Goal: Task Accomplishment & Management: Manage account settings

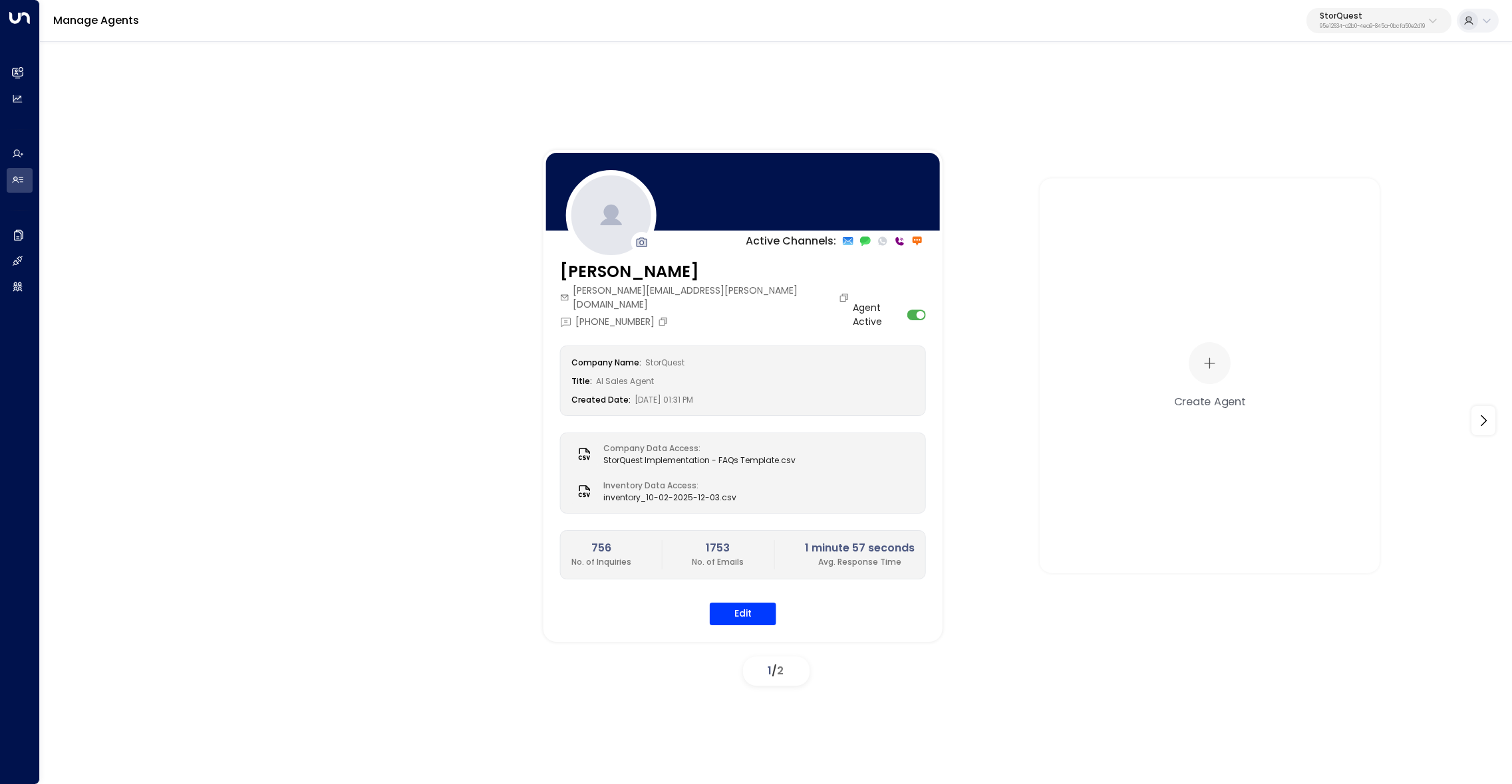
click at [753, 606] on button "Edit" at bounding box center [743, 614] width 67 height 23
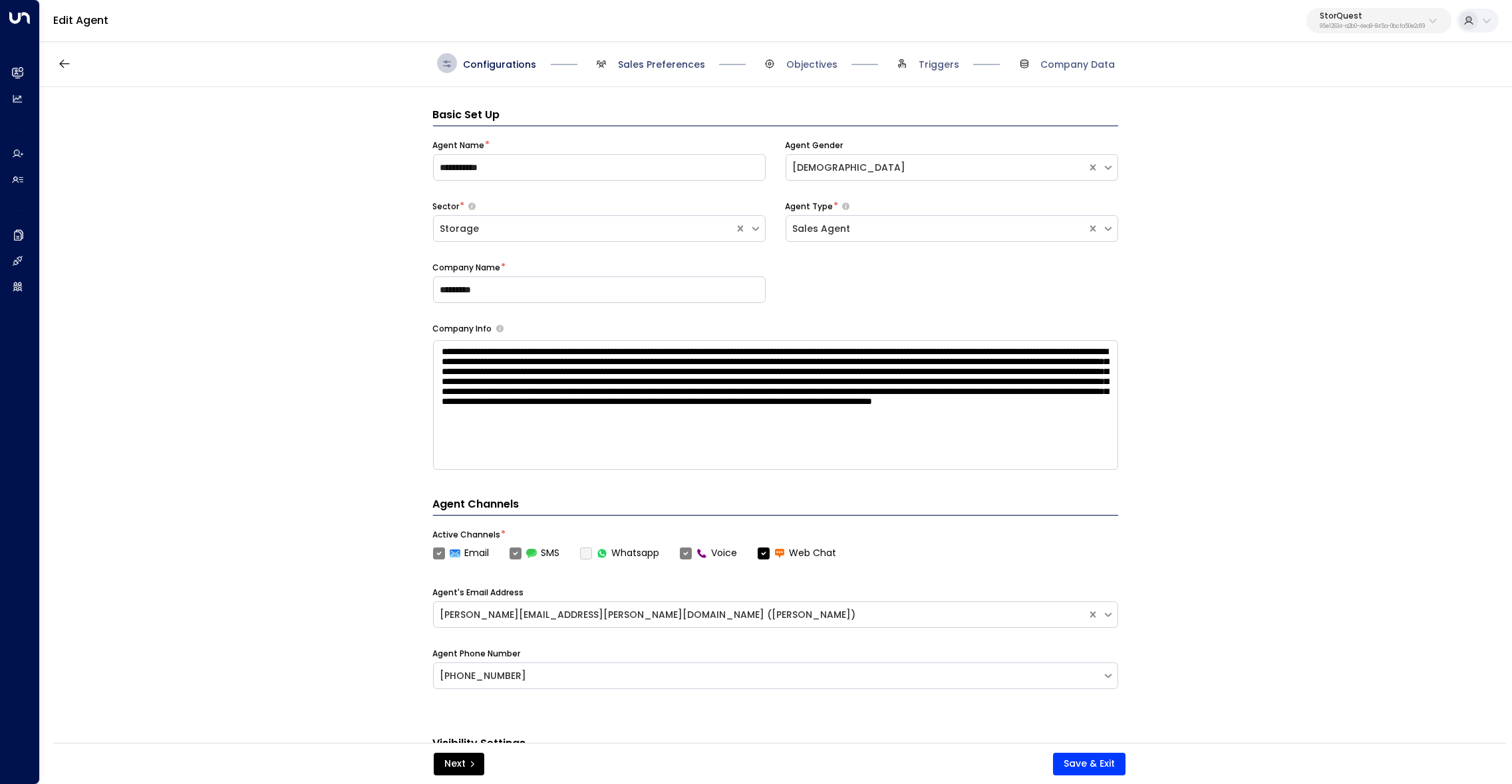
click at [668, 66] on span "Sales Preferences" at bounding box center [662, 64] width 87 height 13
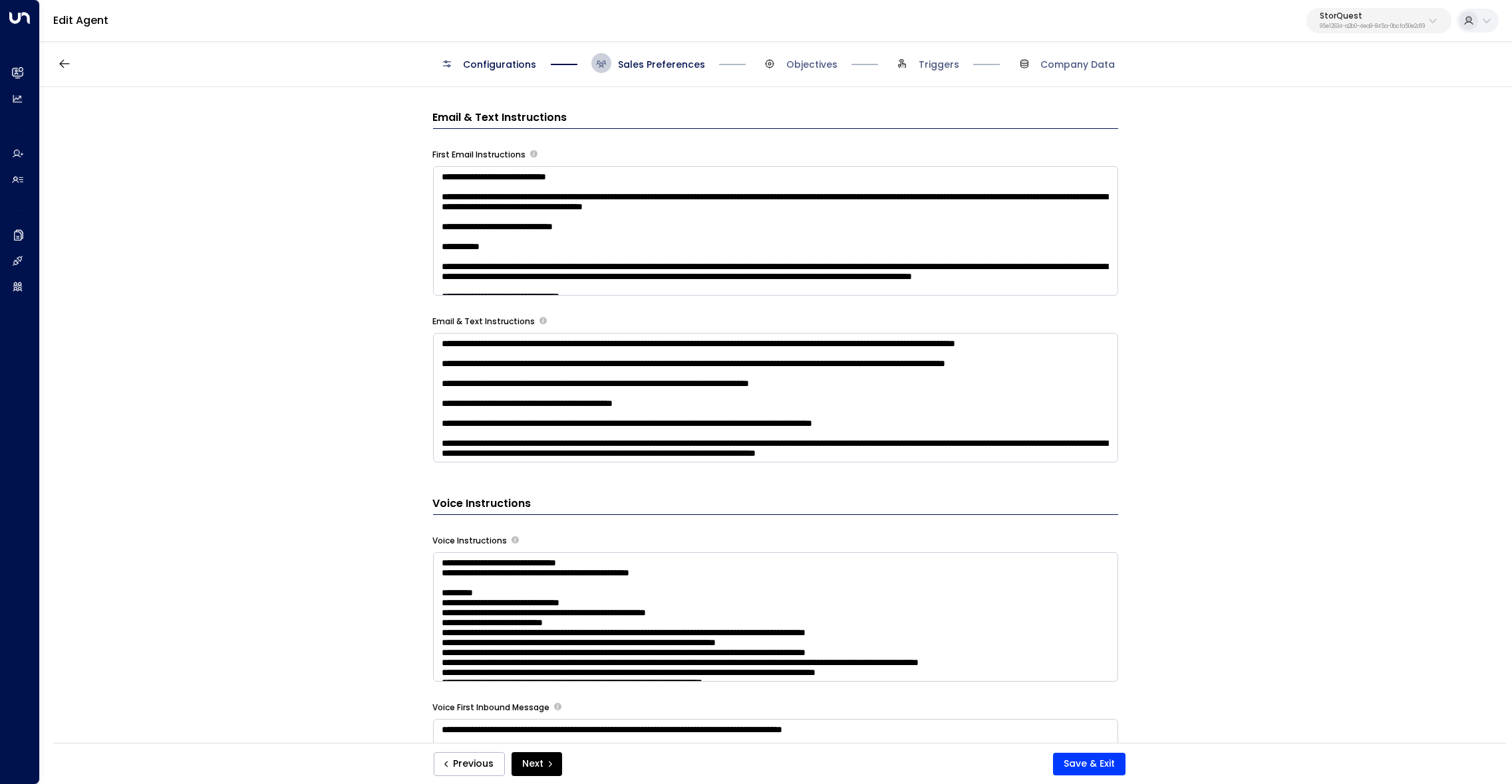
scroll to position [891, 0]
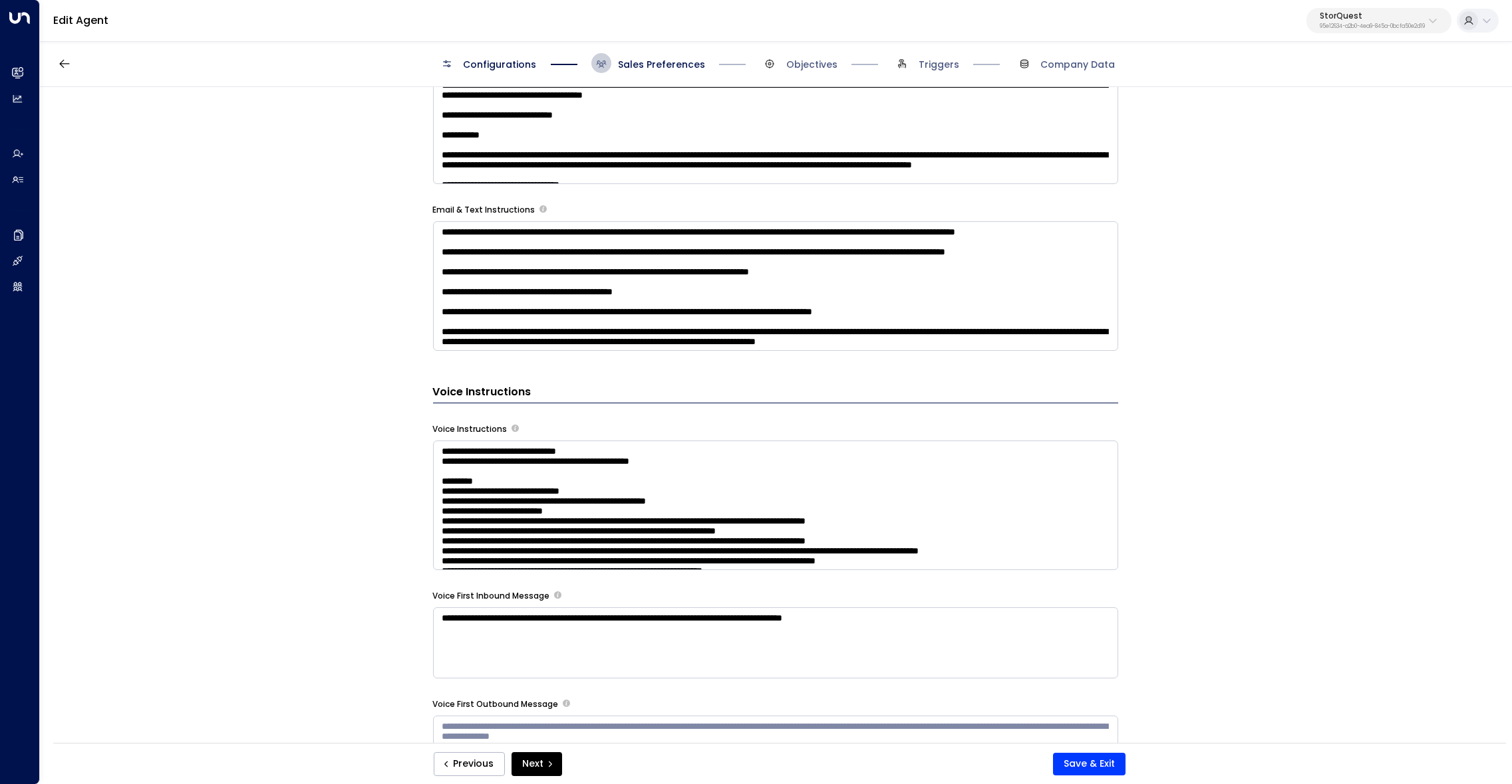
click at [861, 530] on textarea at bounding box center [775, 506] width 685 height 129
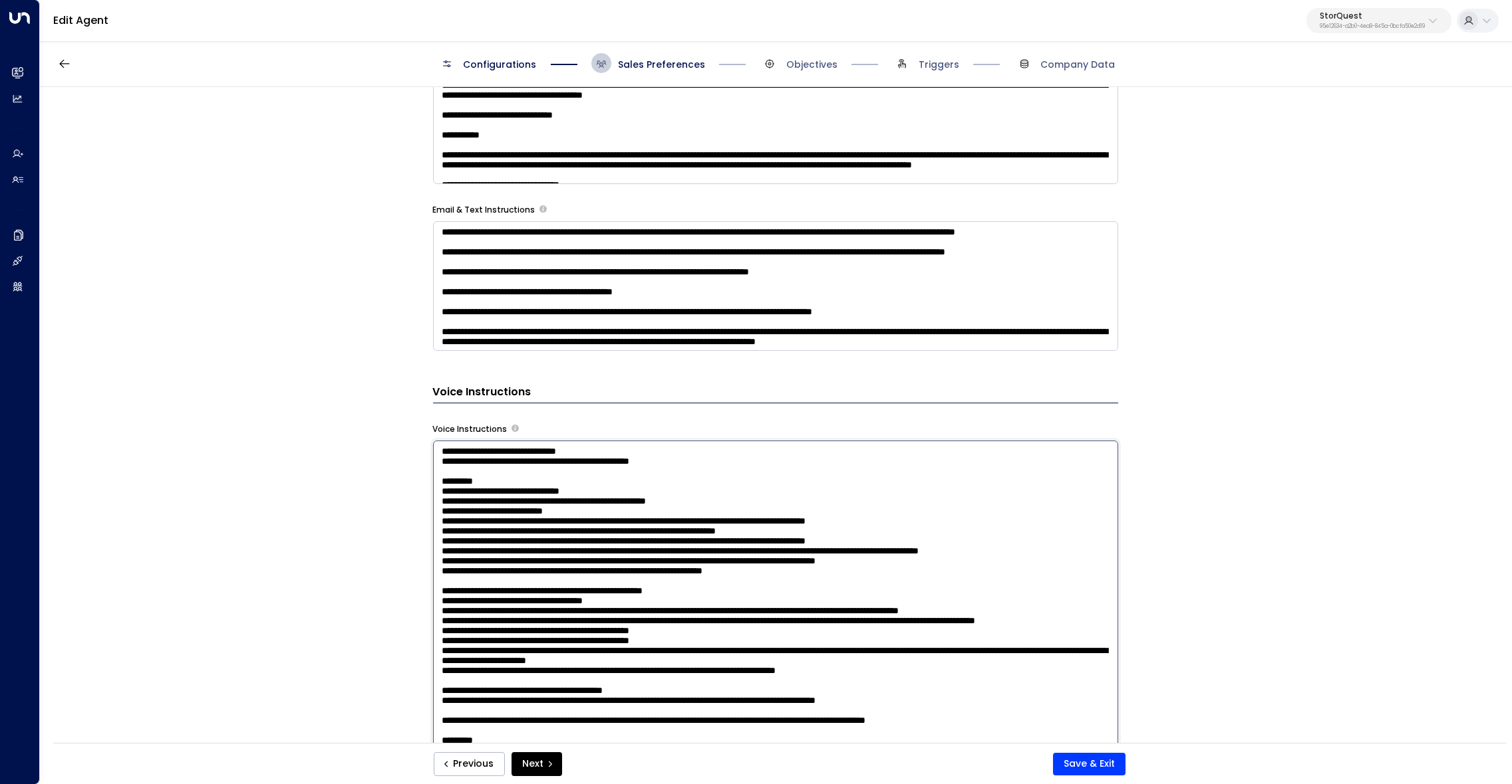
click at [642, 510] on textarea at bounding box center [775, 623] width 685 height 364
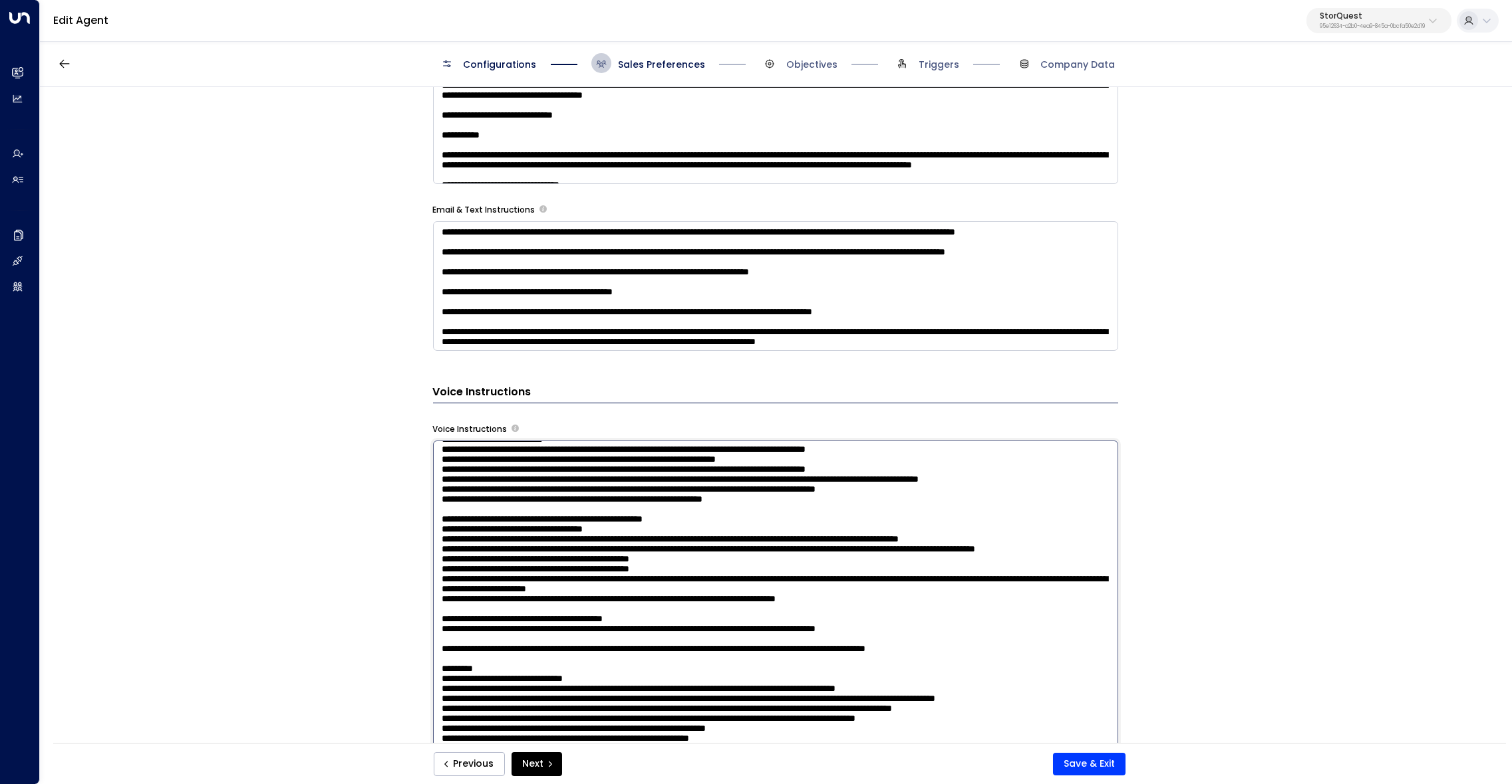
scroll to position [71, 0]
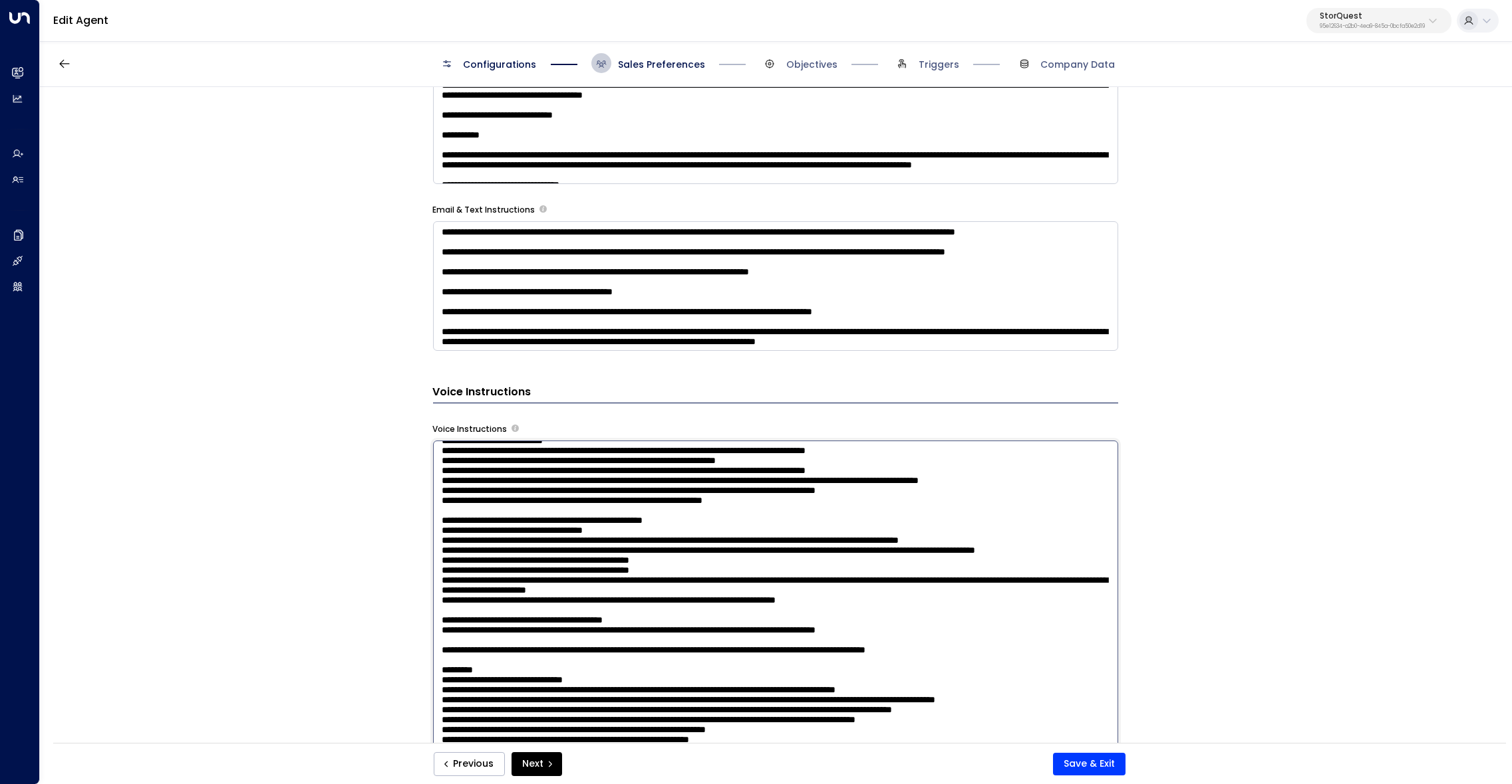
click at [659, 501] on textarea at bounding box center [775, 623] width 685 height 364
click at [589, 479] on textarea at bounding box center [775, 623] width 685 height 364
drag, startPoint x: 981, startPoint y: 504, endPoint x: 377, endPoint y: 481, distance: 604.4
click at [433, 481] on textarea at bounding box center [775, 623] width 685 height 364
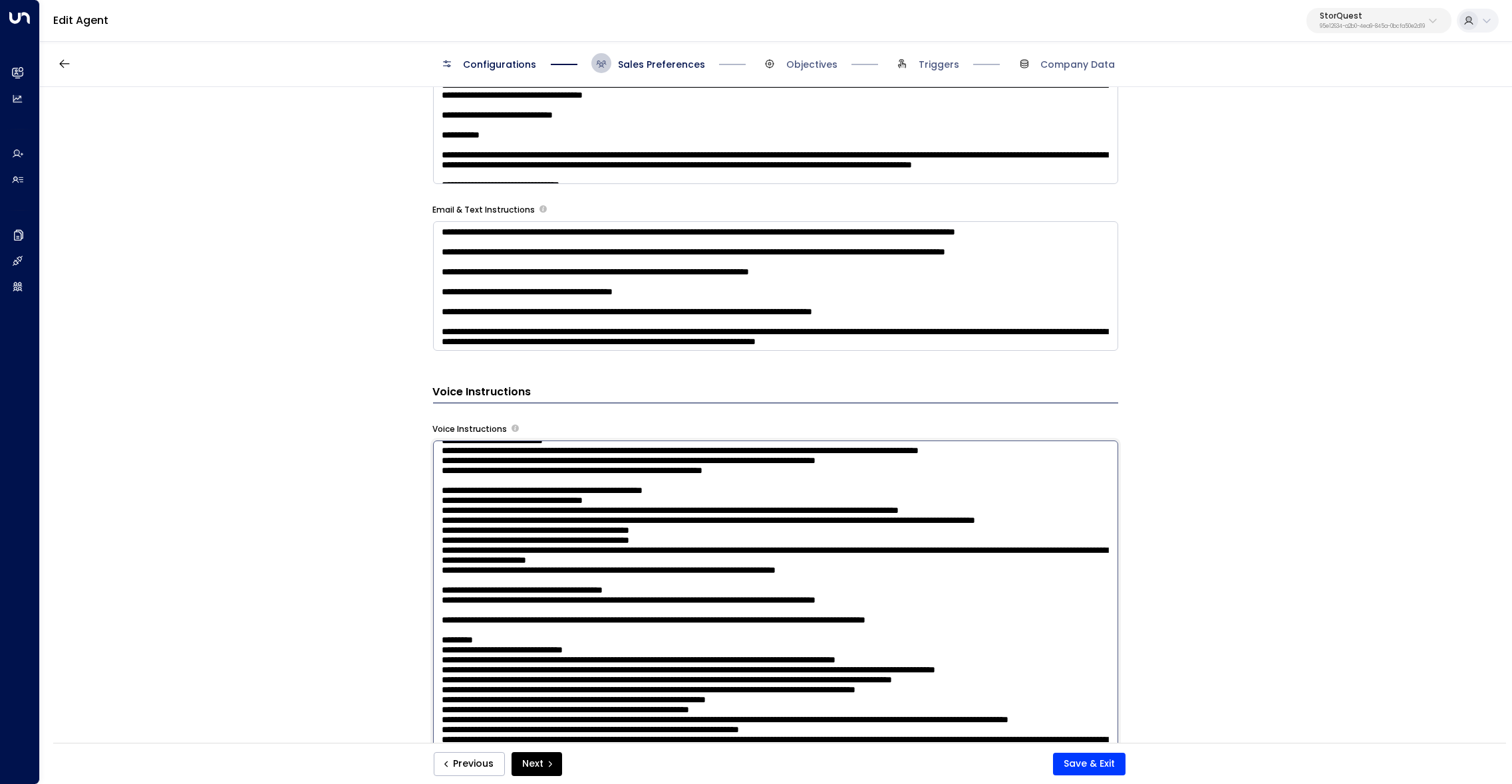
click at [477, 518] on textarea at bounding box center [775, 623] width 685 height 364
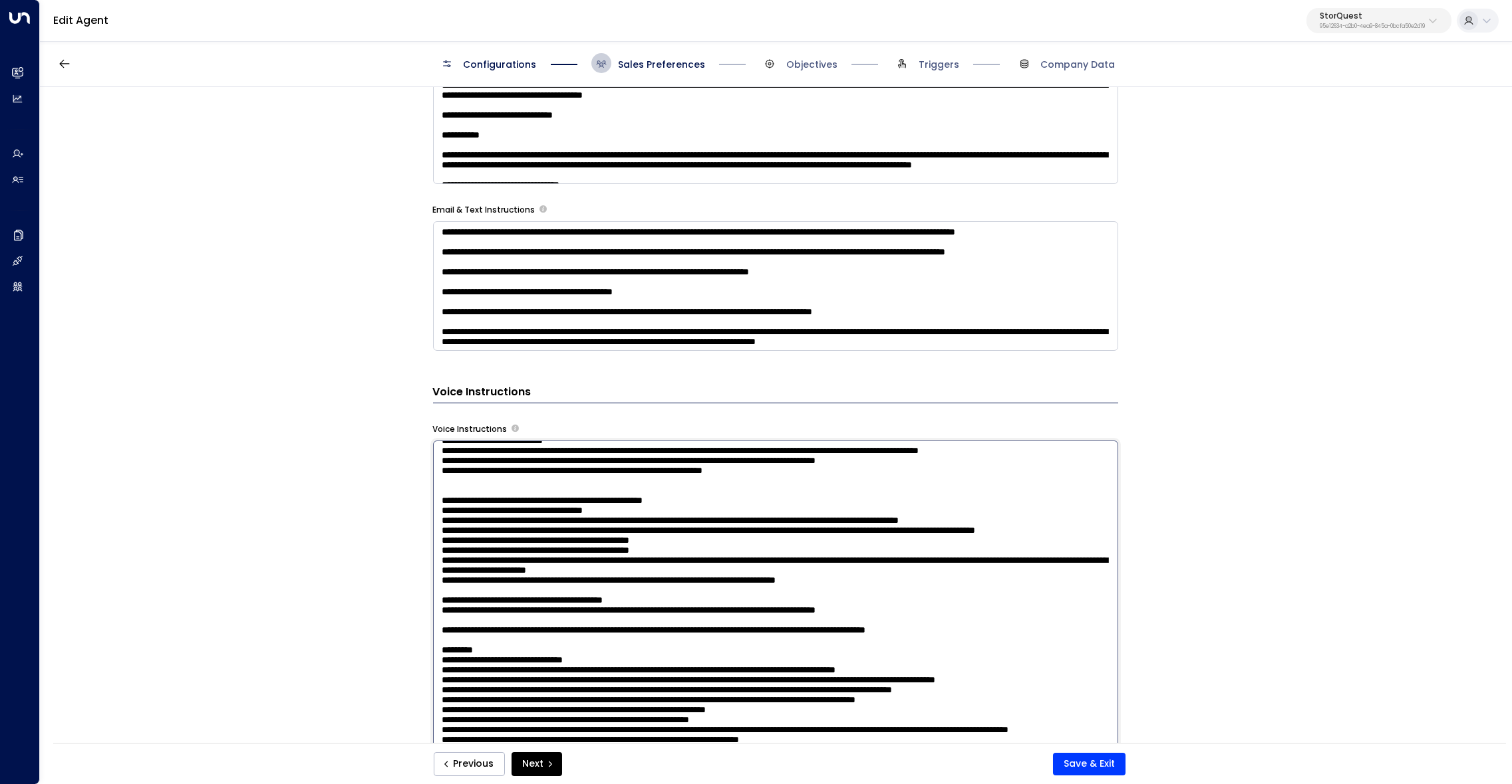
paste textarea "**********"
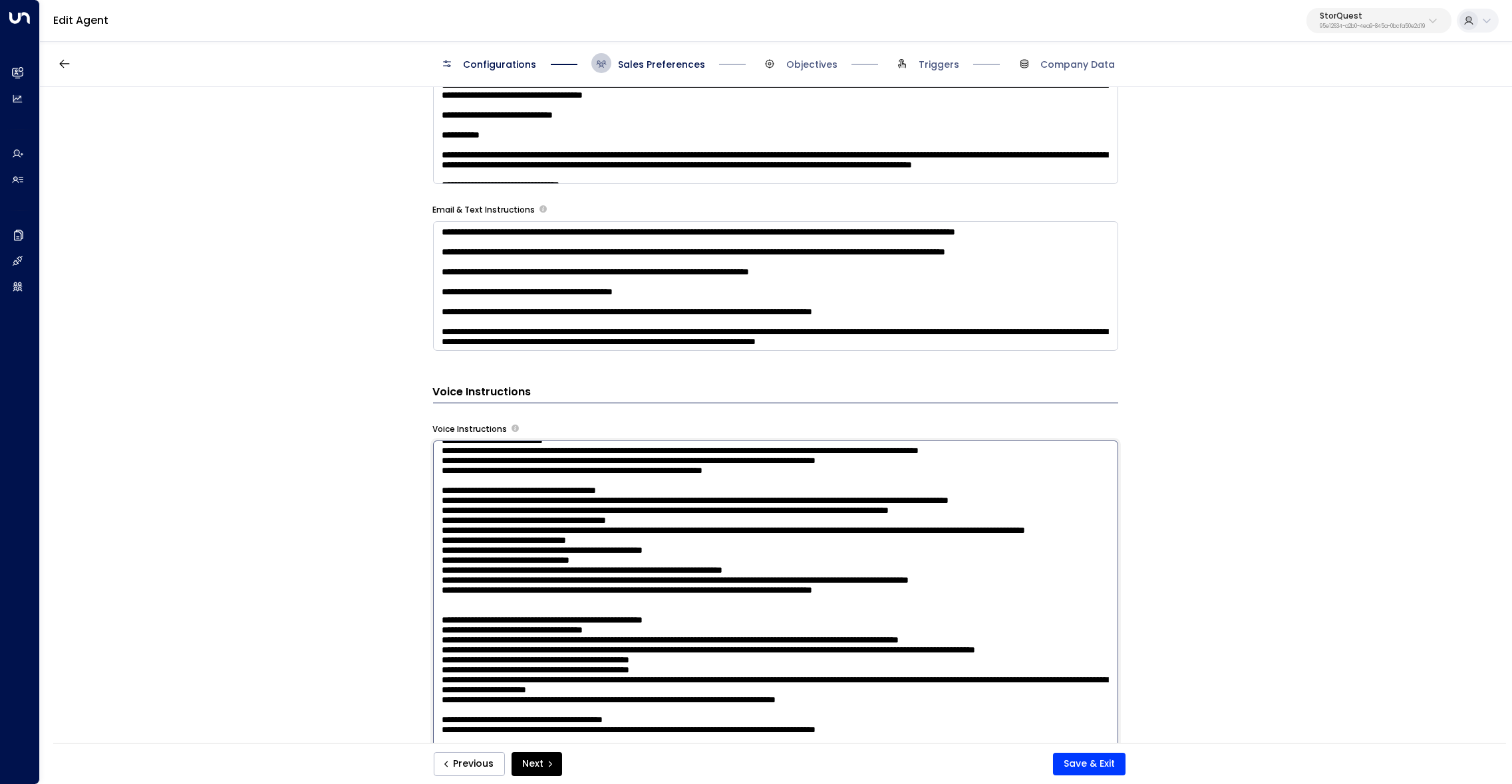
scroll to position [95, 0]
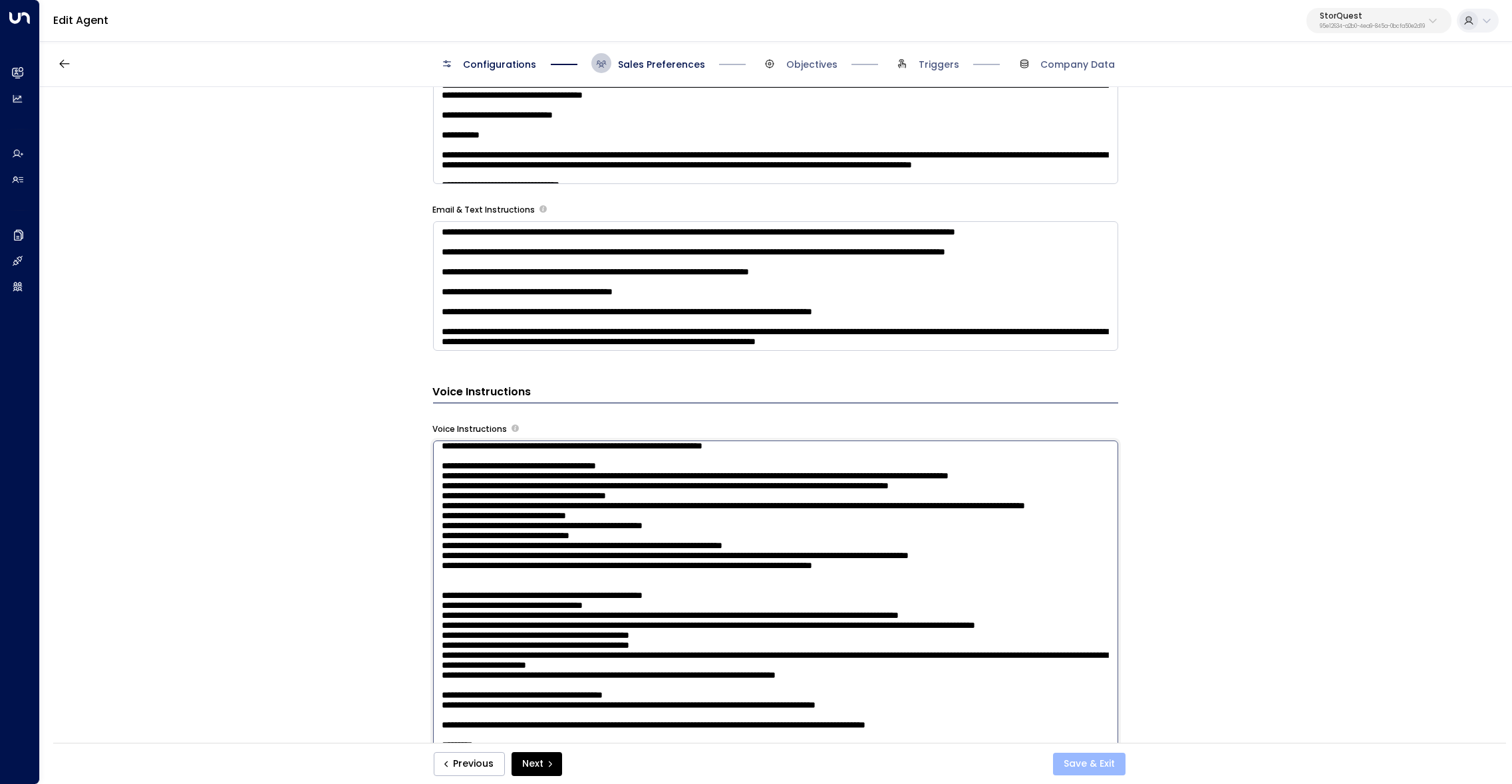
type textarea "**********"
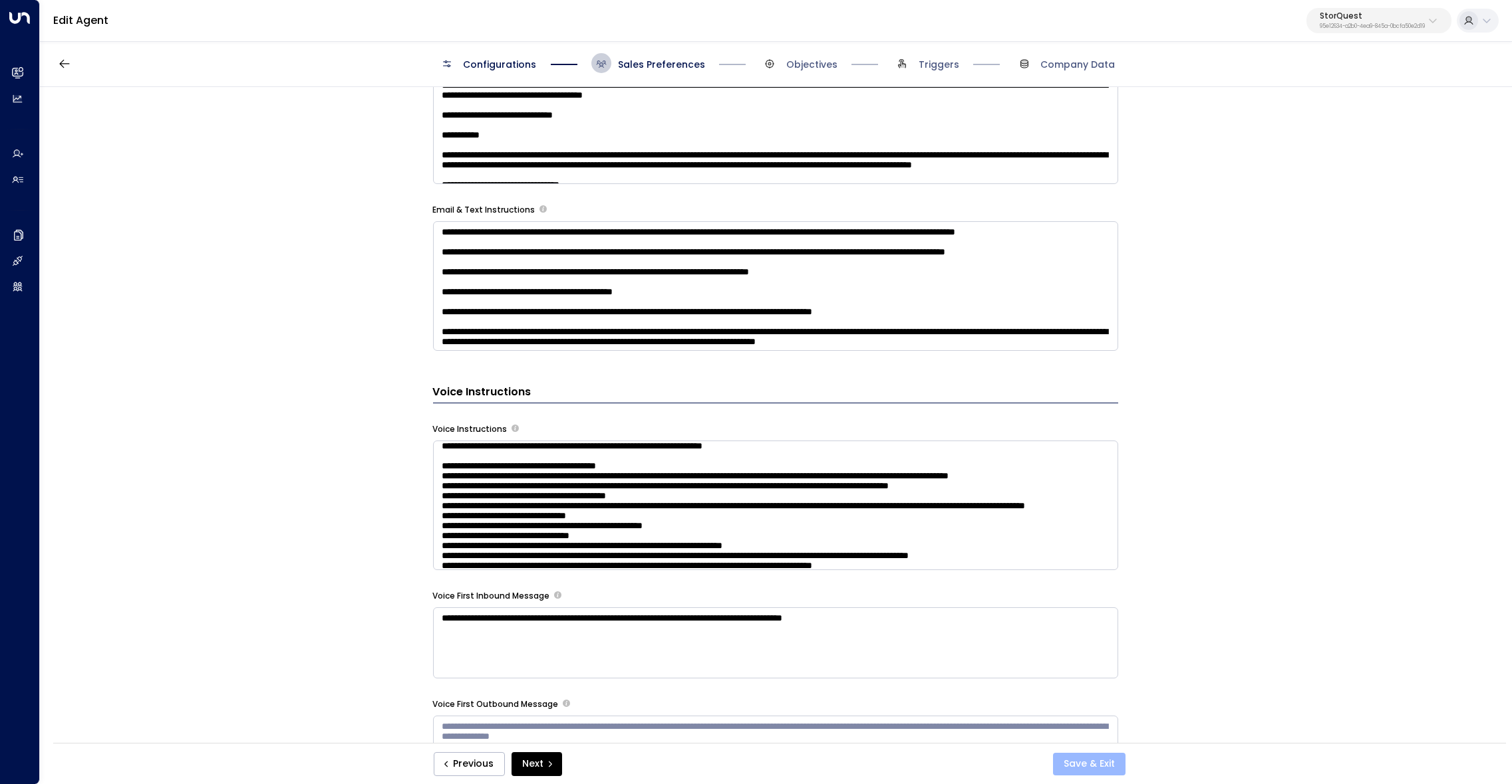
click at [1103, 764] on button "Save & Exit" at bounding box center [1089, 764] width 73 height 23
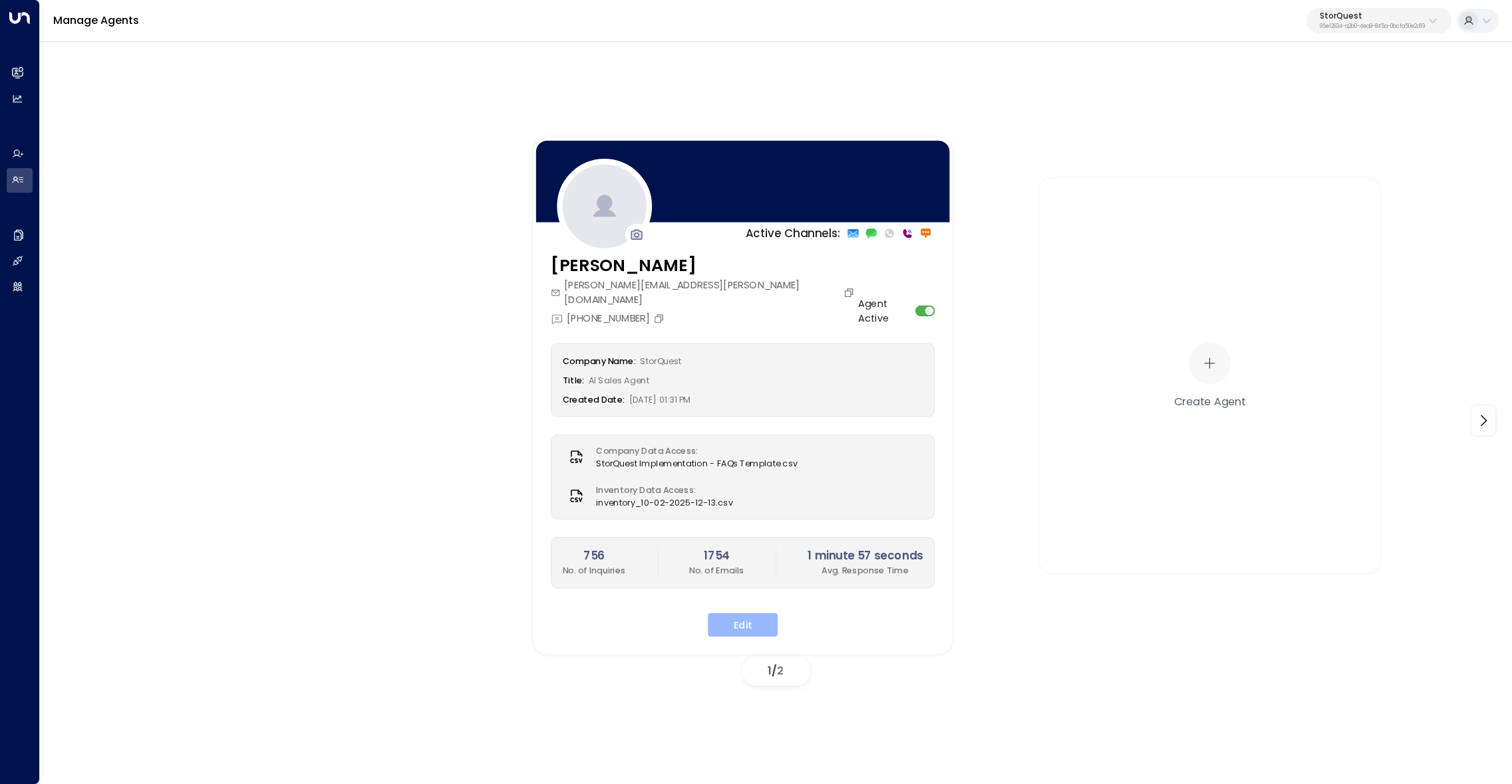
click at [734, 616] on button "Edit" at bounding box center [743, 625] width 70 height 24
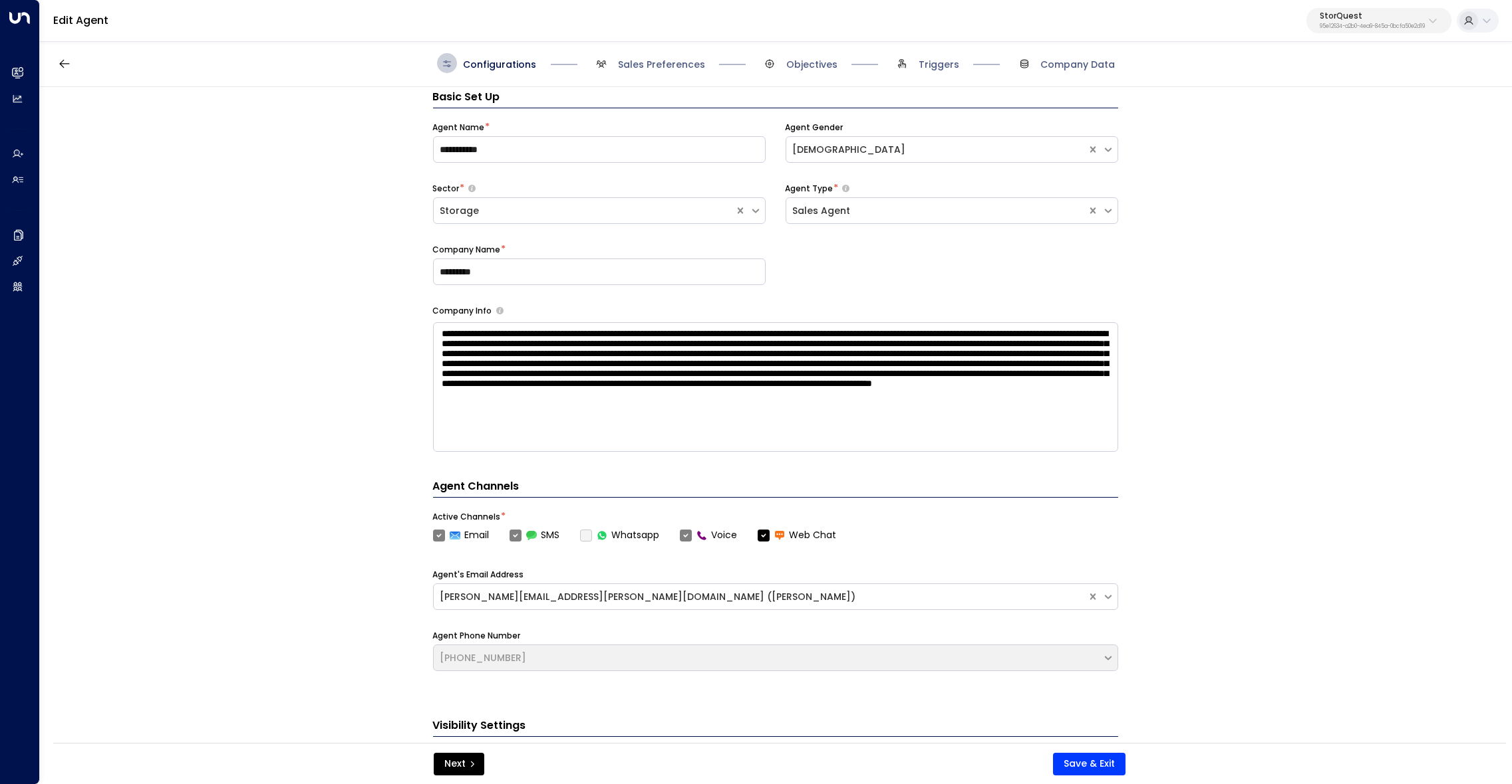
scroll to position [19, 0]
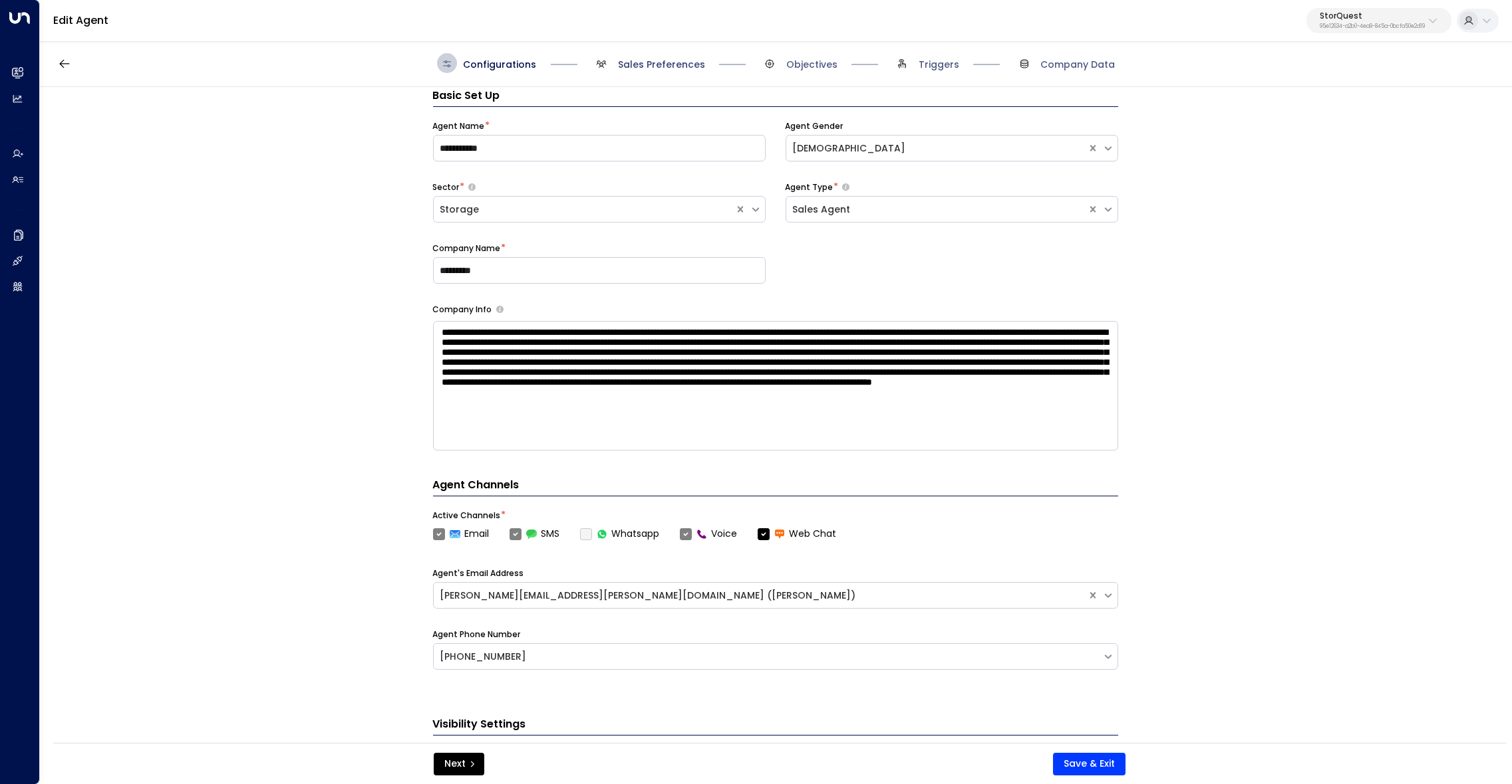
click at [654, 68] on span "Sales Preferences" at bounding box center [662, 64] width 87 height 13
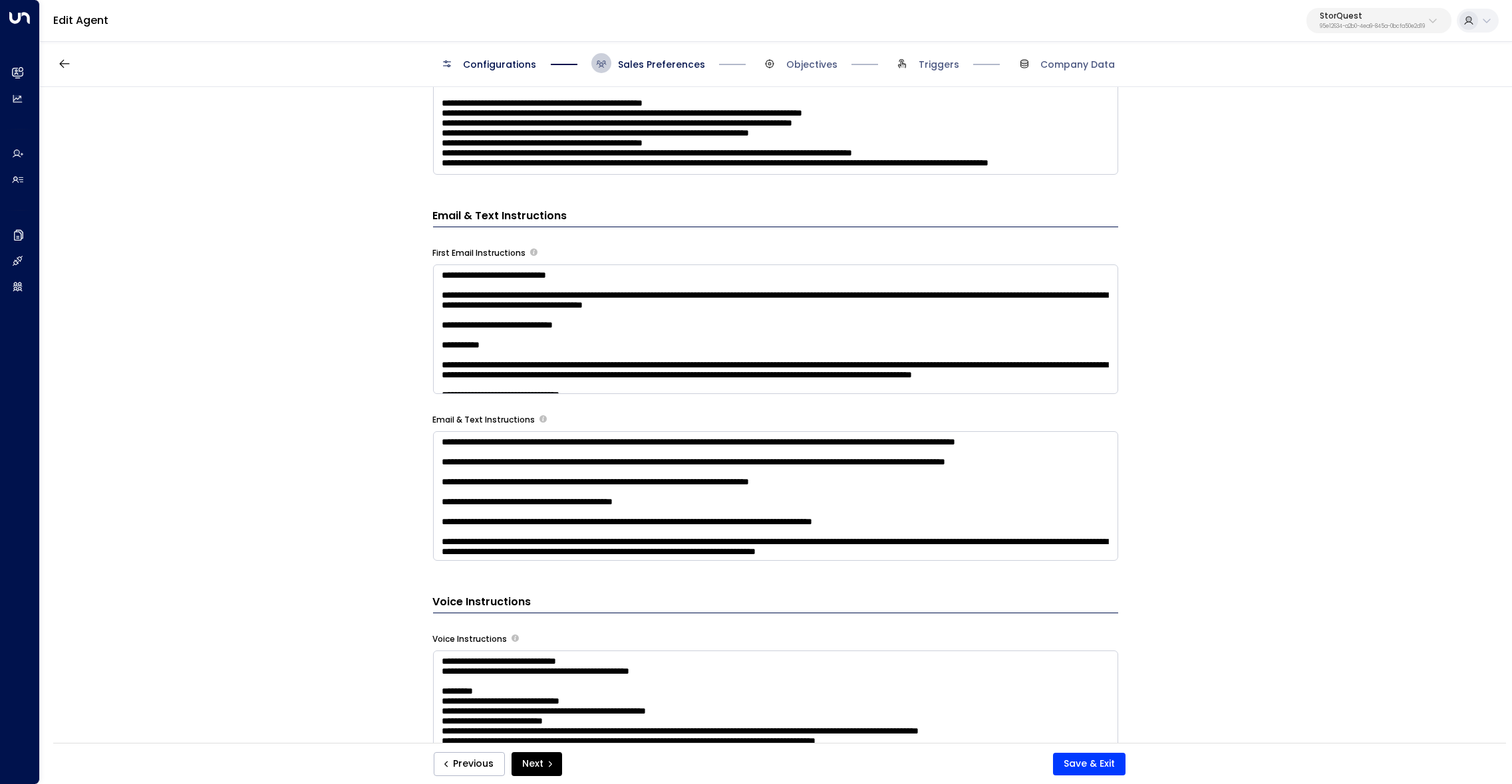
scroll to position [708, 0]
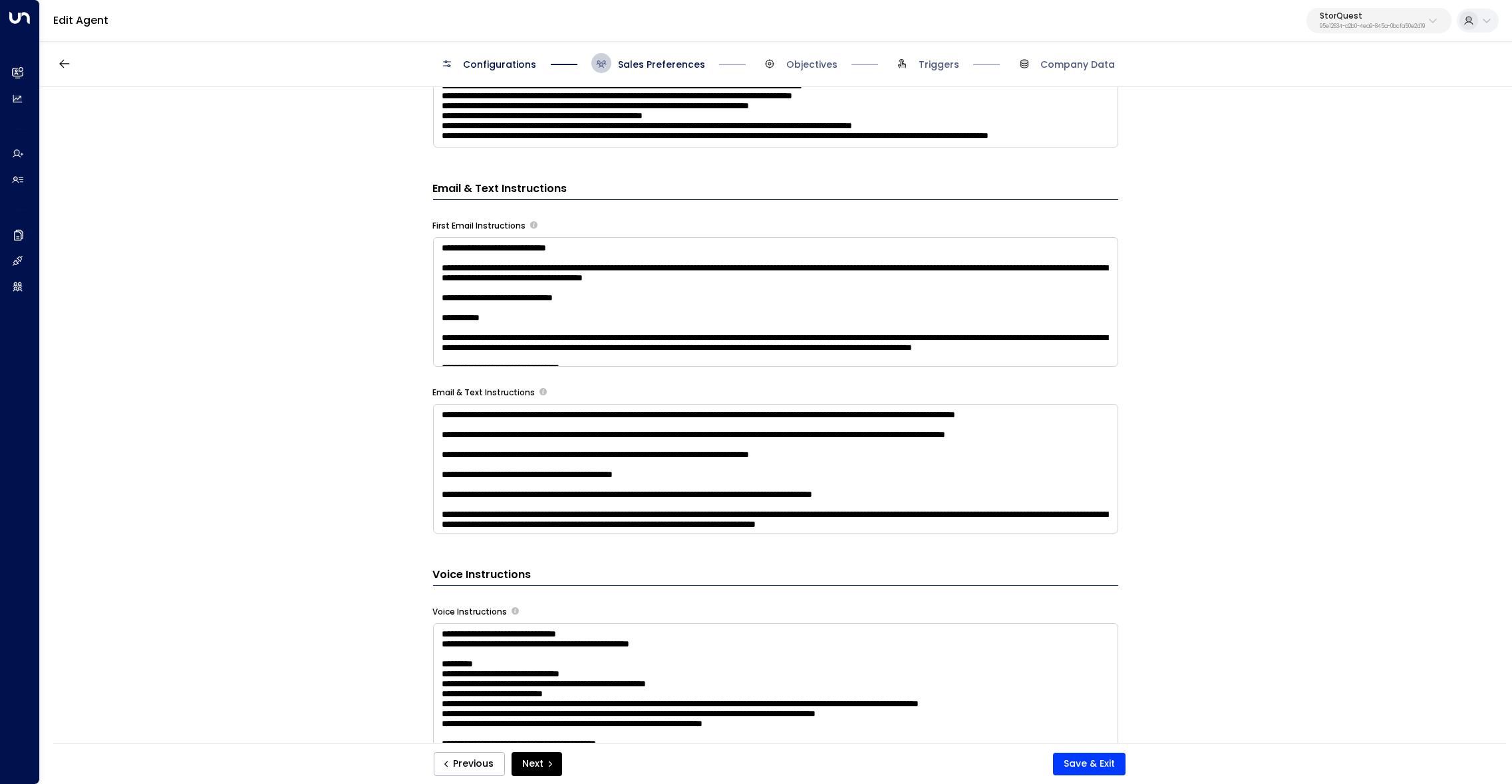
click at [683, 644] on textarea at bounding box center [775, 689] width 685 height 129
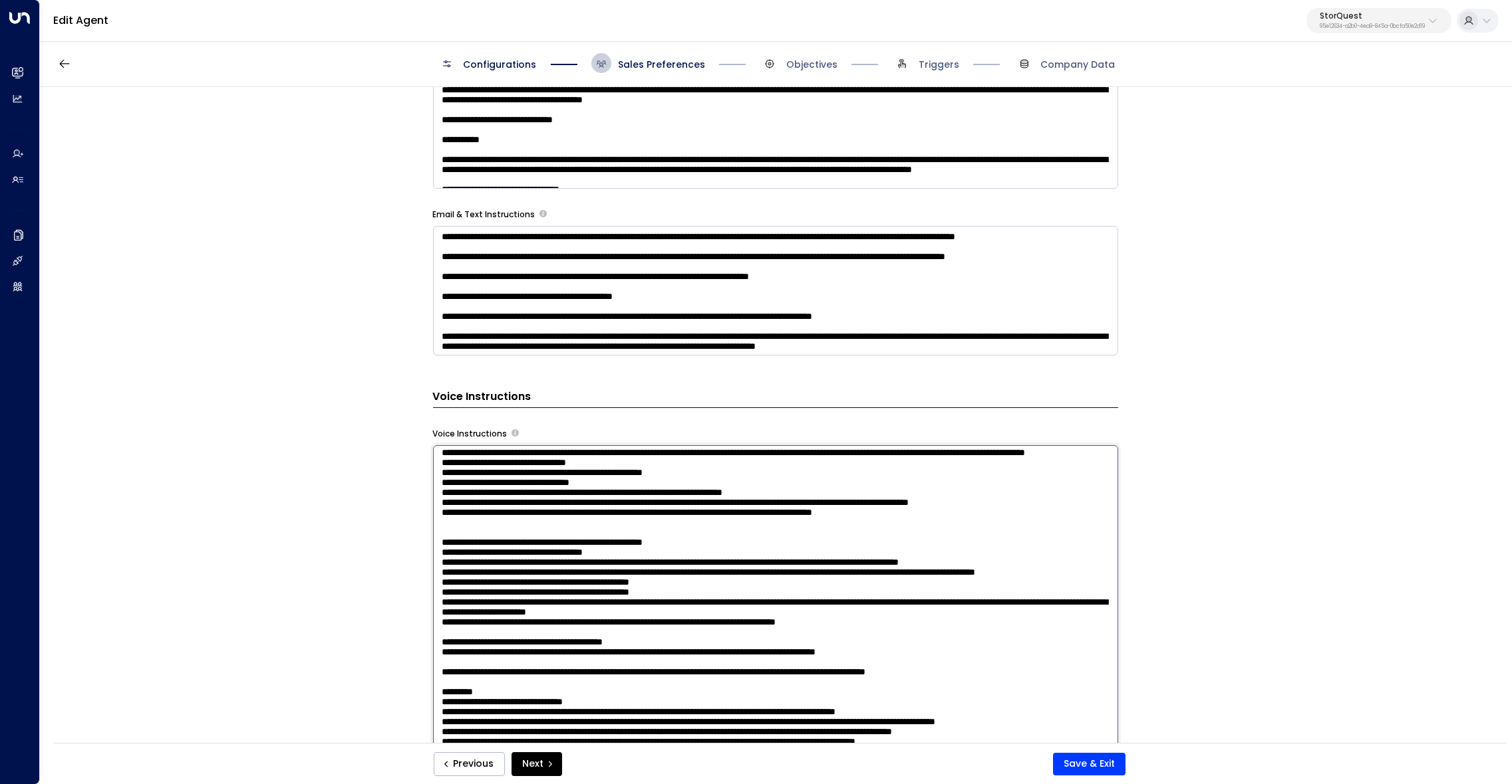
scroll to position [909, 0]
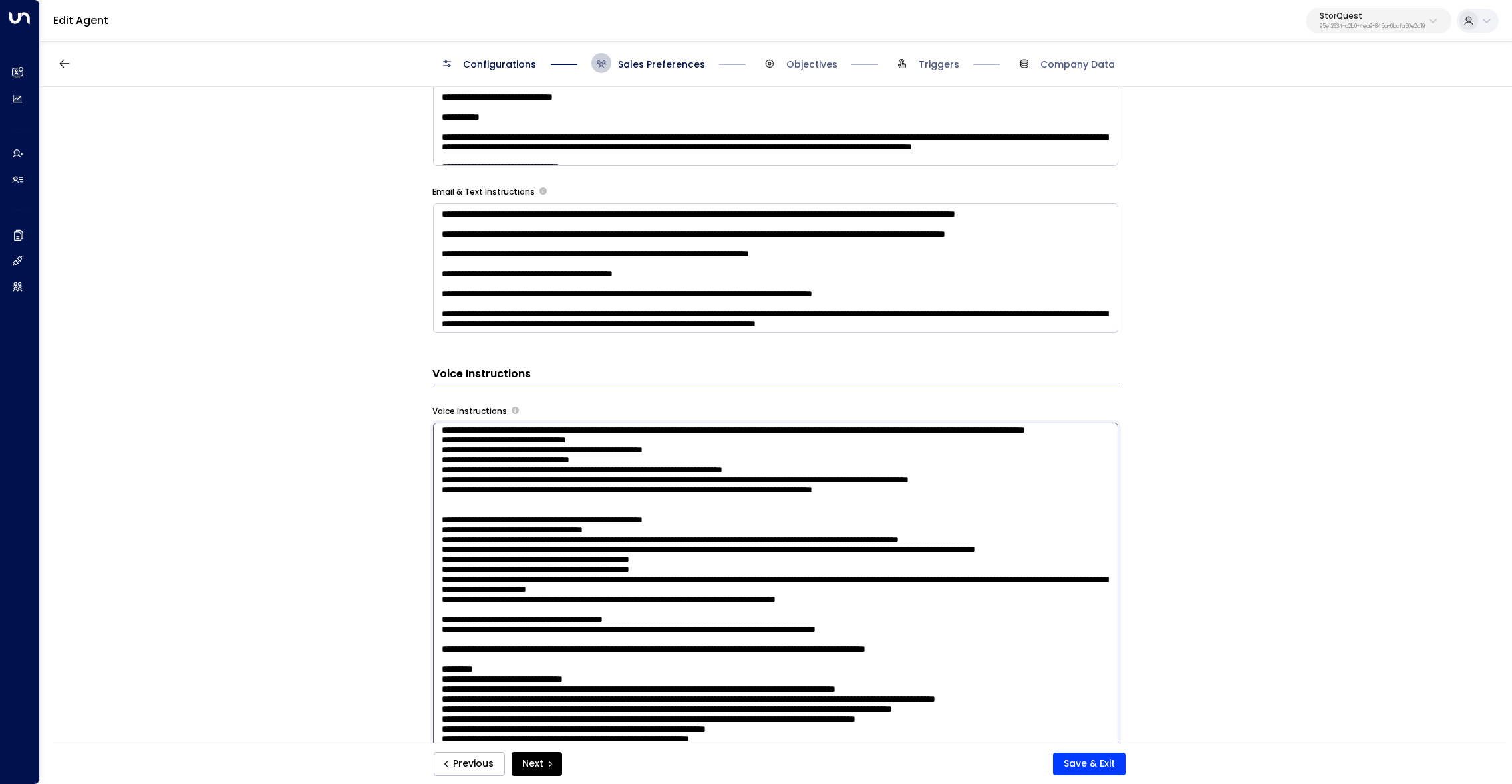
drag, startPoint x: 1005, startPoint y: 606, endPoint x: 372, endPoint y: 435, distance: 655.7
click at [433, 435] on textarea at bounding box center [775, 605] width 685 height 364
paste textarea "**********"
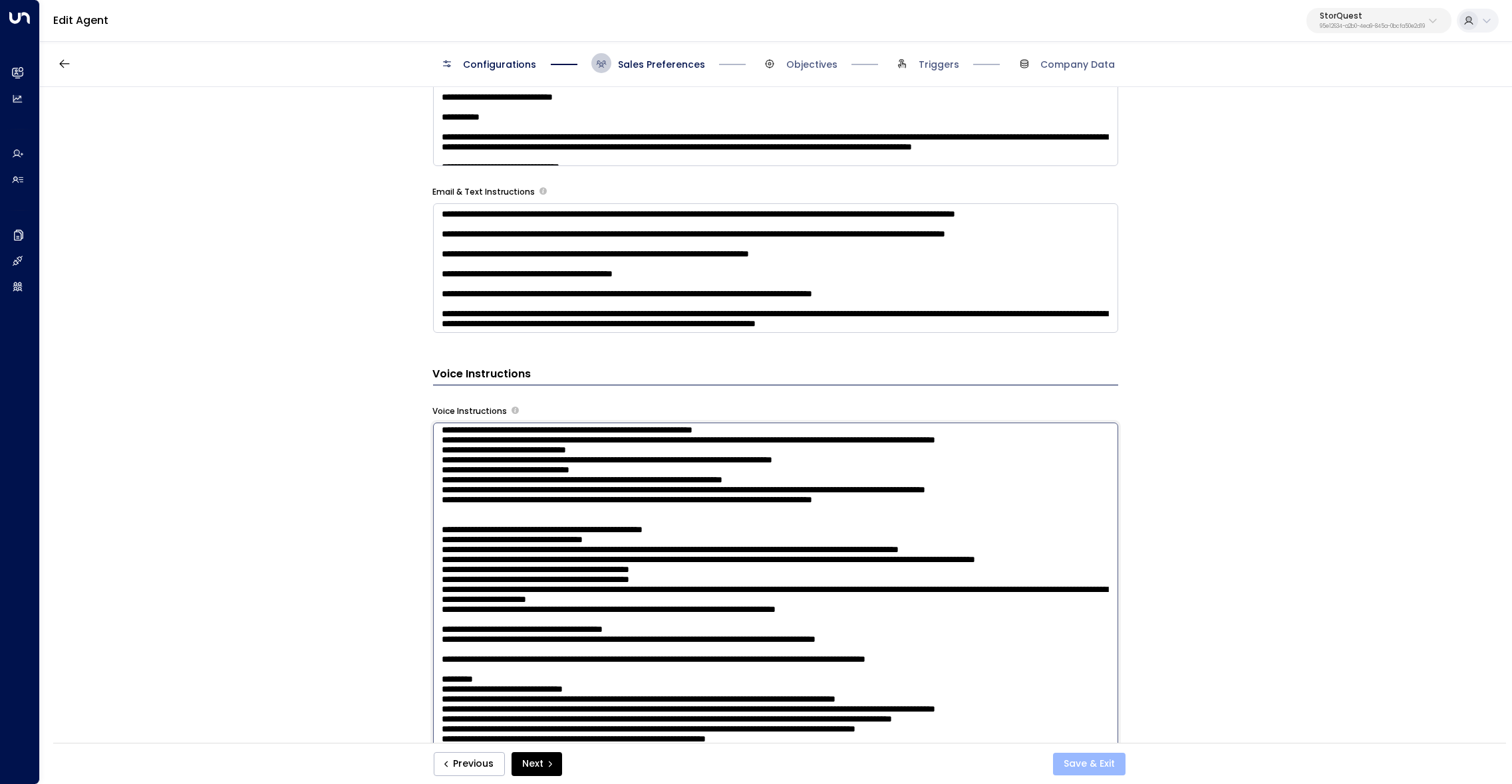
type textarea "**********"
click at [1087, 760] on button "Save & Exit" at bounding box center [1089, 764] width 73 height 23
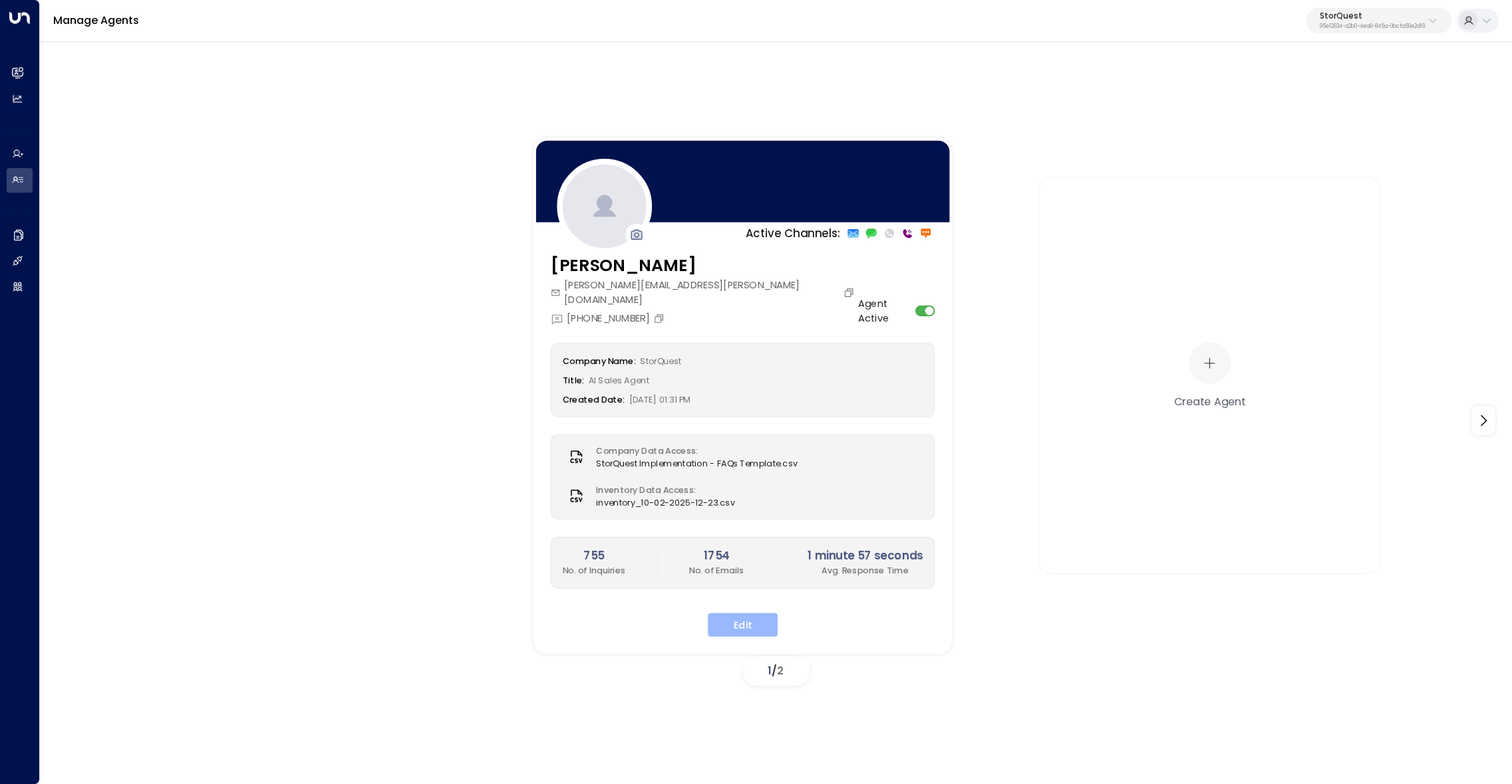
click at [753, 613] on button "Edit" at bounding box center [743, 625] width 70 height 24
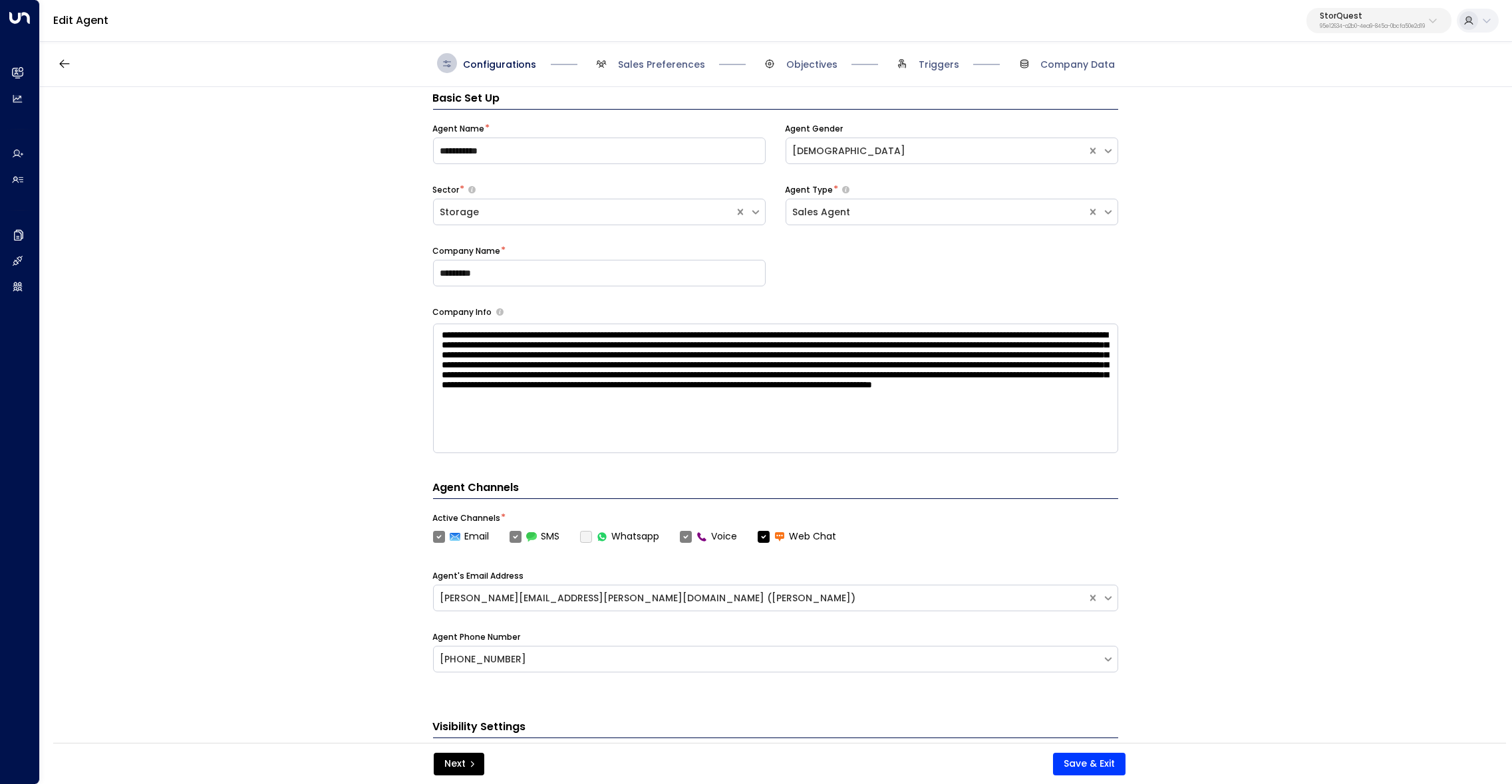
scroll to position [19, 0]
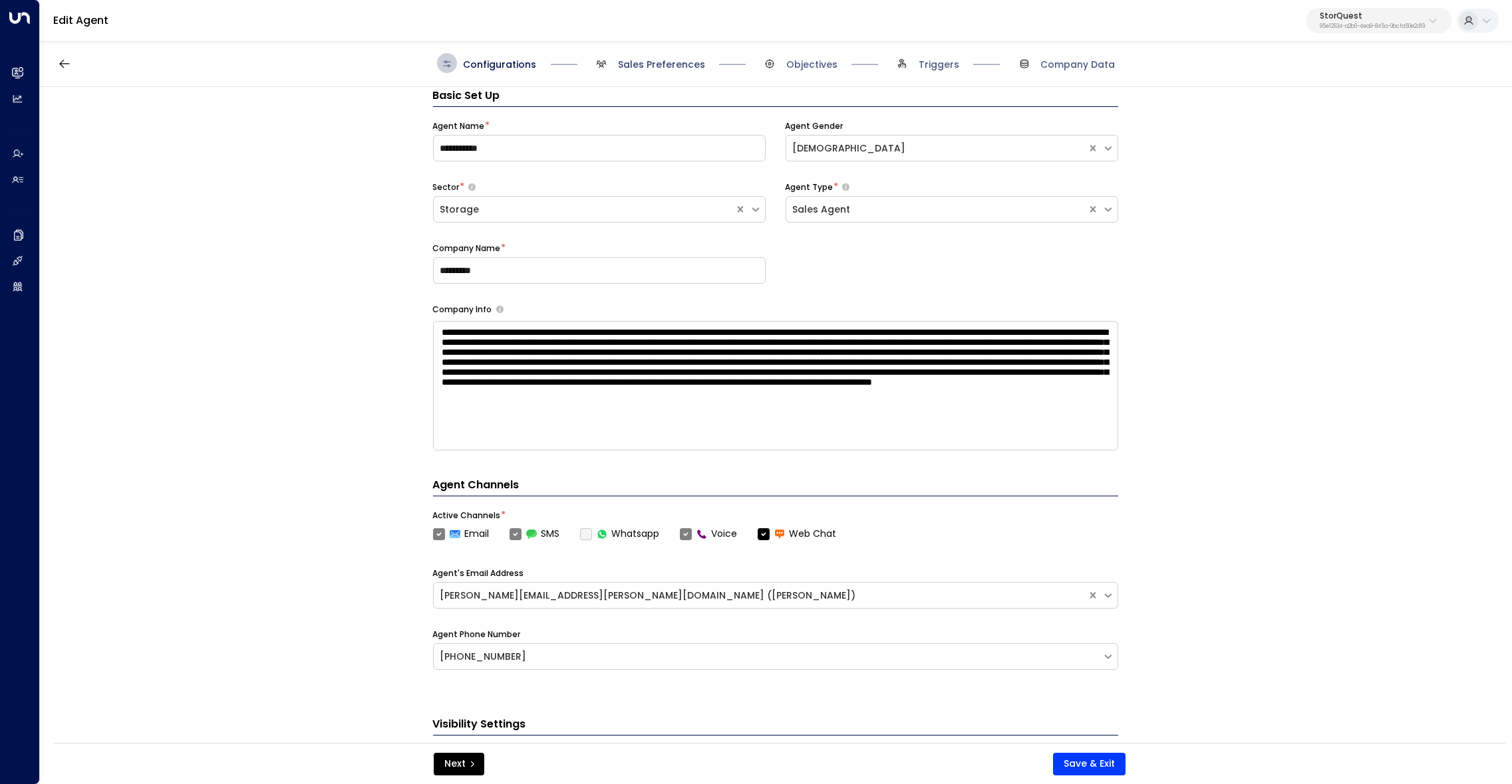
click at [662, 66] on span "Sales Preferences" at bounding box center [662, 64] width 87 height 13
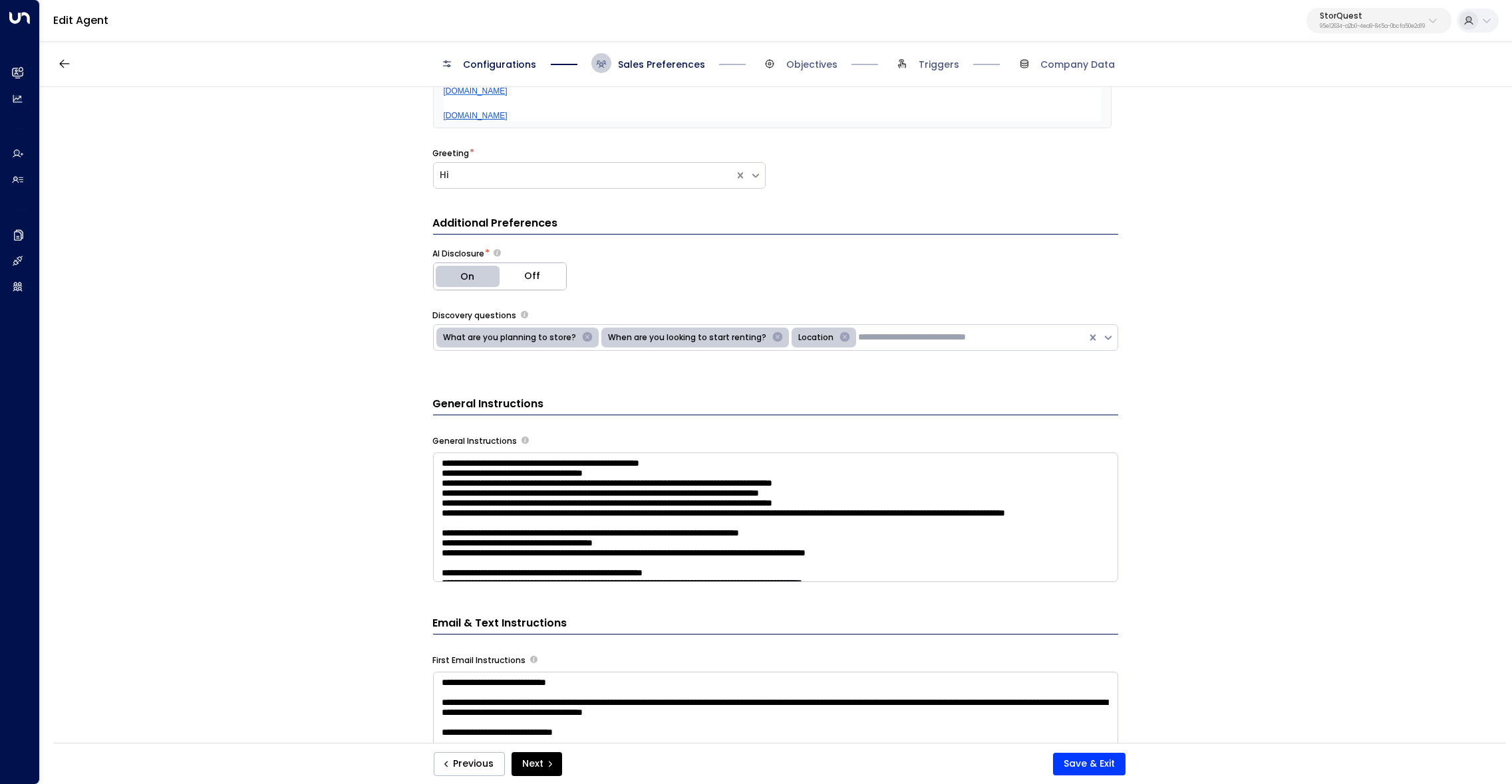
scroll to position [307, 0]
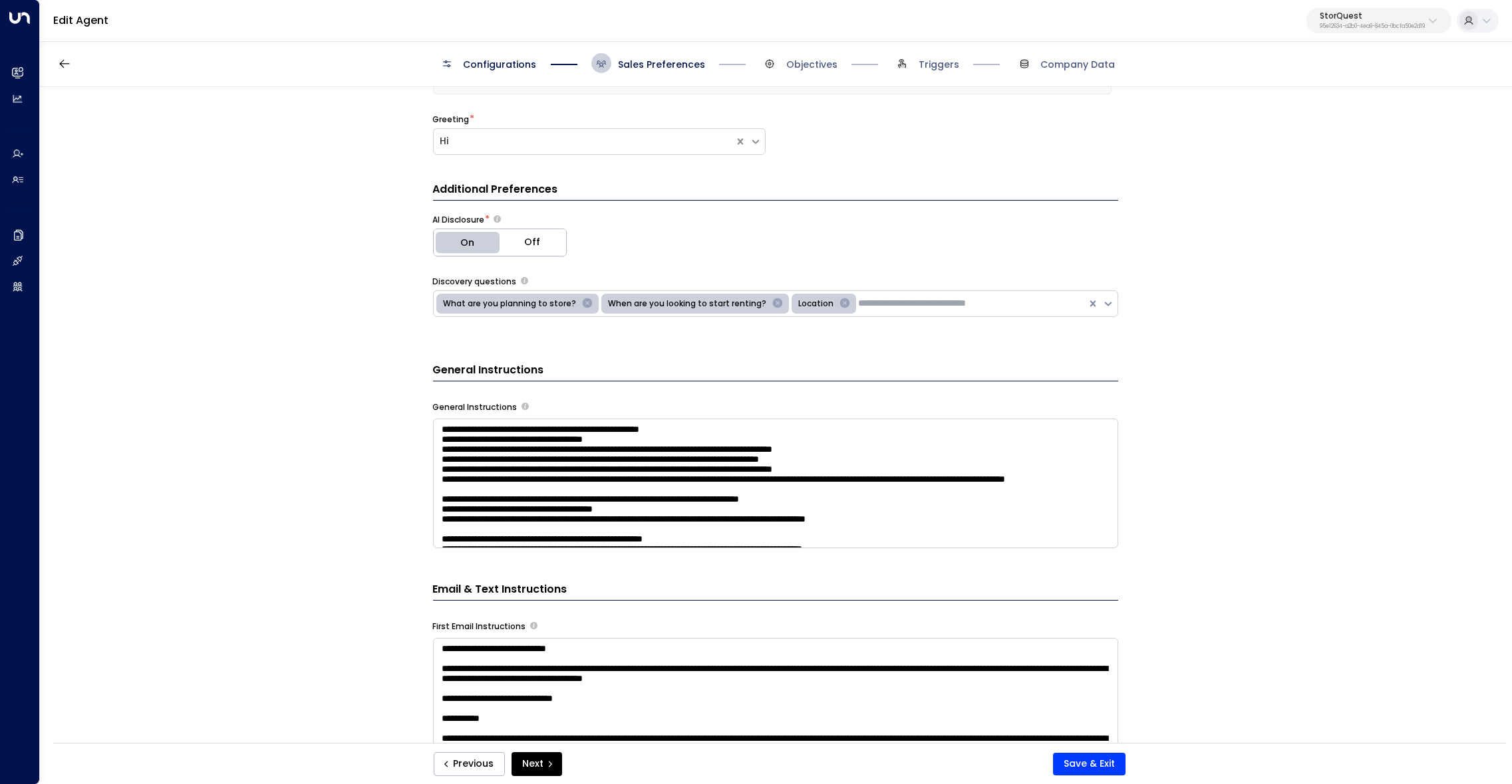
click at [910, 461] on textarea at bounding box center [775, 484] width 685 height 129
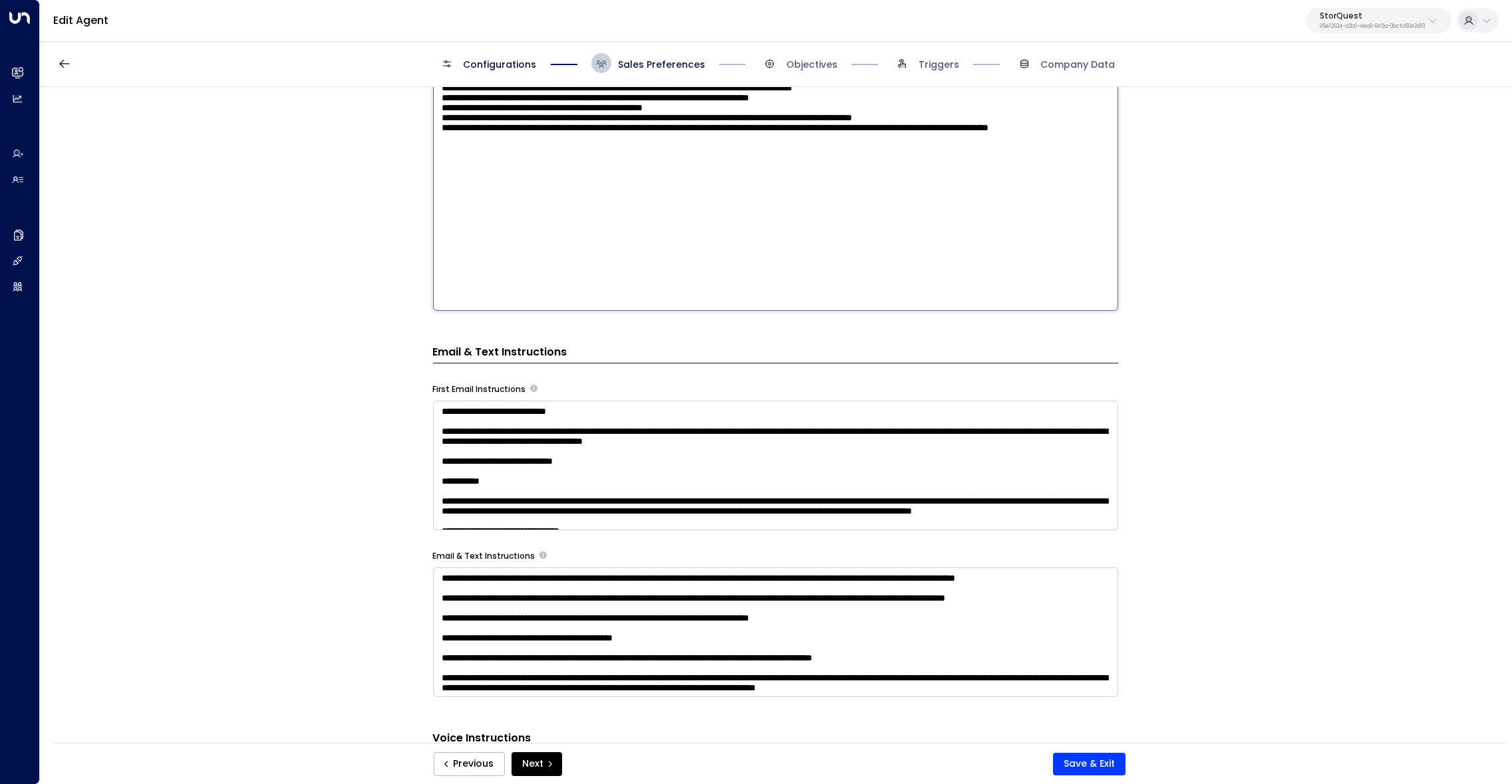
scroll to position [895, 0]
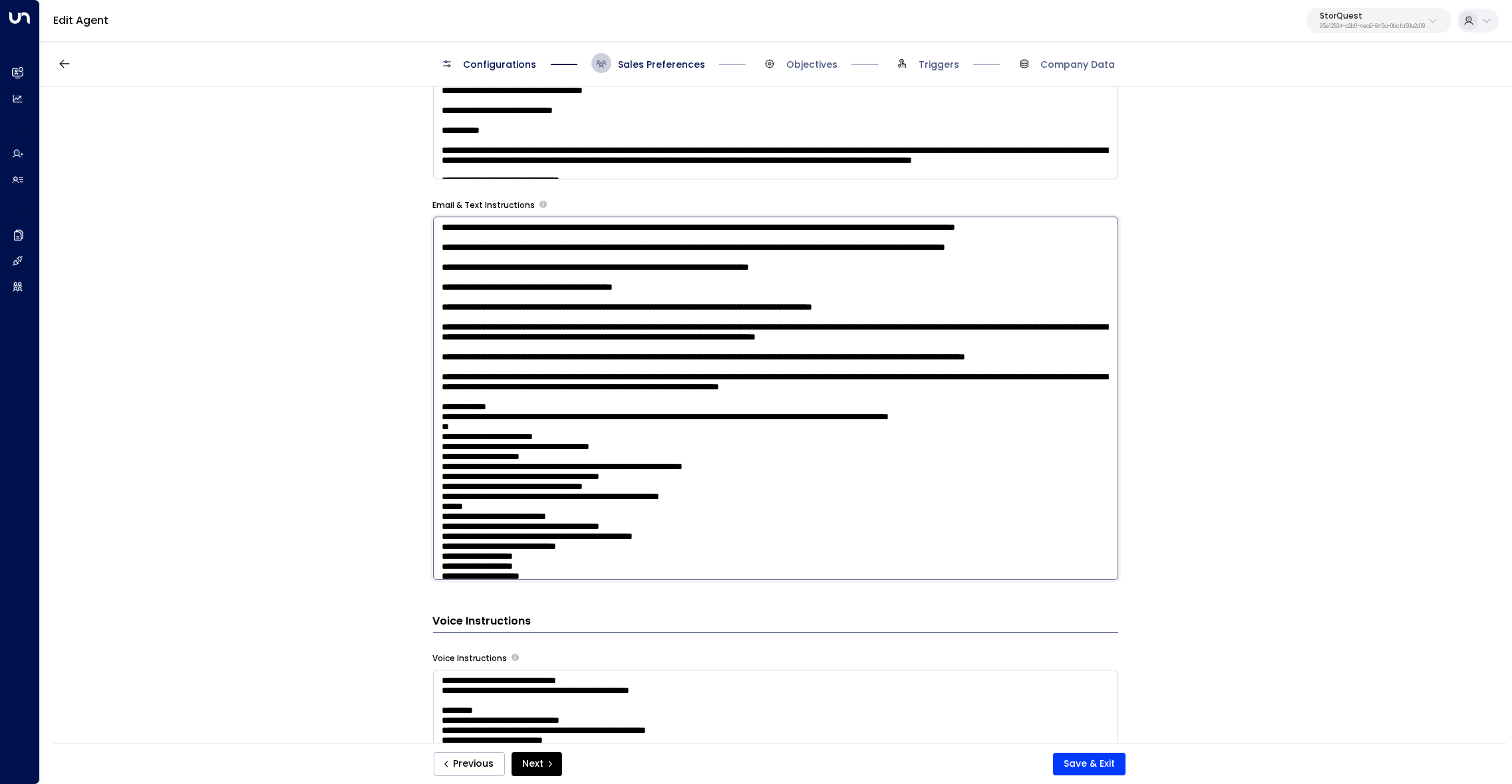
click at [807, 511] on textarea at bounding box center [775, 398] width 685 height 364
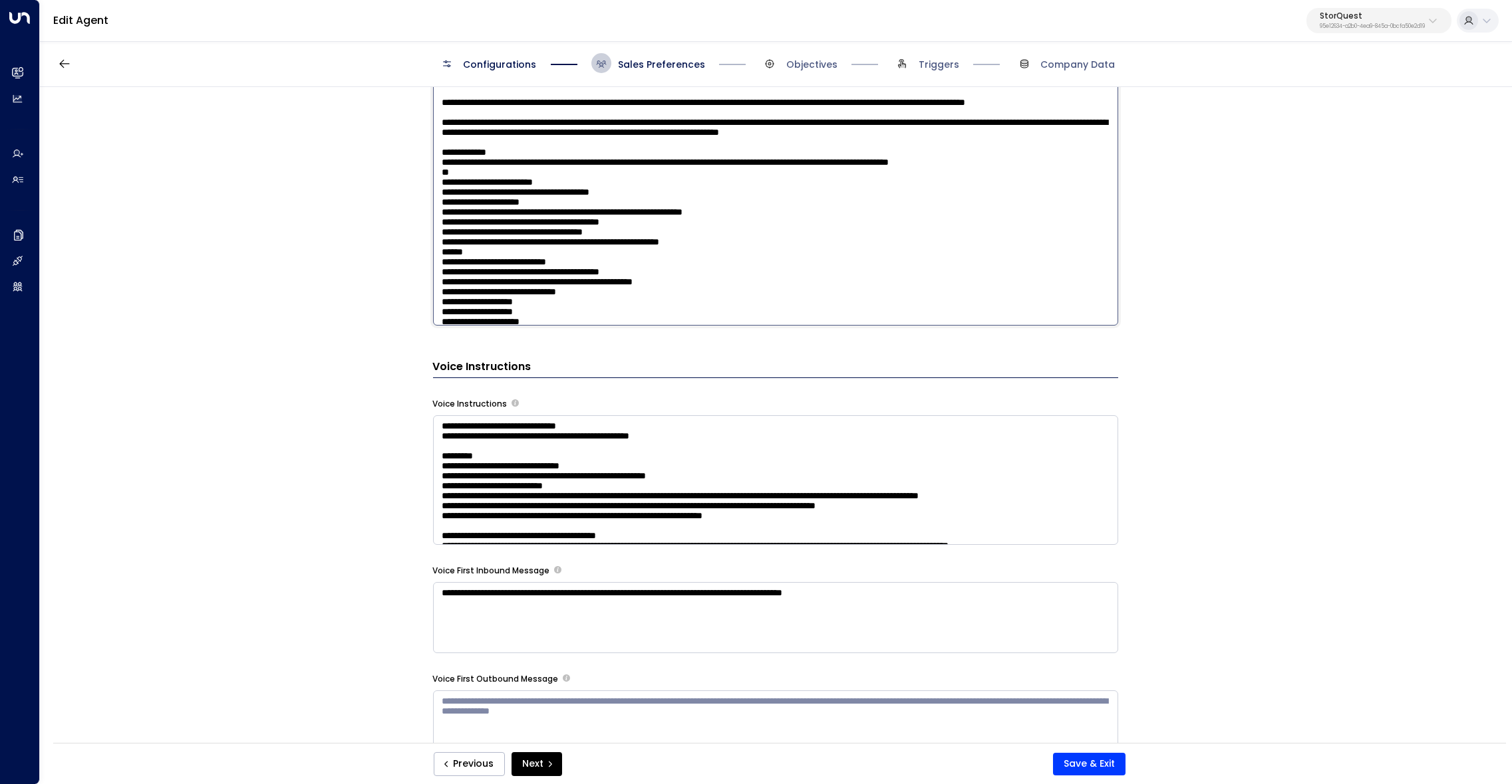
scroll to position [1216, 0]
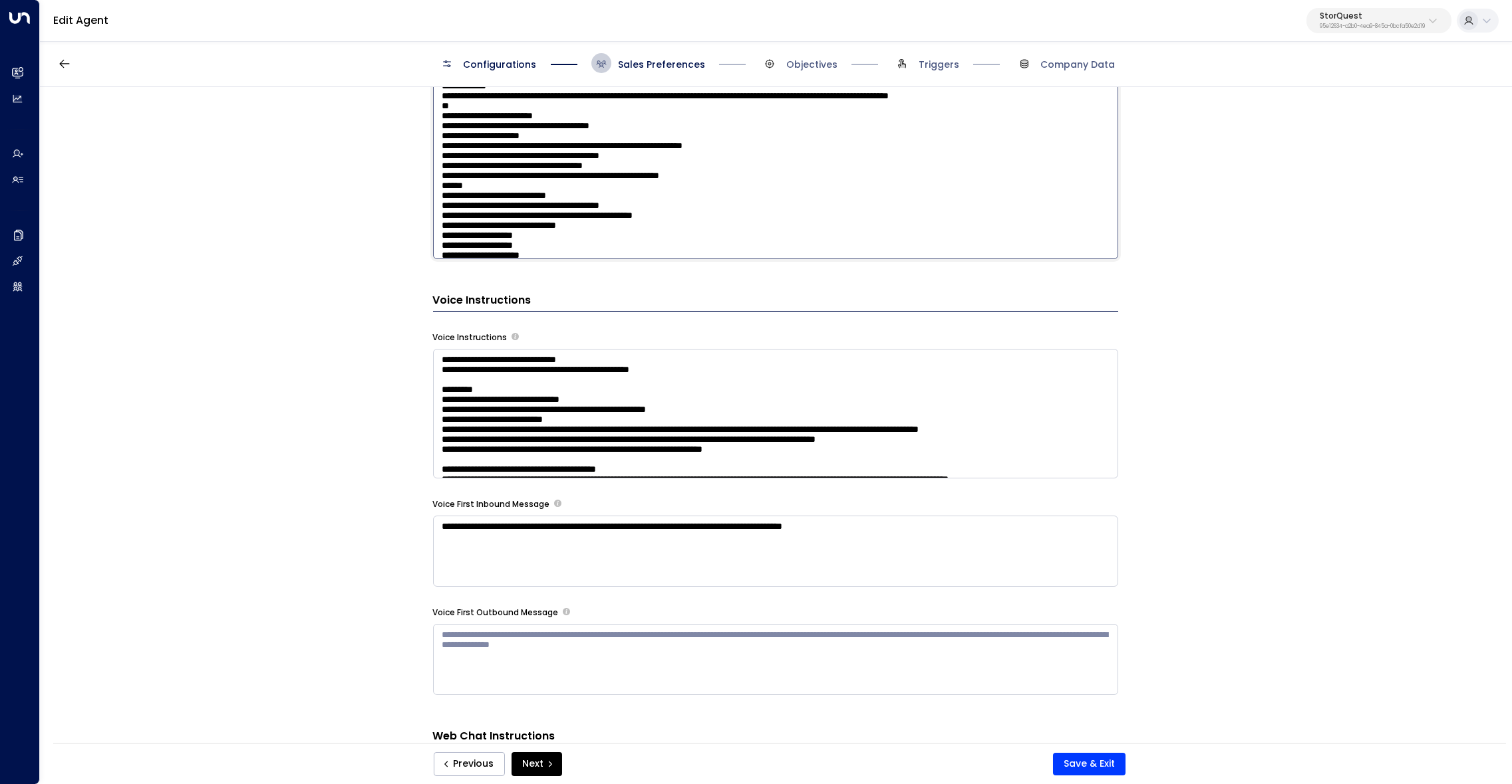
click at [842, 445] on textarea at bounding box center [775, 413] width 685 height 129
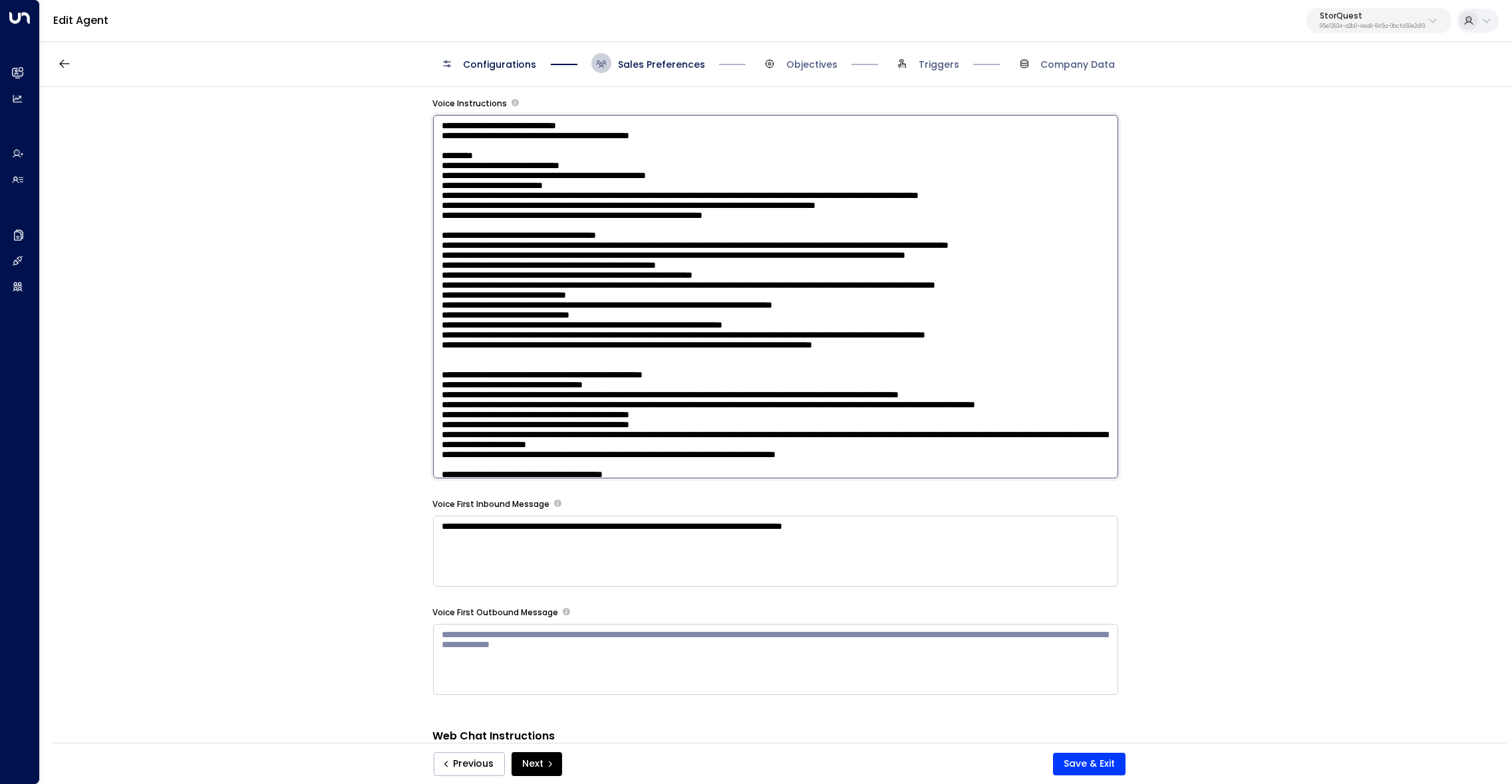
click at [1233, 426] on div "**********" at bounding box center [774, 419] width 1470 height 665
click at [782, 218] on textarea at bounding box center [775, 297] width 685 height 364
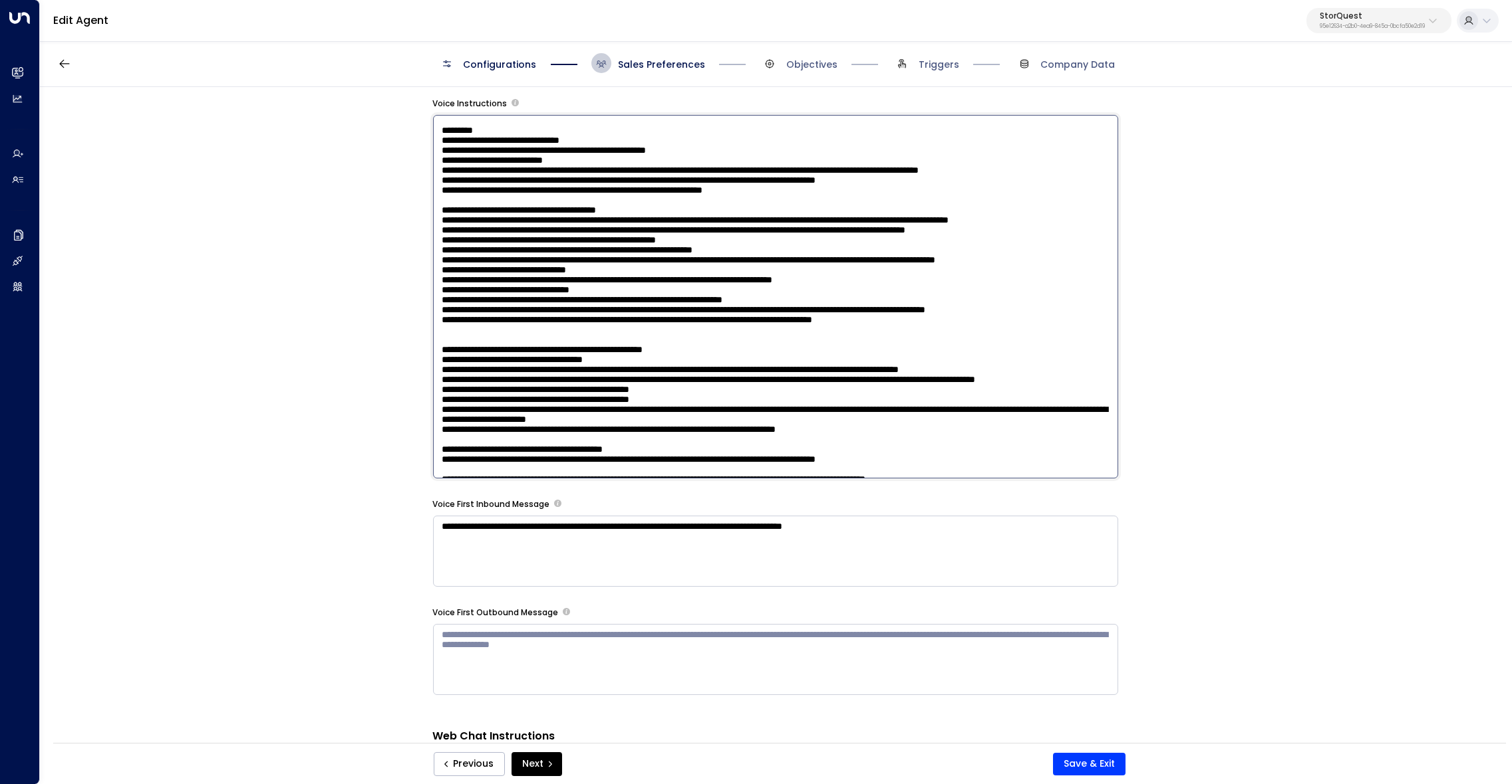
scroll to position [37, 0]
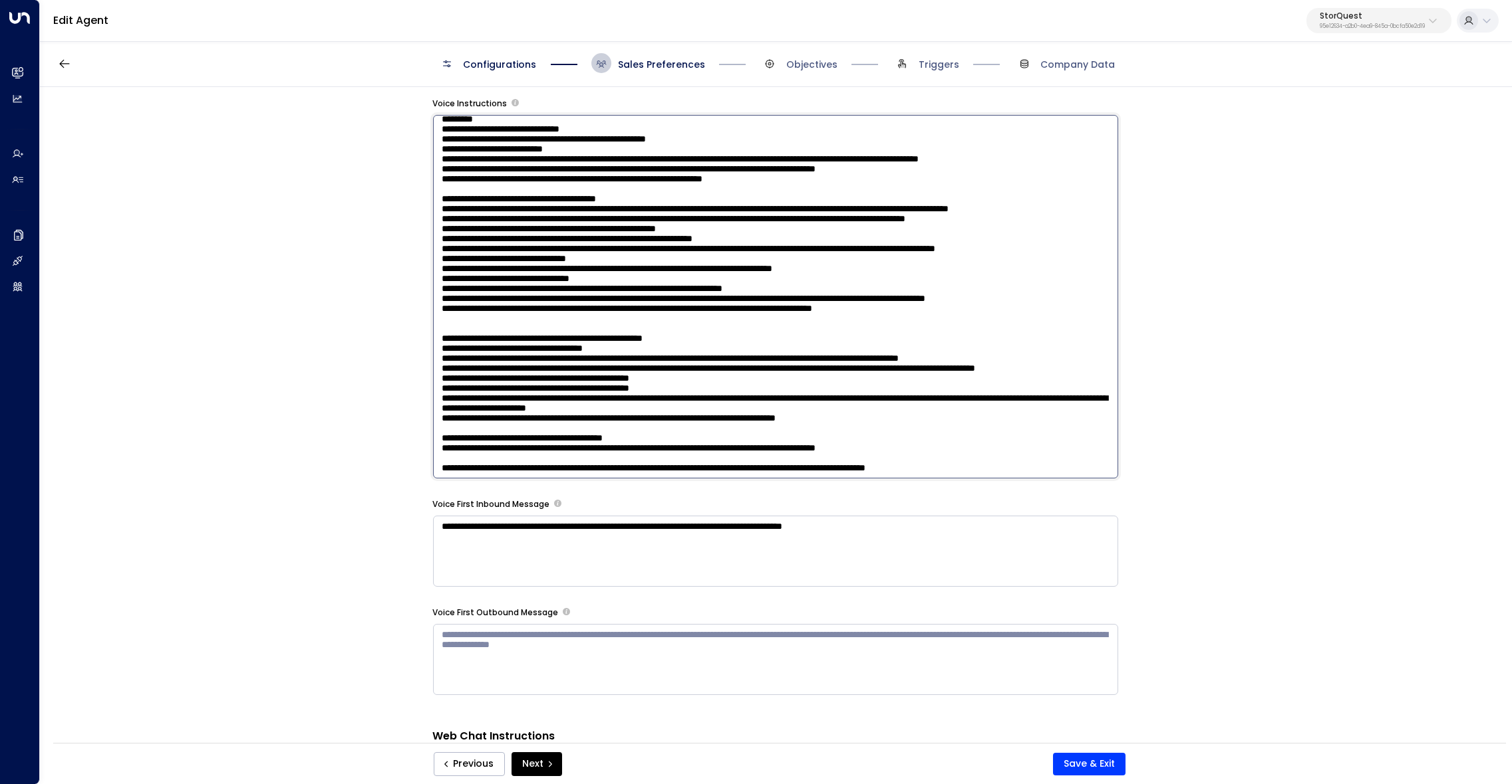
drag, startPoint x: 648, startPoint y: 431, endPoint x: 829, endPoint y: 433, distance: 181.0
click at [650, 431] on textarea at bounding box center [775, 297] width 685 height 364
click at [805, 414] on textarea at bounding box center [775, 297] width 685 height 364
click at [790, 427] on textarea at bounding box center [775, 297] width 685 height 364
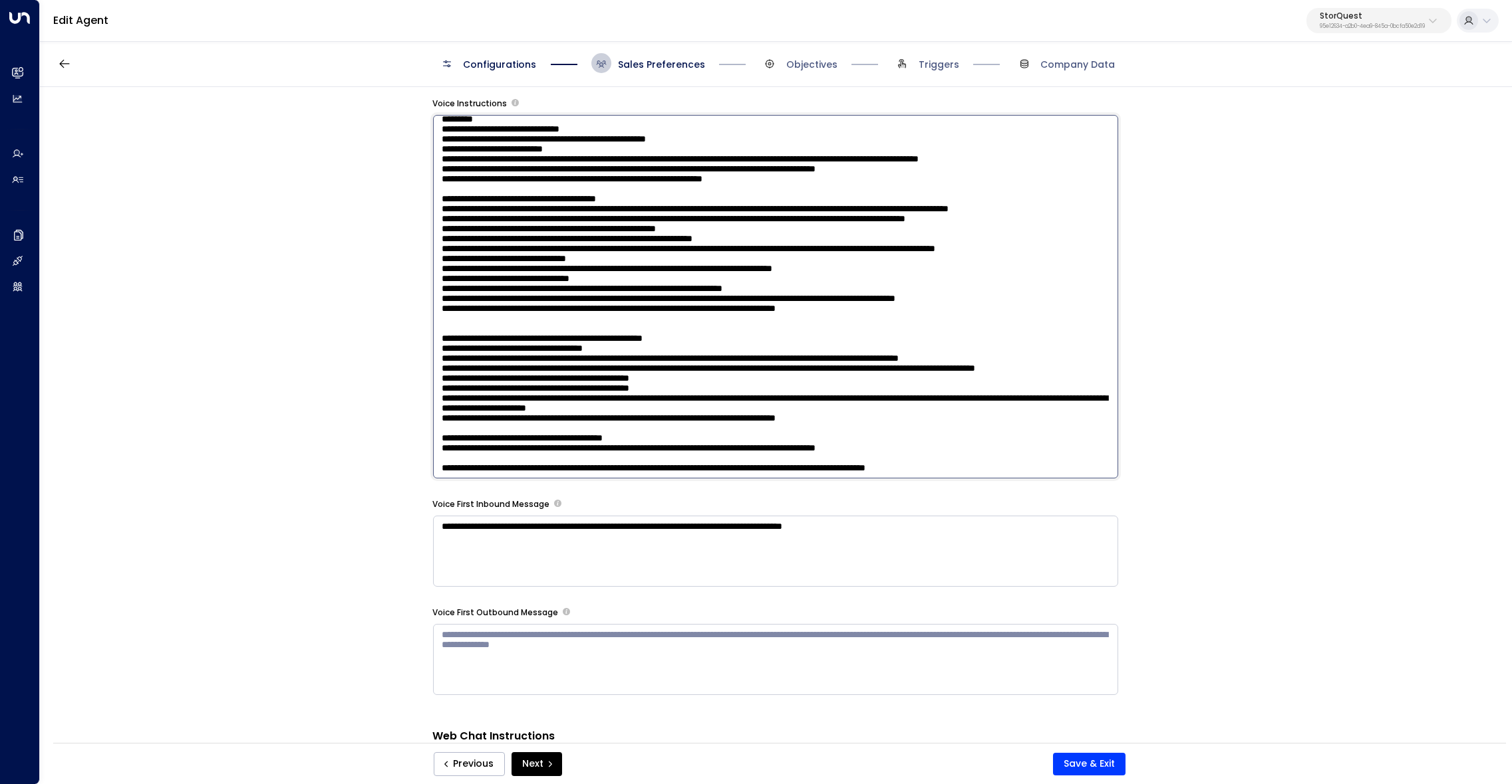
click at [570, 428] on textarea at bounding box center [775, 297] width 685 height 364
click at [795, 313] on textarea at bounding box center [775, 297] width 685 height 364
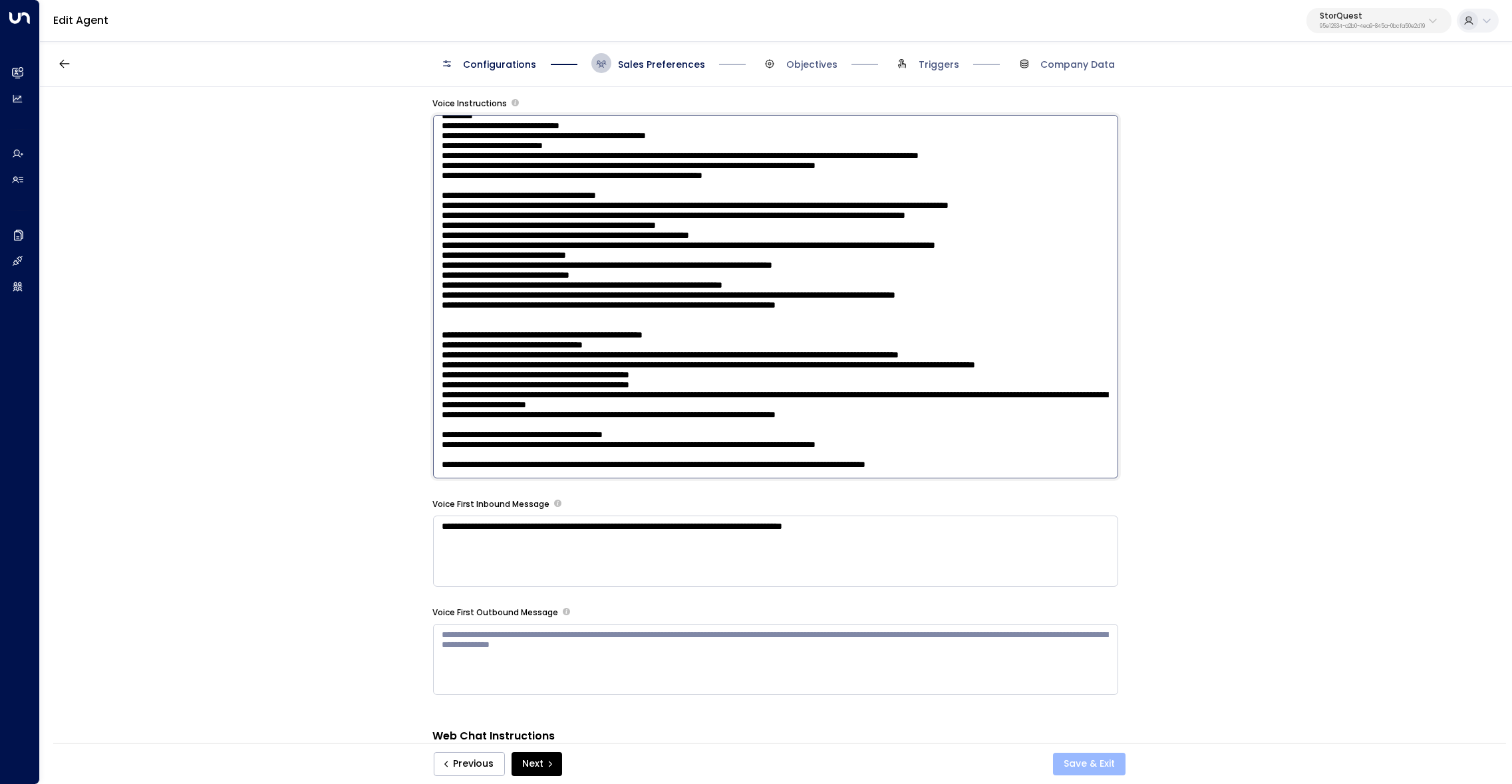
type textarea "**********"
click at [1092, 761] on button "Save & Exit" at bounding box center [1089, 764] width 73 height 23
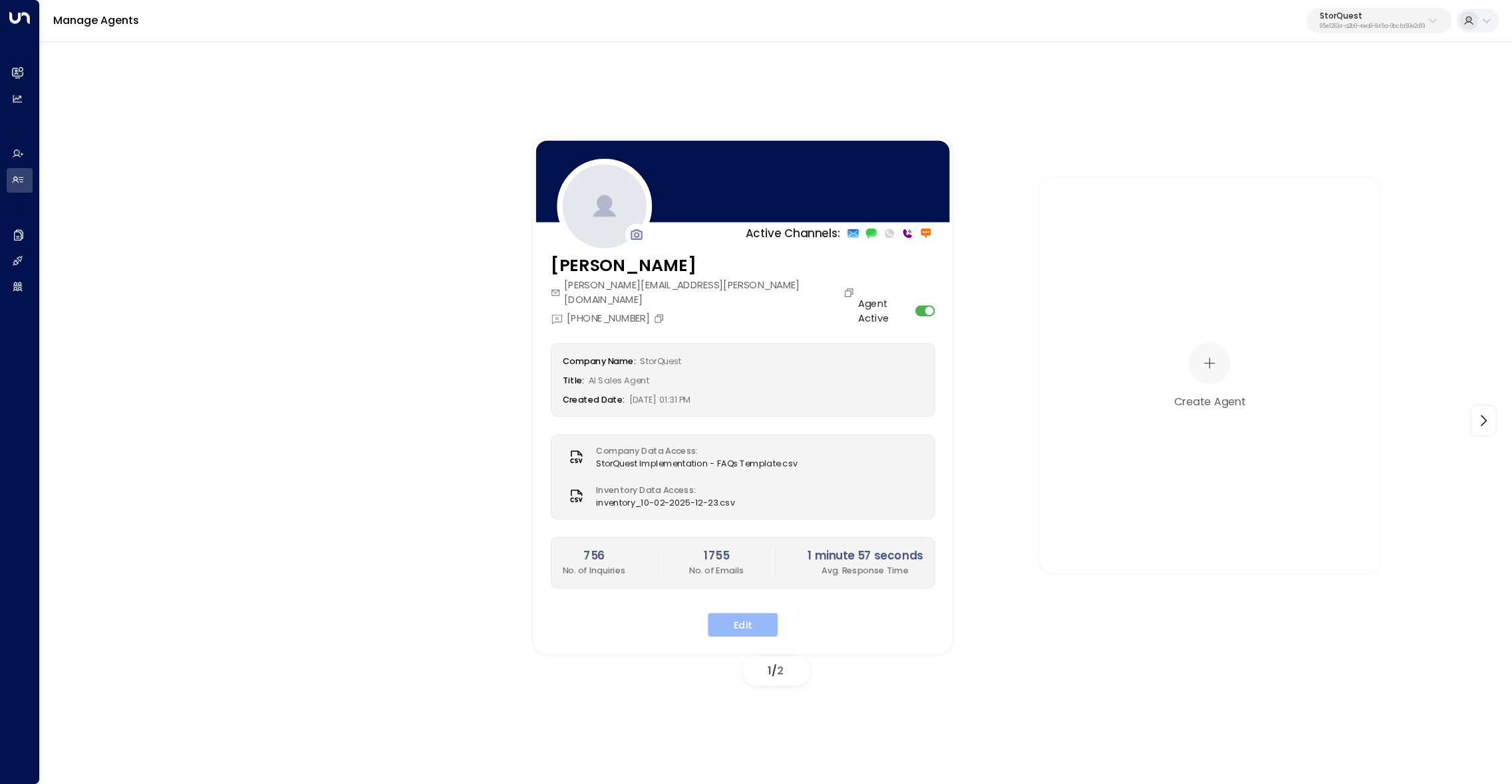
click at [756, 613] on button "Edit" at bounding box center [743, 625] width 70 height 24
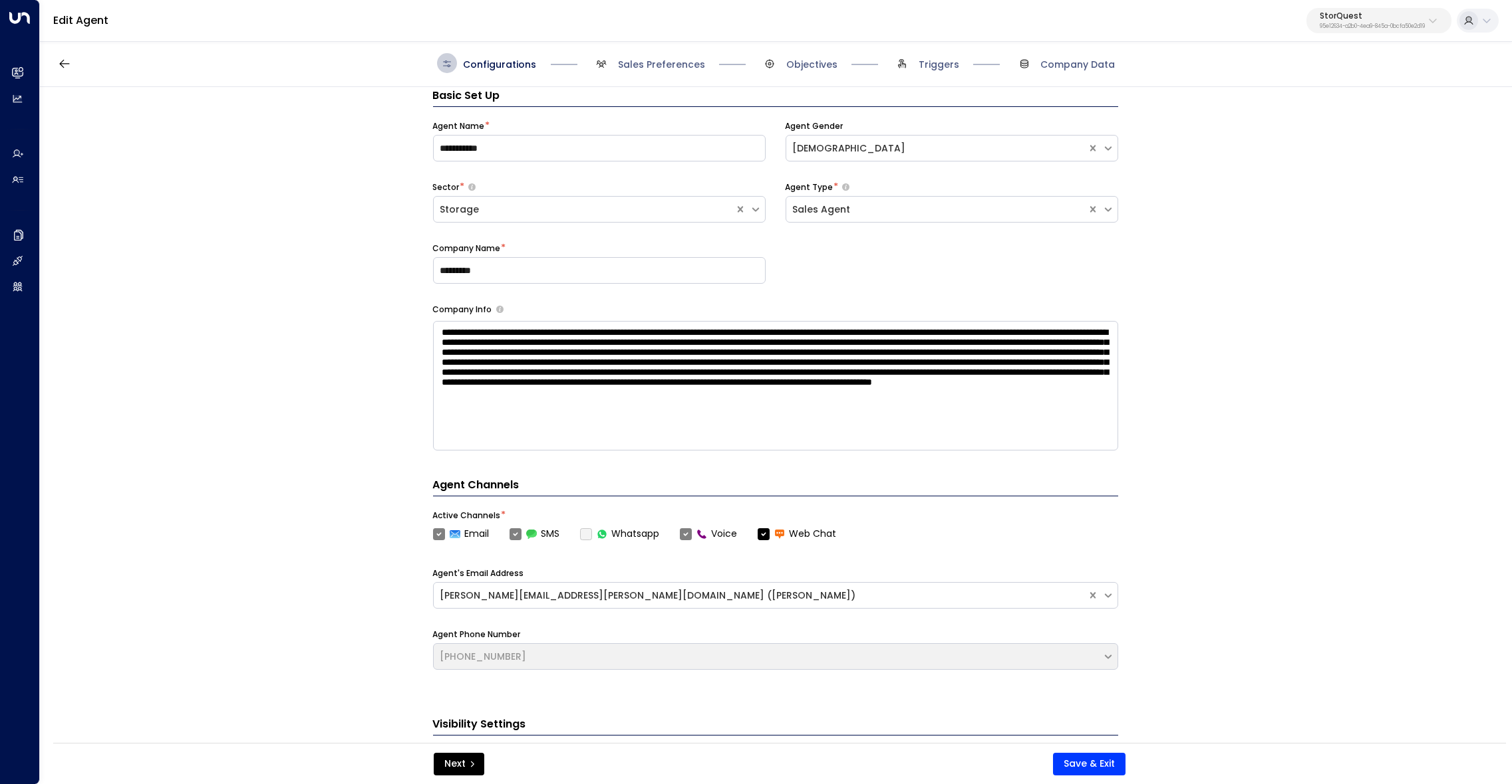
scroll to position [19, 0]
click at [643, 68] on span "Sales Preferences" at bounding box center [662, 64] width 87 height 13
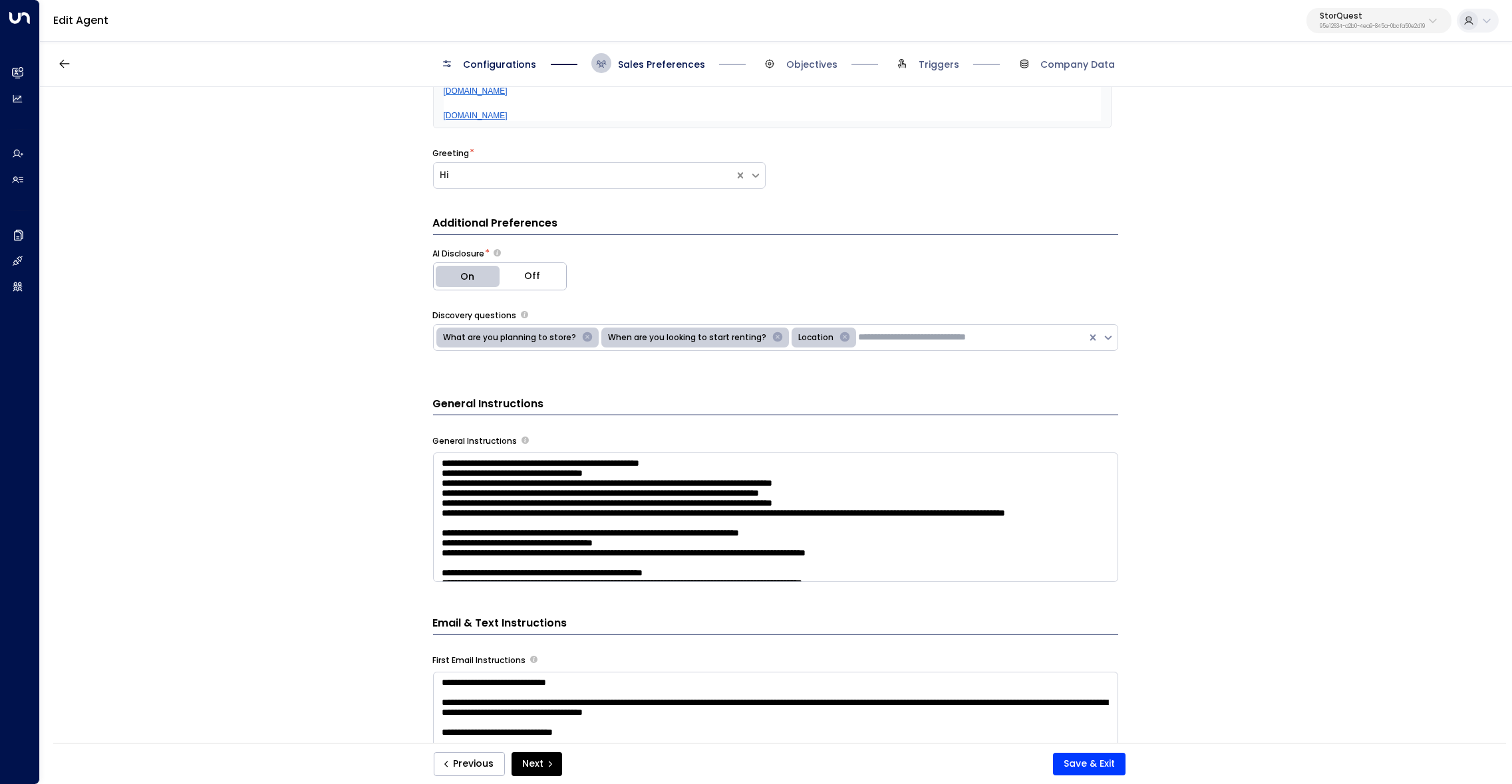
scroll to position [338, 0]
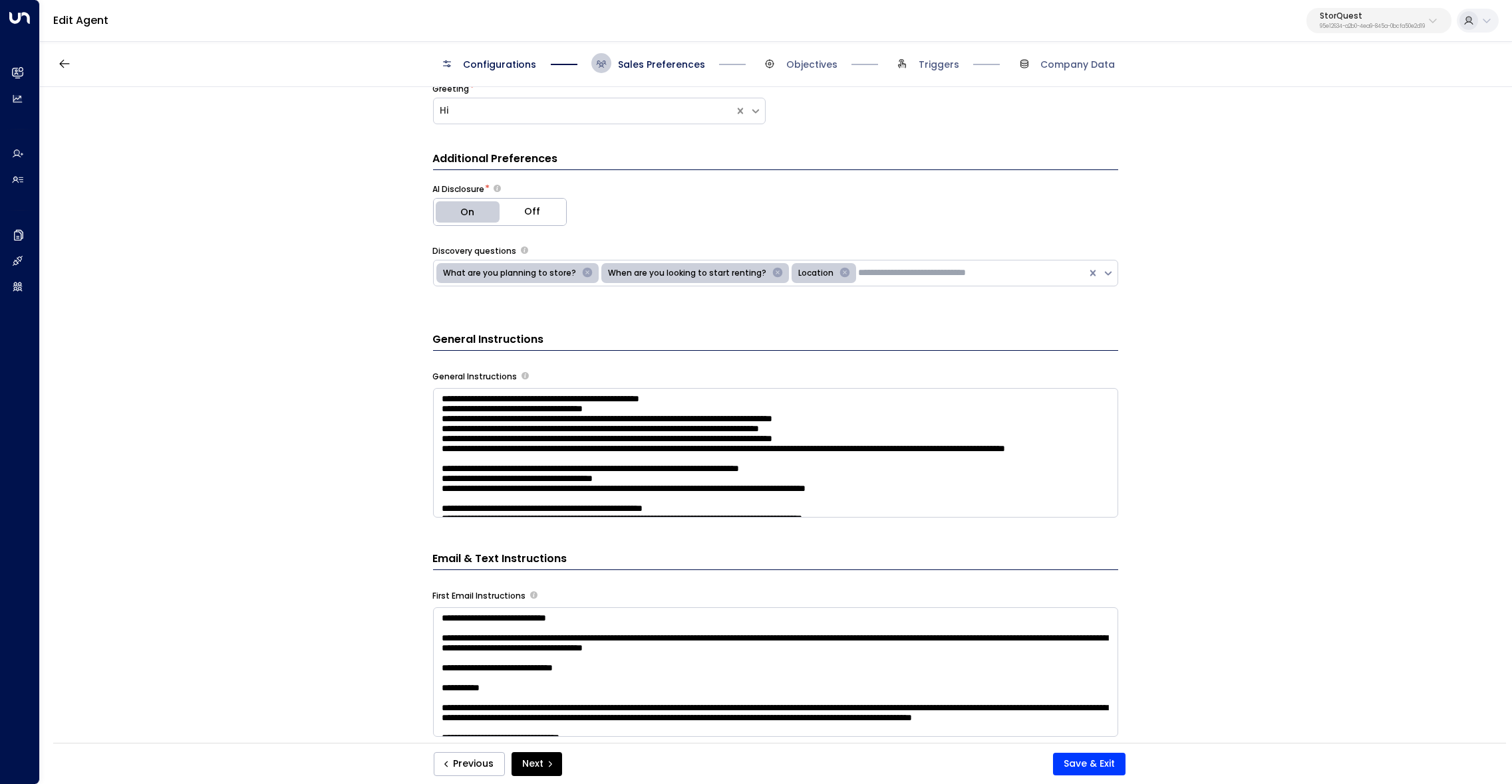
click at [938, 460] on textarea at bounding box center [775, 453] width 685 height 129
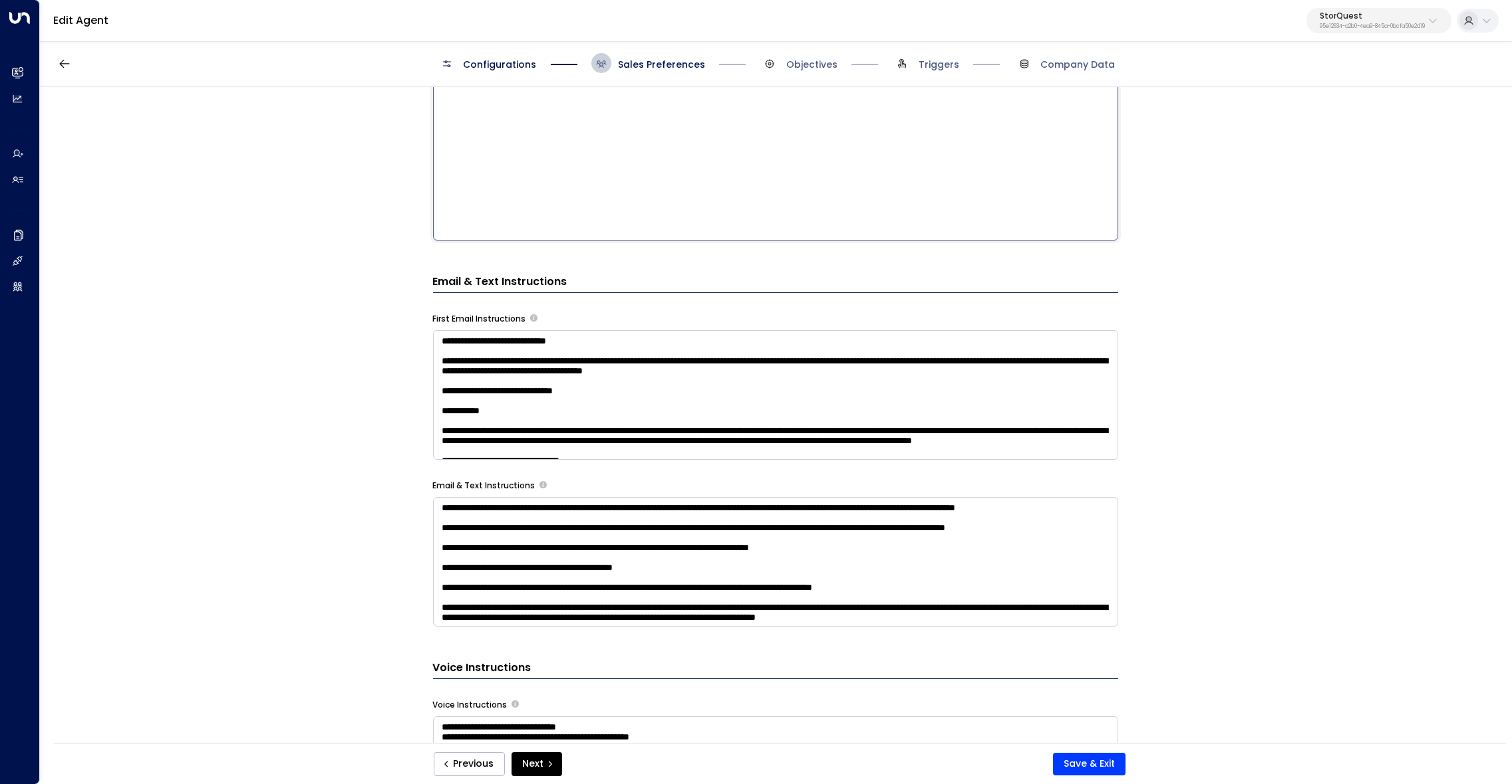
scroll to position [954, 0]
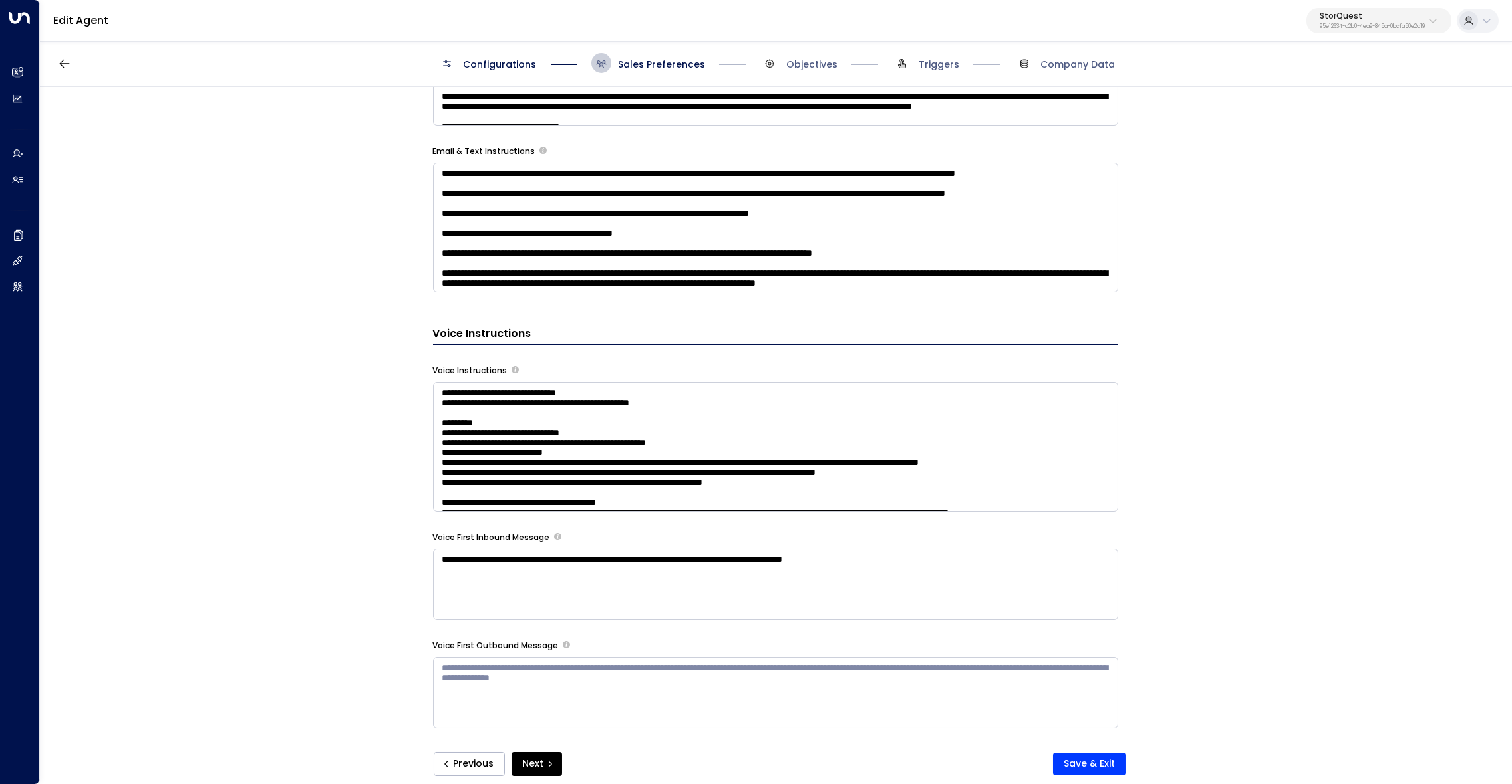
click at [992, 472] on textarea at bounding box center [775, 447] width 685 height 129
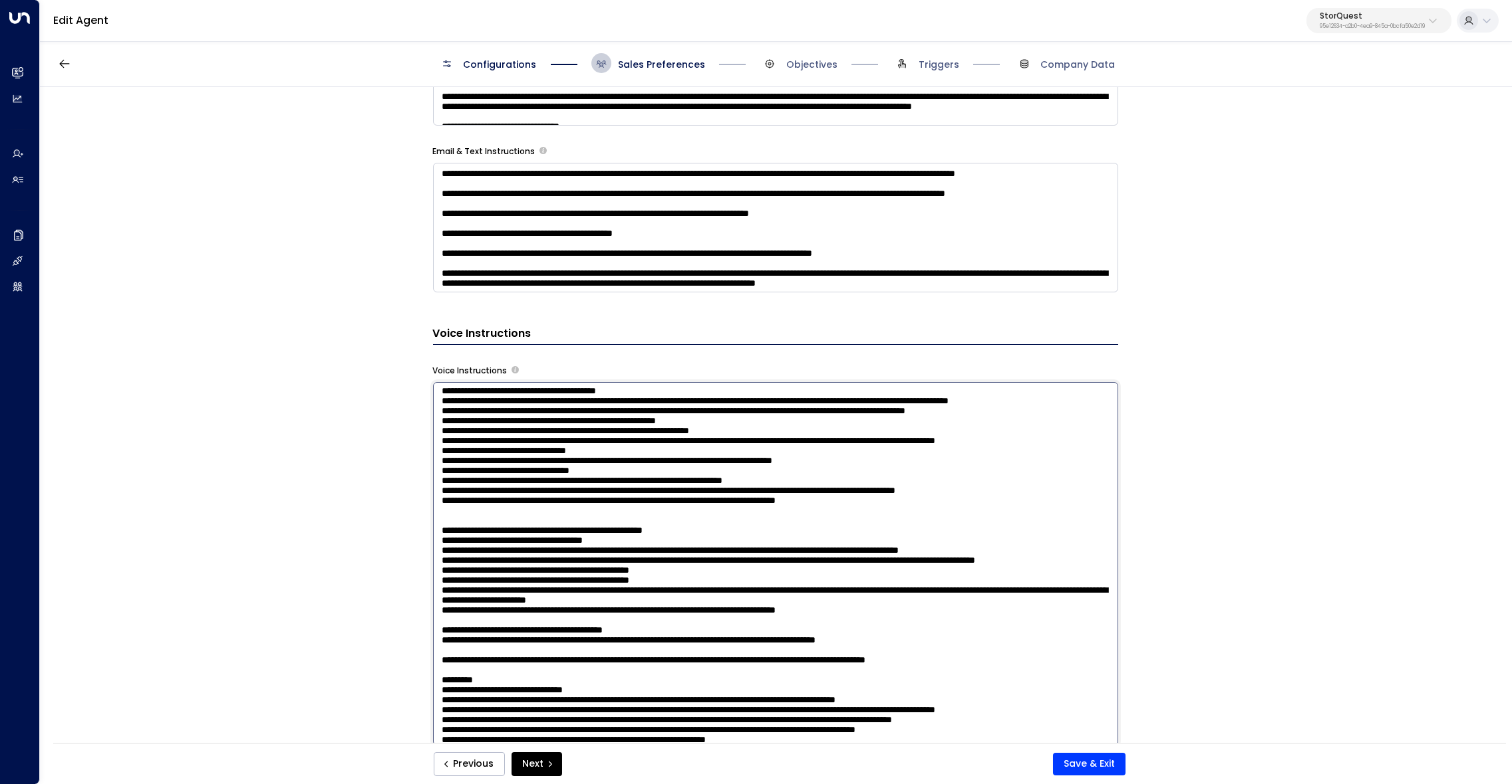
scroll to position [112, 0]
drag, startPoint x: 495, startPoint y: 565, endPoint x: 933, endPoint y: 570, distance: 438.0
click at [933, 570] on textarea at bounding box center [775, 564] width 685 height 364
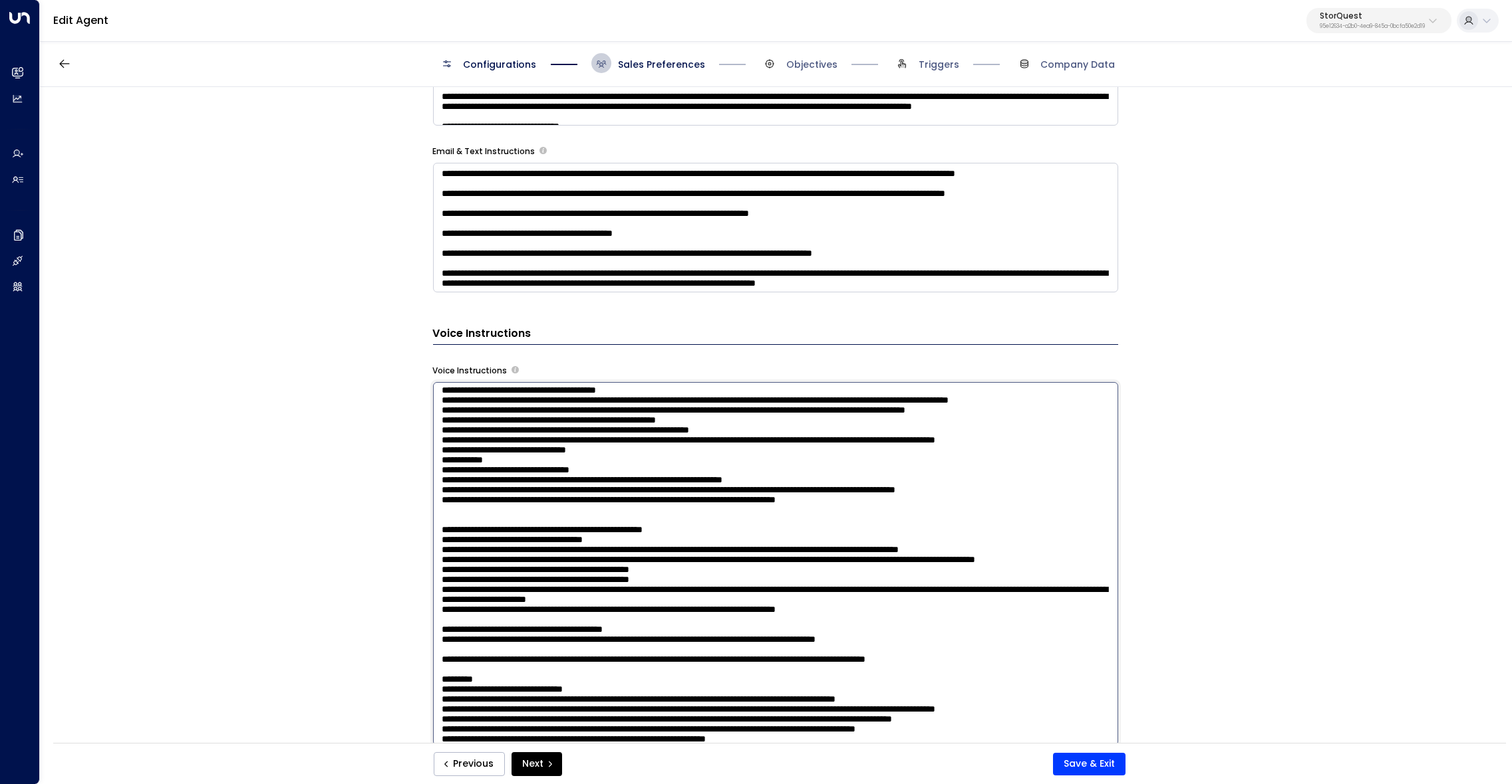
type textarea "**********"
click at [668, 567] on textarea at bounding box center [775, 564] width 685 height 364
click at [1108, 761] on button "Save & Exit" at bounding box center [1089, 764] width 73 height 23
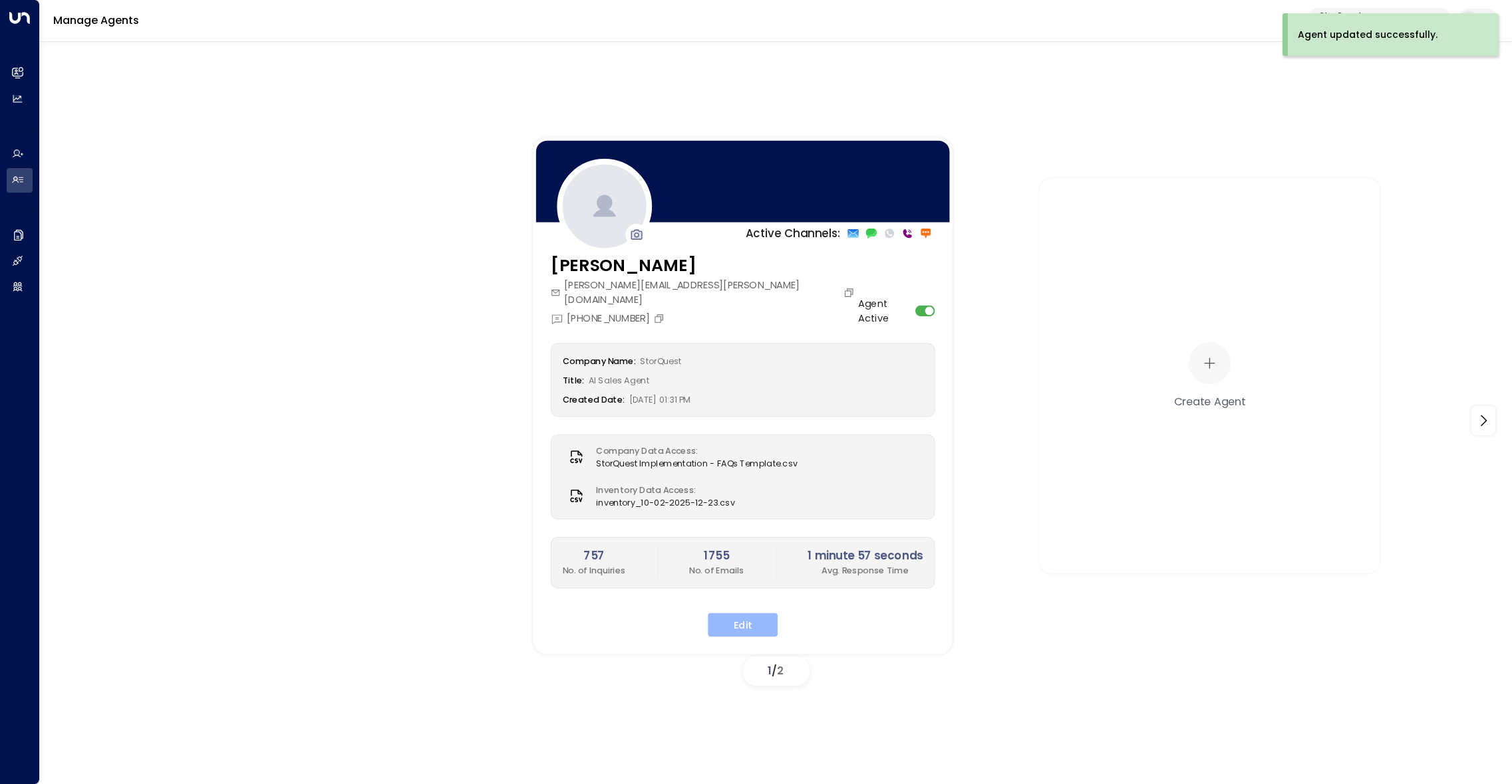
click at [756, 613] on button "Edit" at bounding box center [743, 625] width 70 height 24
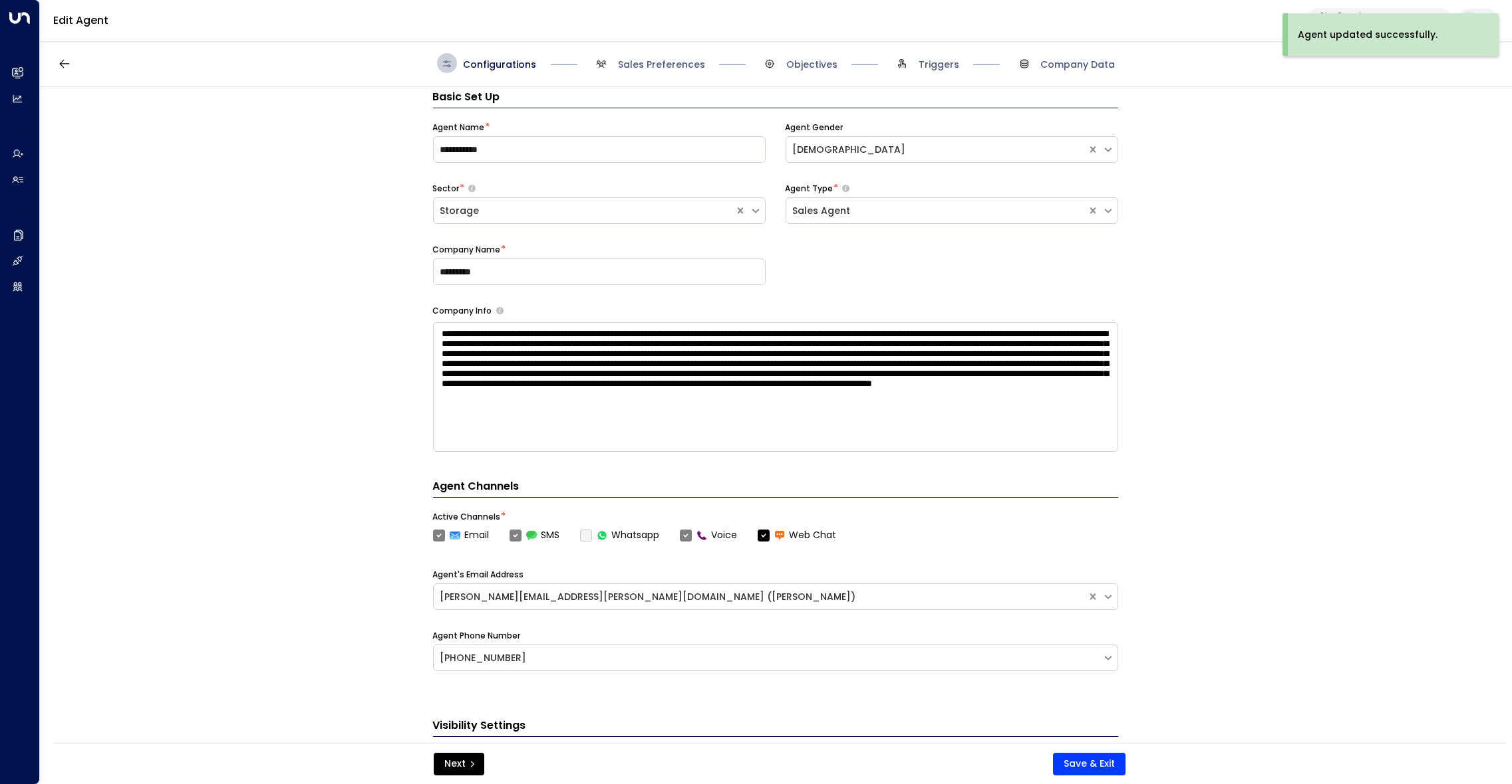
scroll to position [19, 0]
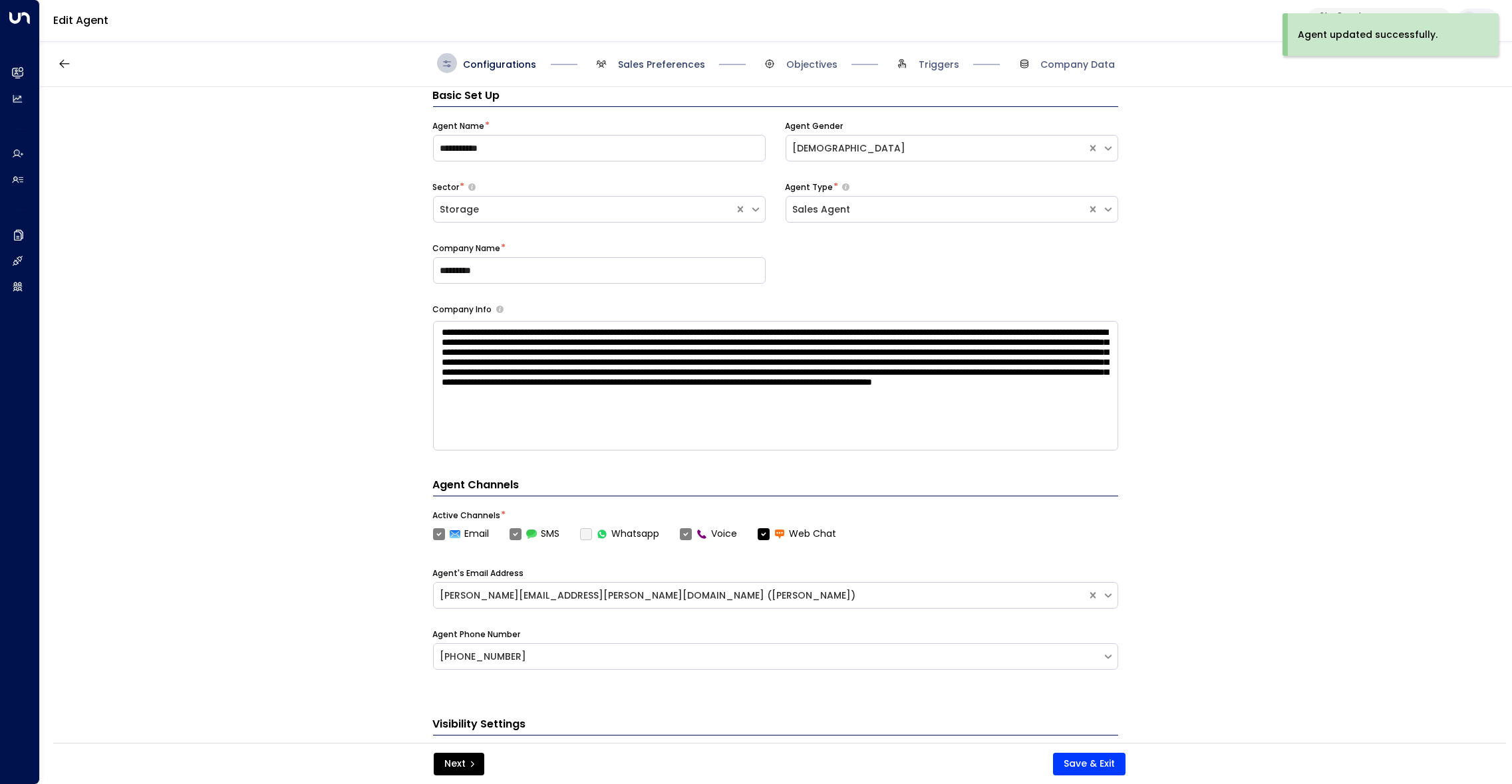
click at [674, 60] on span "Sales Preferences" at bounding box center [662, 64] width 87 height 13
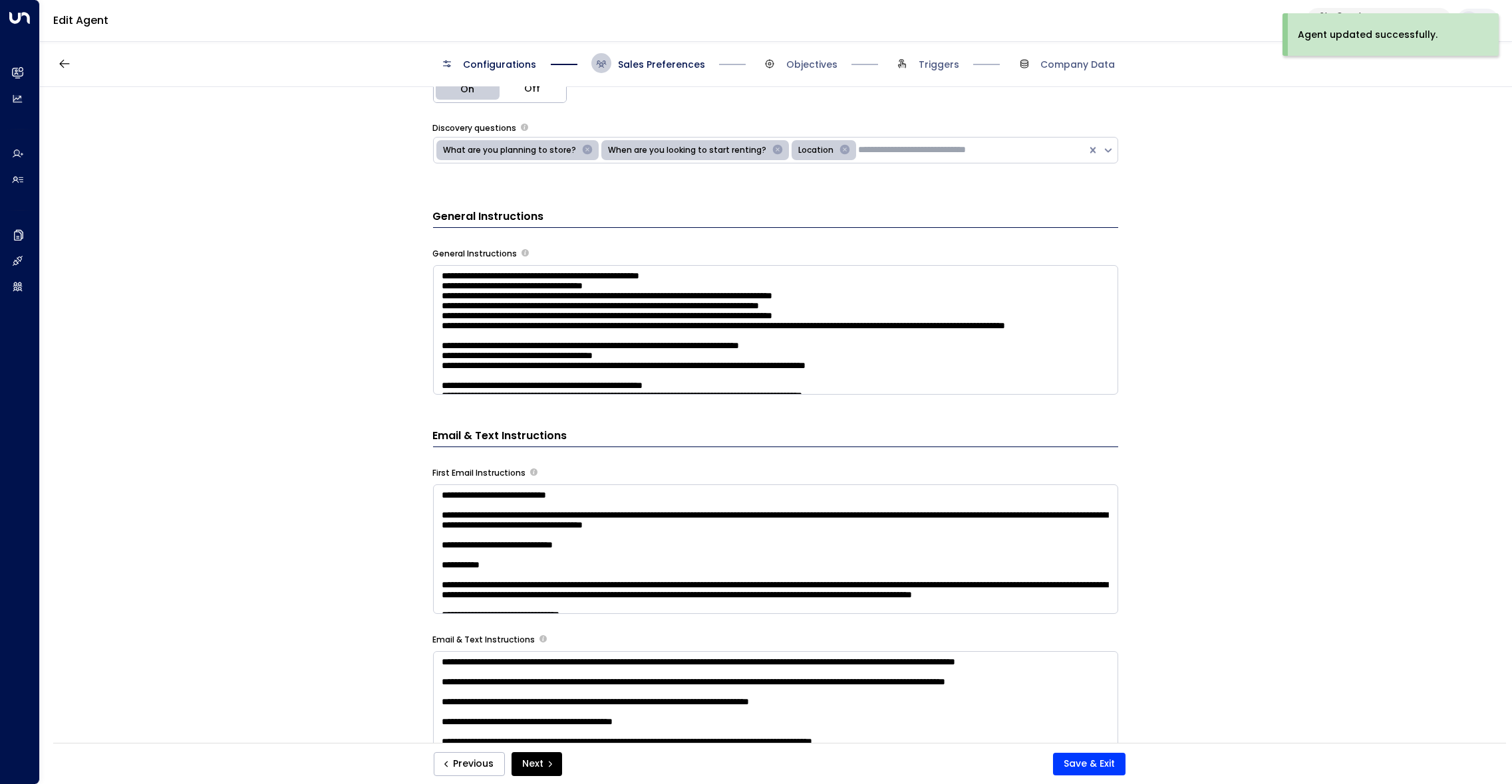
scroll to position [624, 0]
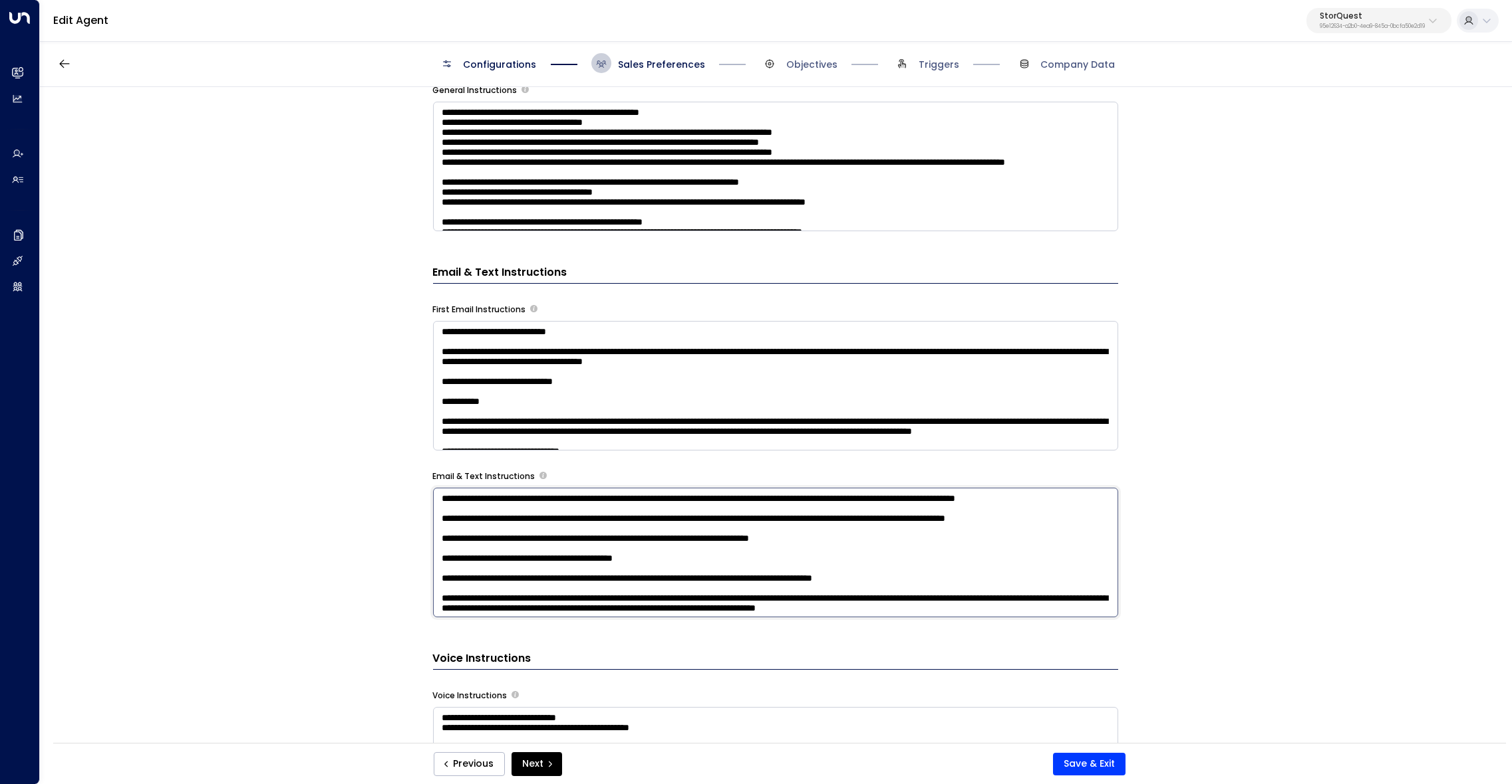
click at [923, 553] on textarea at bounding box center [775, 552] width 685 height 129
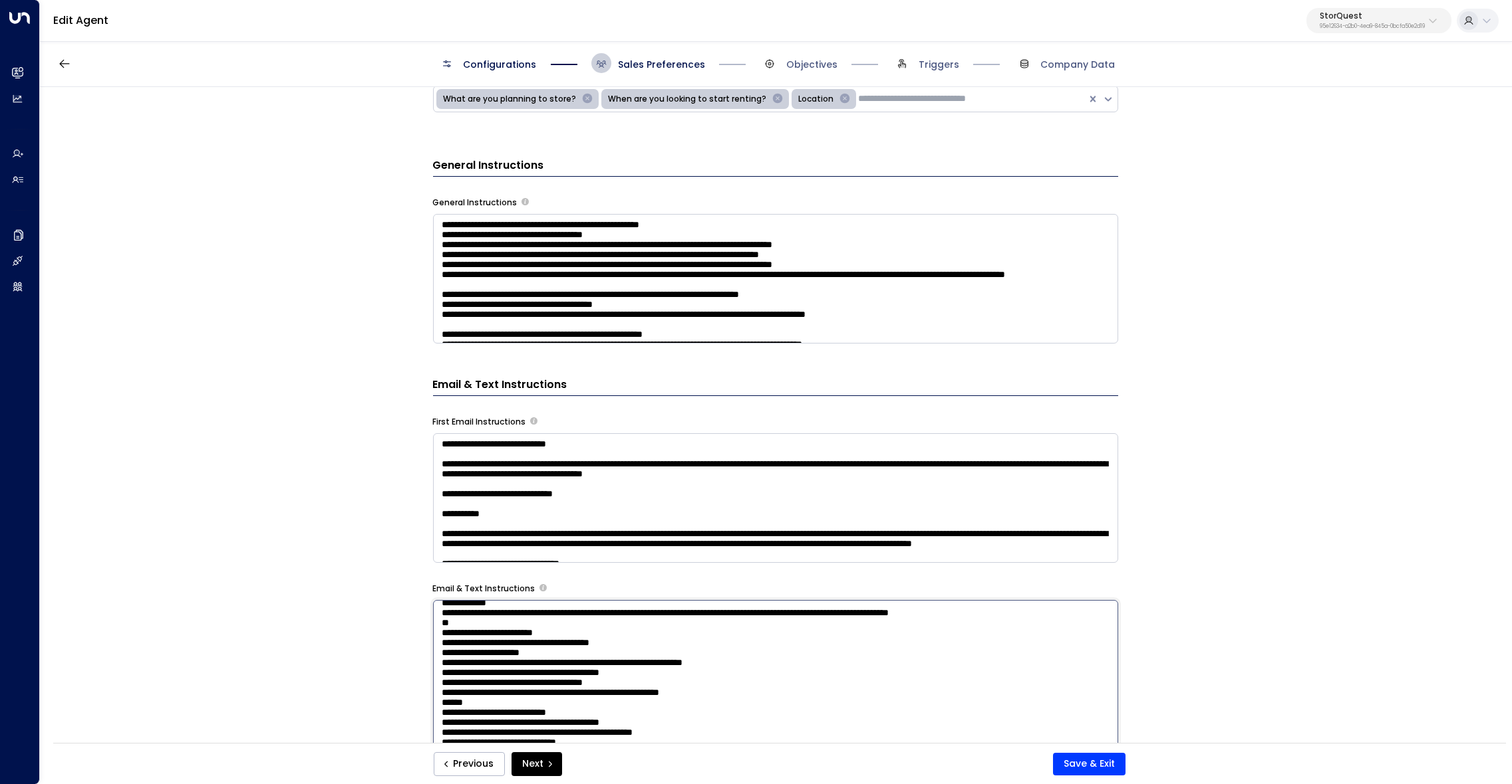
scroll to position [461, 0]
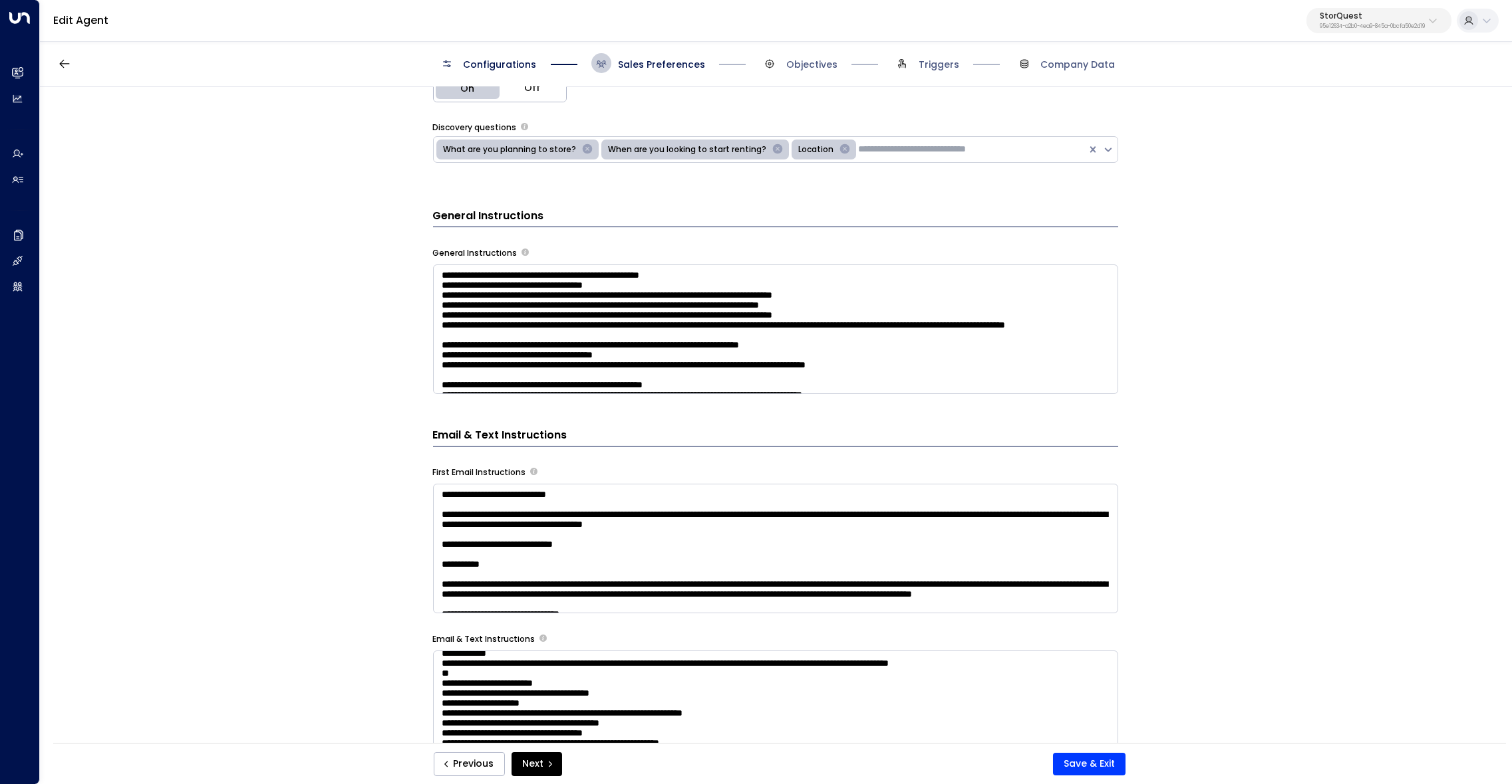
drag, startPoint x: 1097, startPoint y: 763, endPoint x: 1125, endPoint y: 746, distance: 32.8
click at [1097, 764] on button "Save & Exit" at bounding box center [1089, 764] width 73 height 23
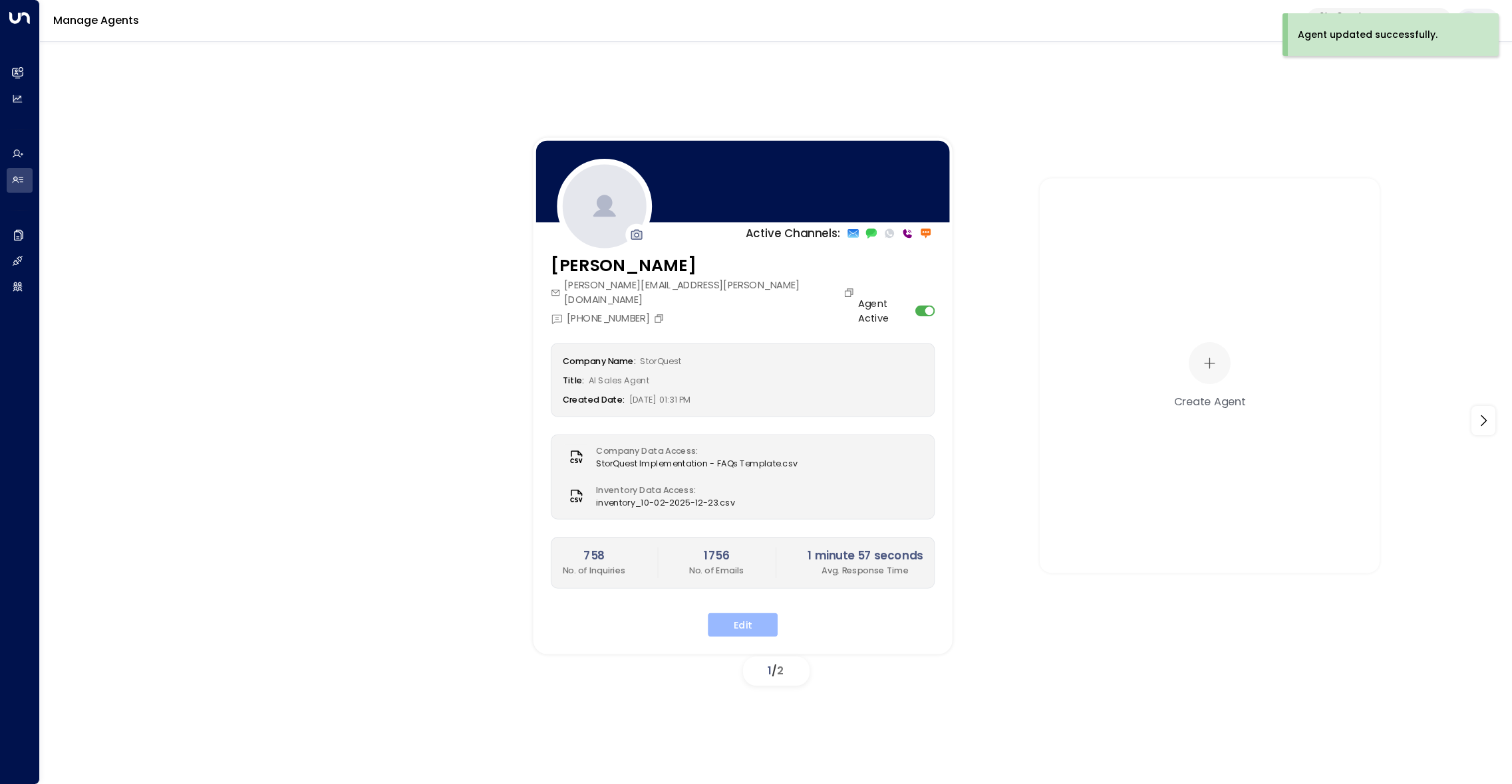
click at [750, 613] on button "Edit" at bounding box center [743, 625] width 70 height 24
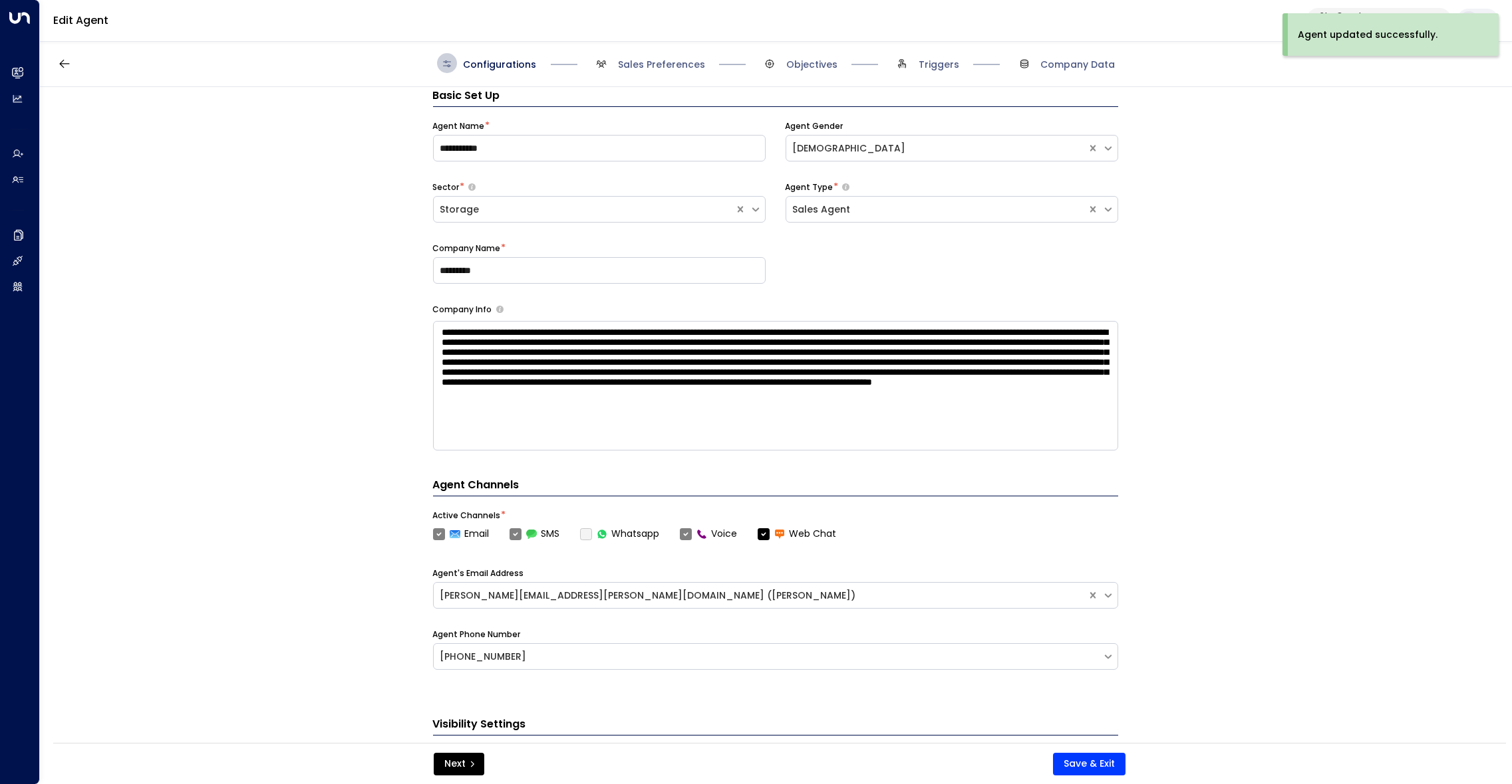
scroll to position [19, 0]
click at [670, 66] on span "Sales Preferences" at bounding box center [662, 64] width 87 height 13
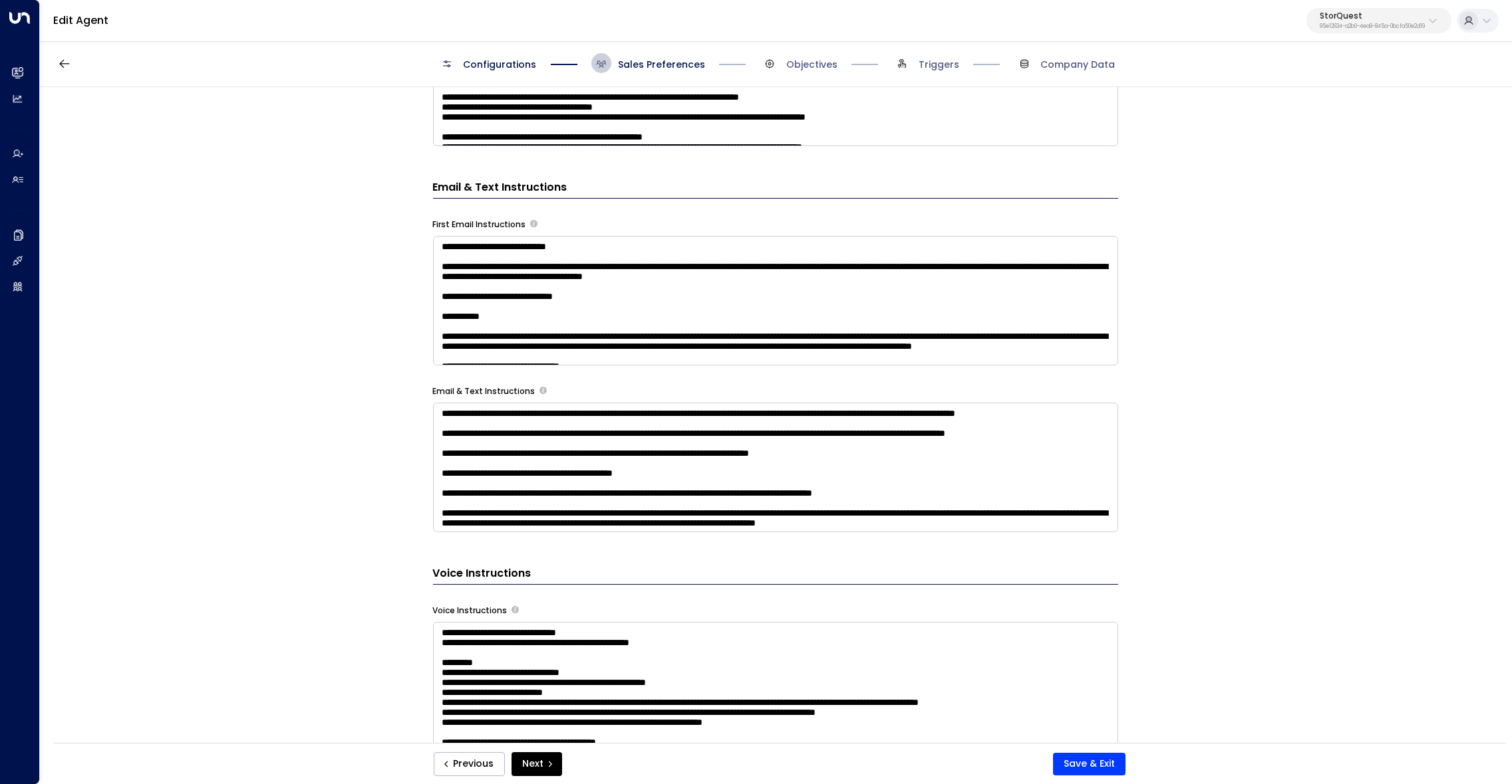
scroll to position [931, 0]
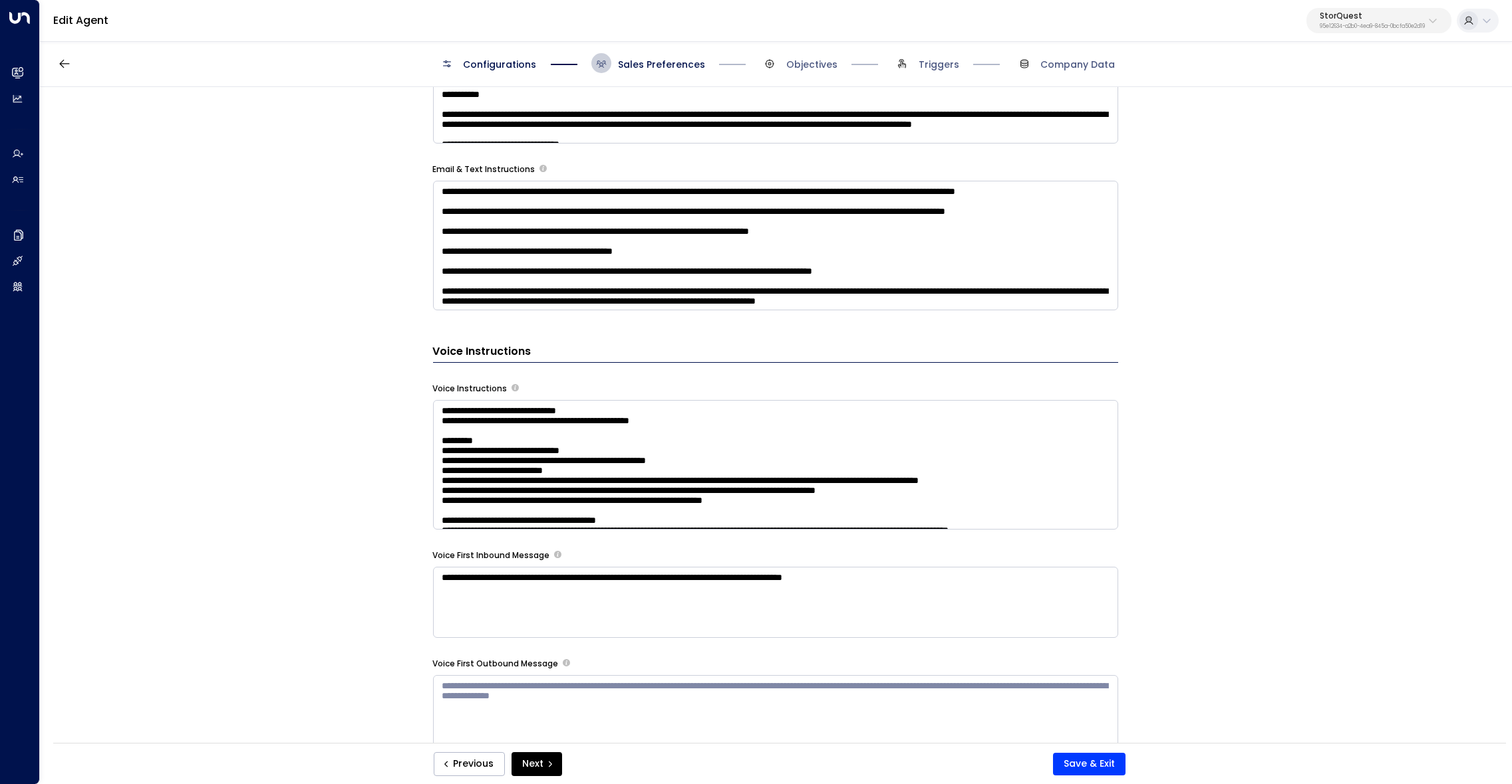
click at [964, 495] on textarea at bounding box center [775, 465] width 685 height 129
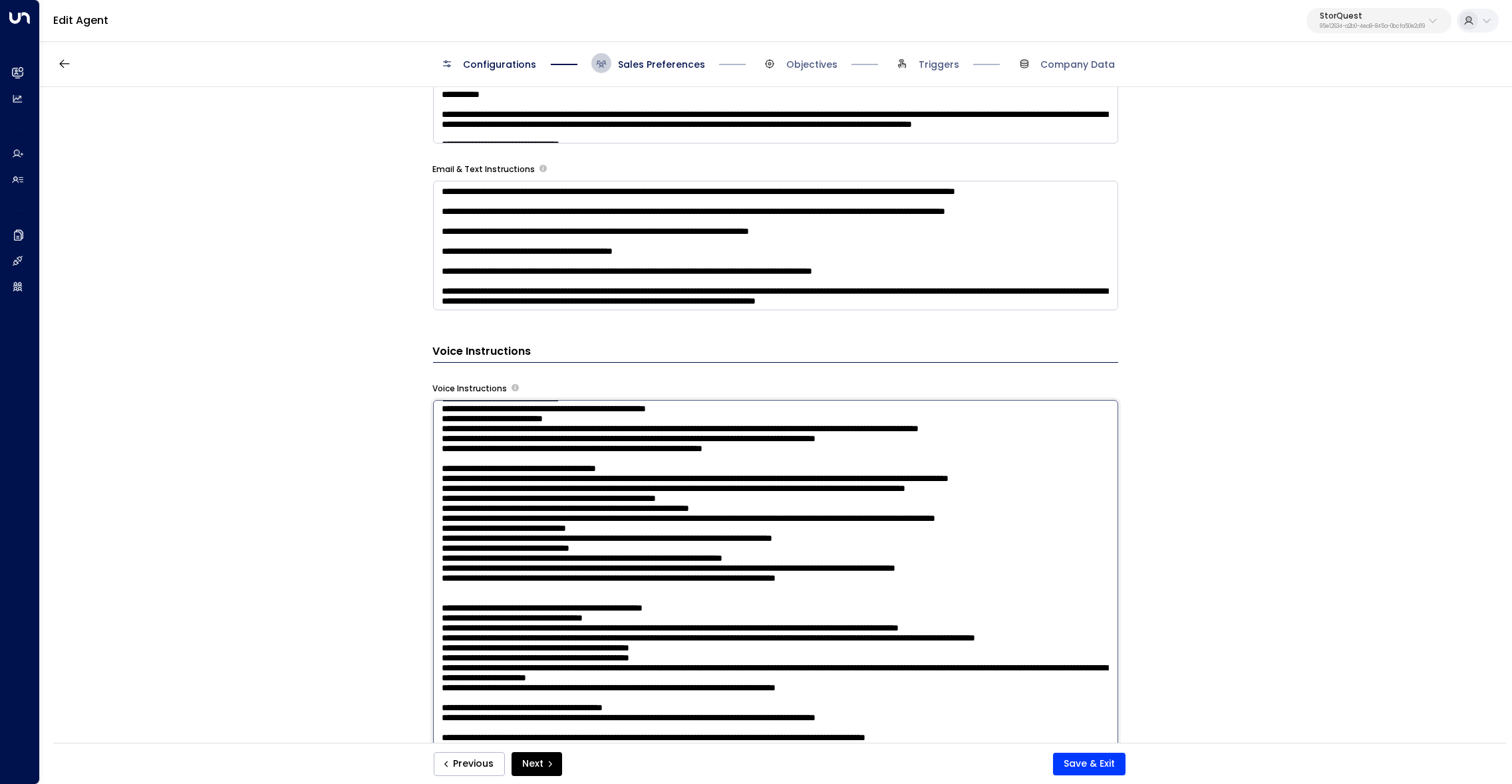
scroll to position [54, 0]
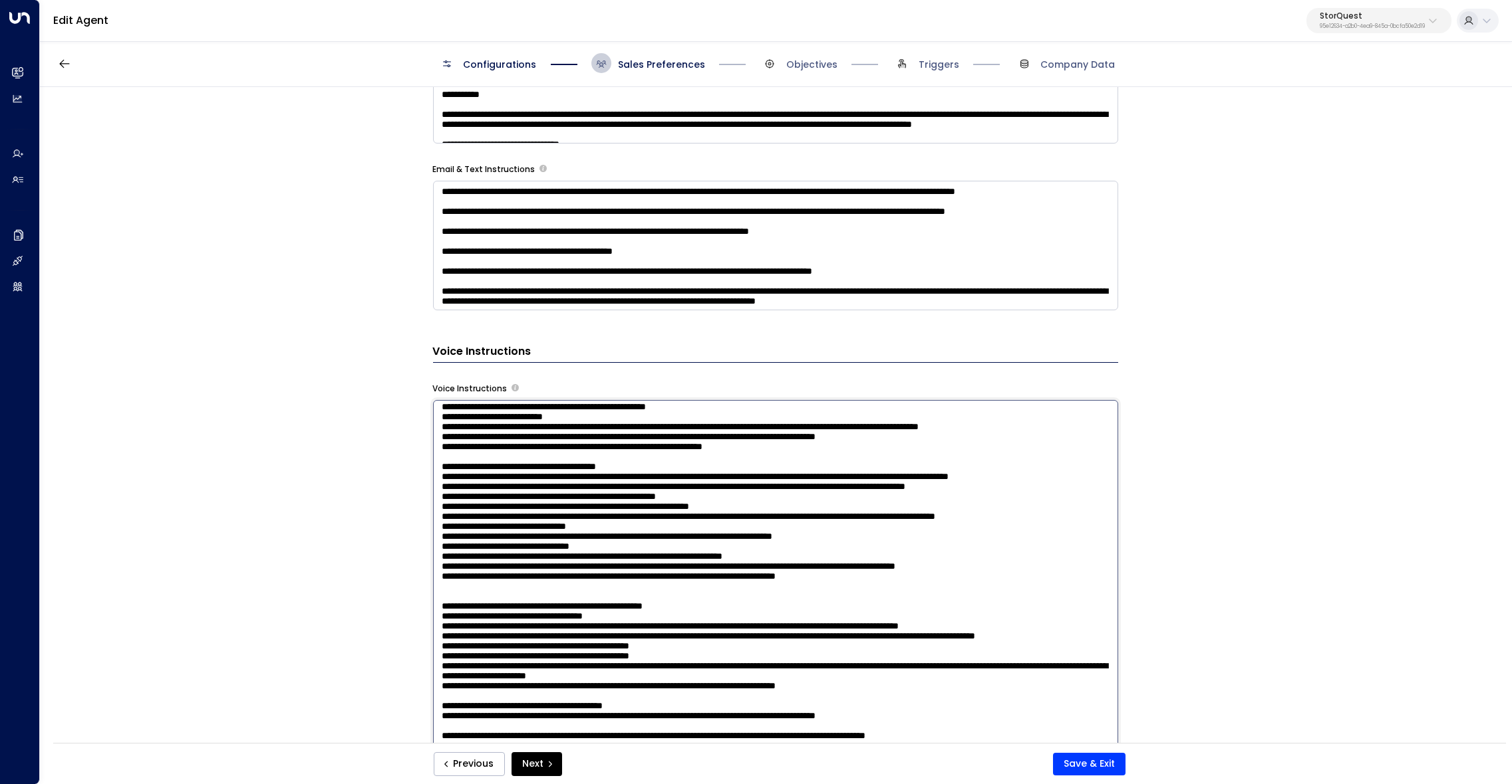
click at [787, 585] on textarea at bounding box center [775, 582] width 685 height 364
type textarea "**********"
click at [1103, 767] on button "Save & Exit" at bounding box center [1089, 764] width 73 height 23
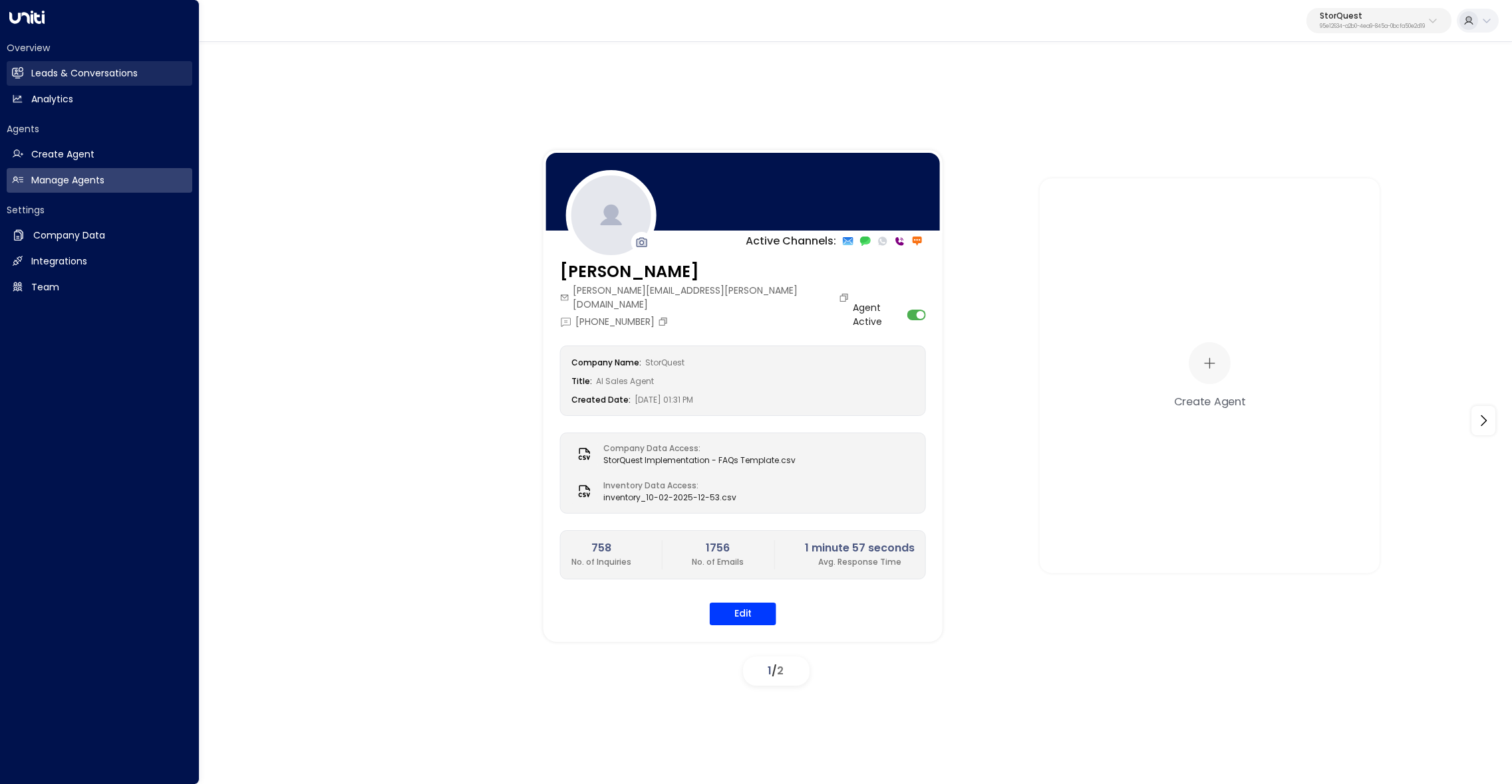
click at [15, 71] on icon at bounding box center [18, 73] width 11 height 8
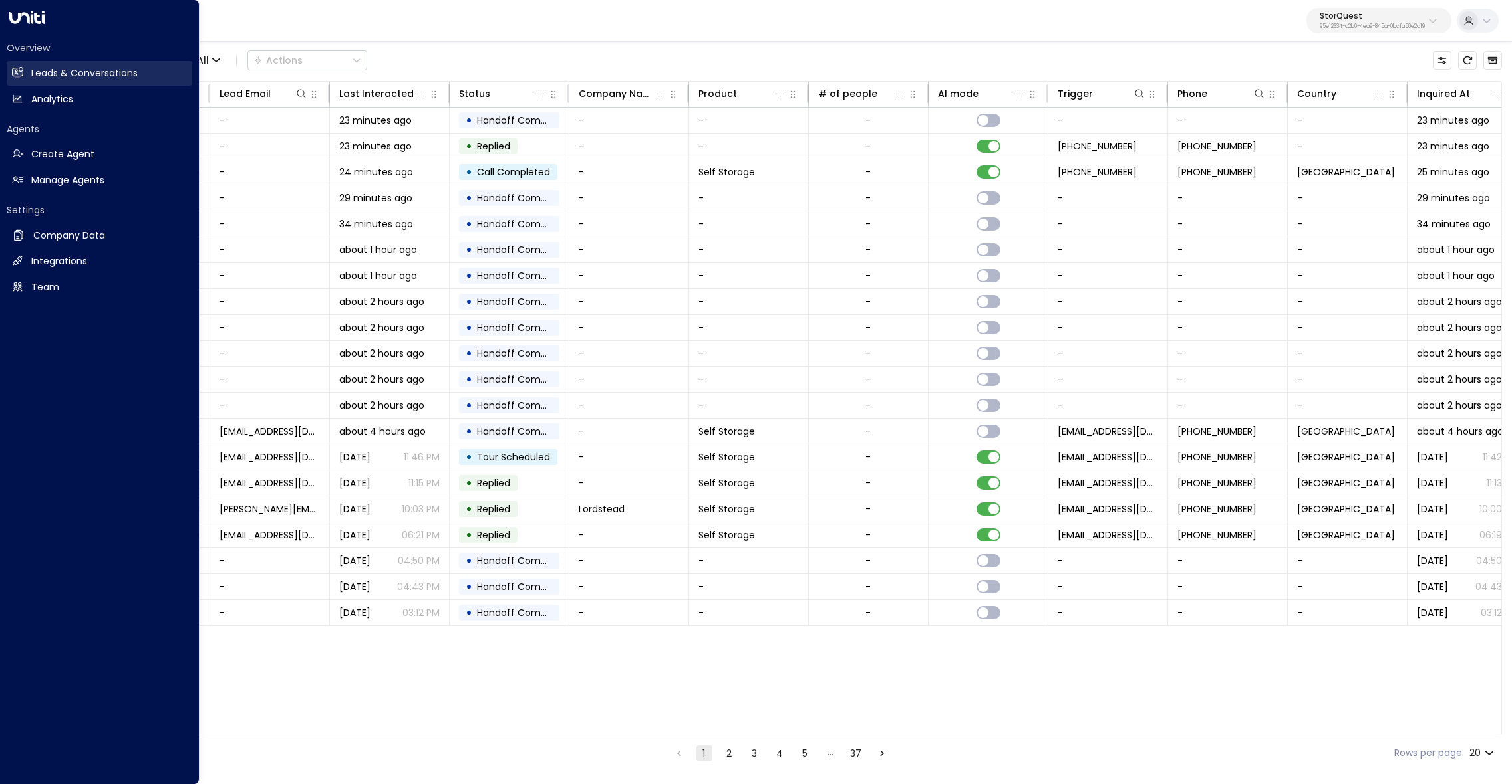
click at [19, 78] on icon at bounding box center [19, 73] width 9 height 11
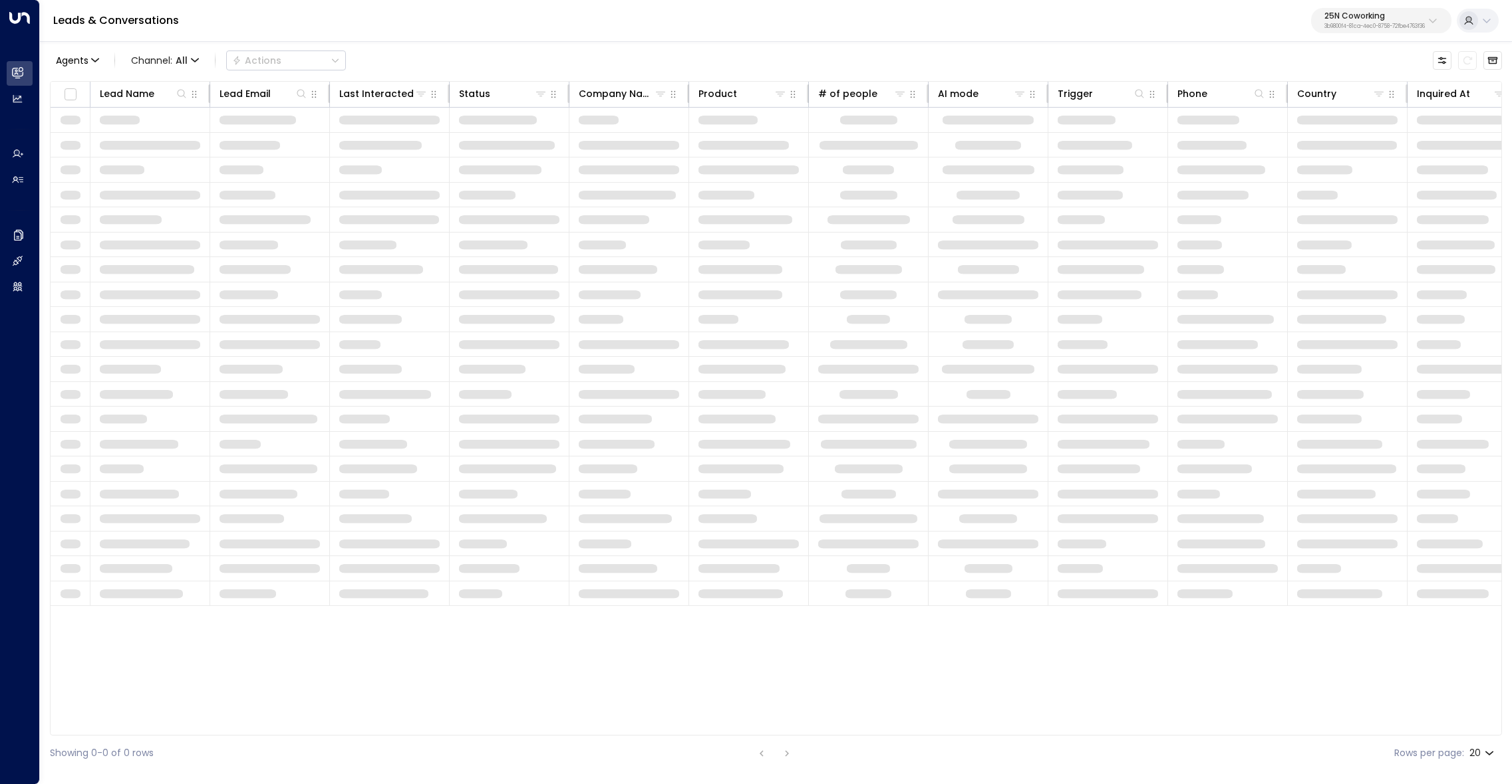
click at [1392, 21] on div "25N Coworking 3b9800f4-81ca-4ec0-8758-72fbe4763f36" at bounding box center [1374, 20] width 100 height 17
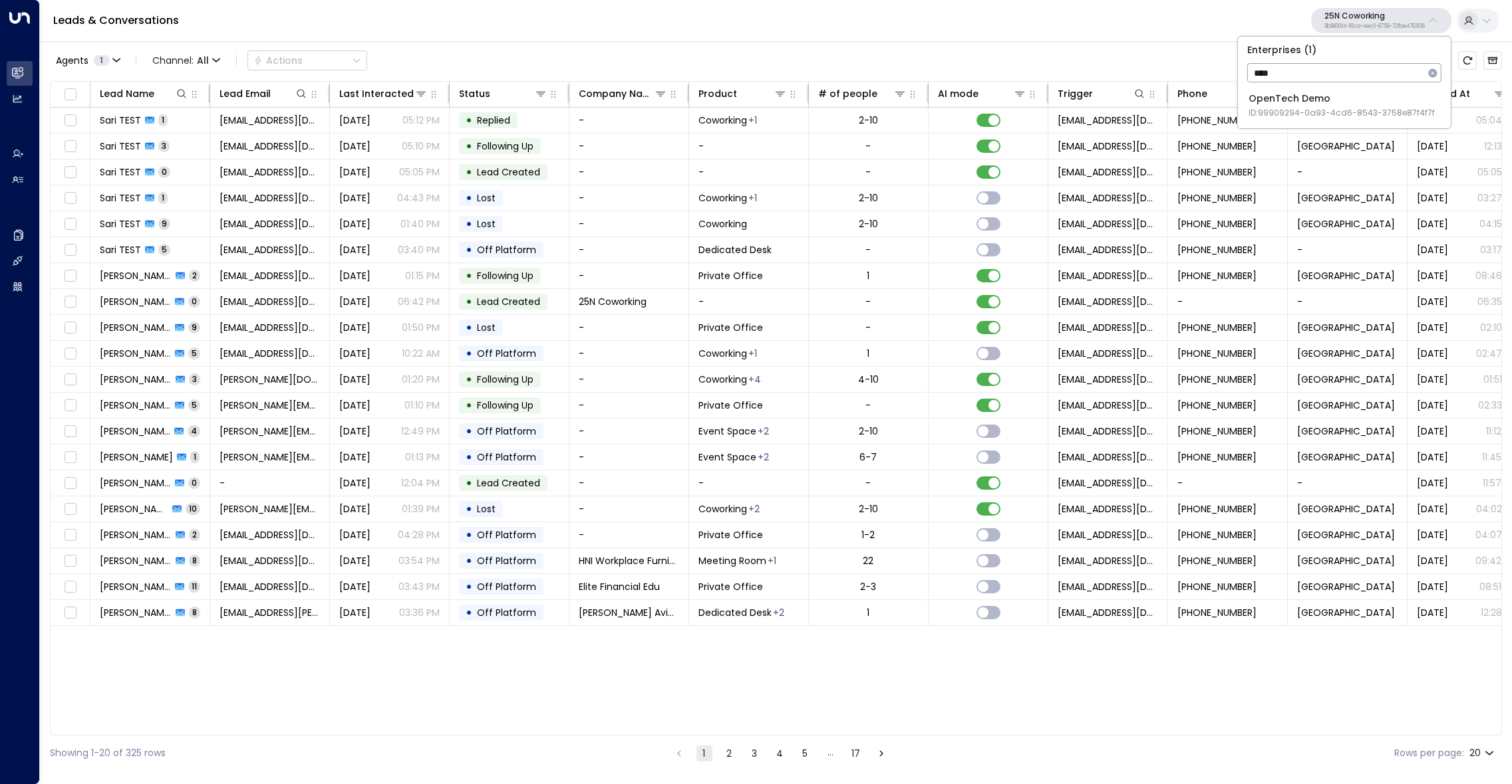
type input "****"
click at [1348, 89] on li "OpenTech Demo ID: 99909294-0a93-4cd6-8543-3758e87f4f7f" at bounding box center [1343, 104] width 202 height 35
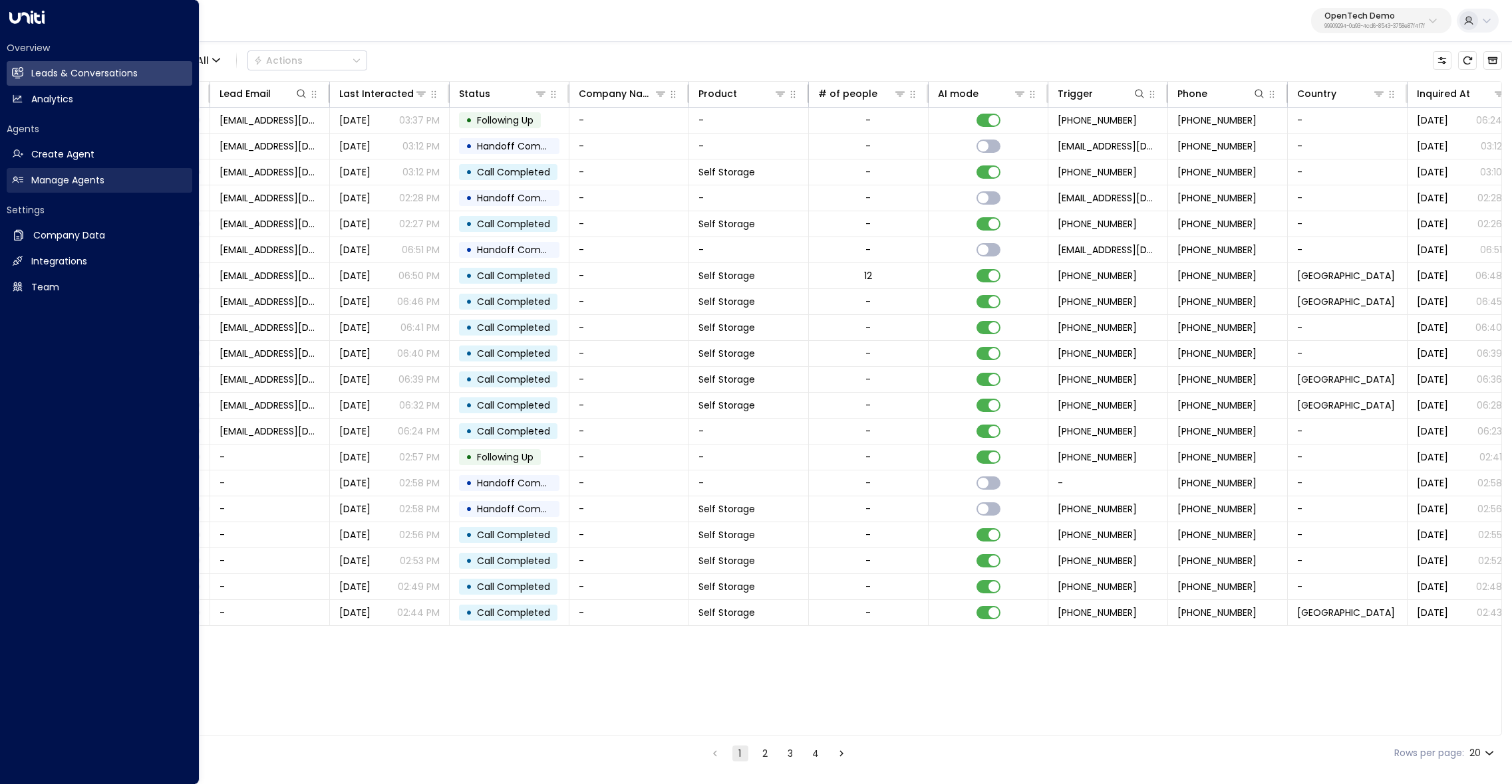
click at [53, 180] on h2 "Manage Agents" at bounding box center [68, 181] width 74 height 14
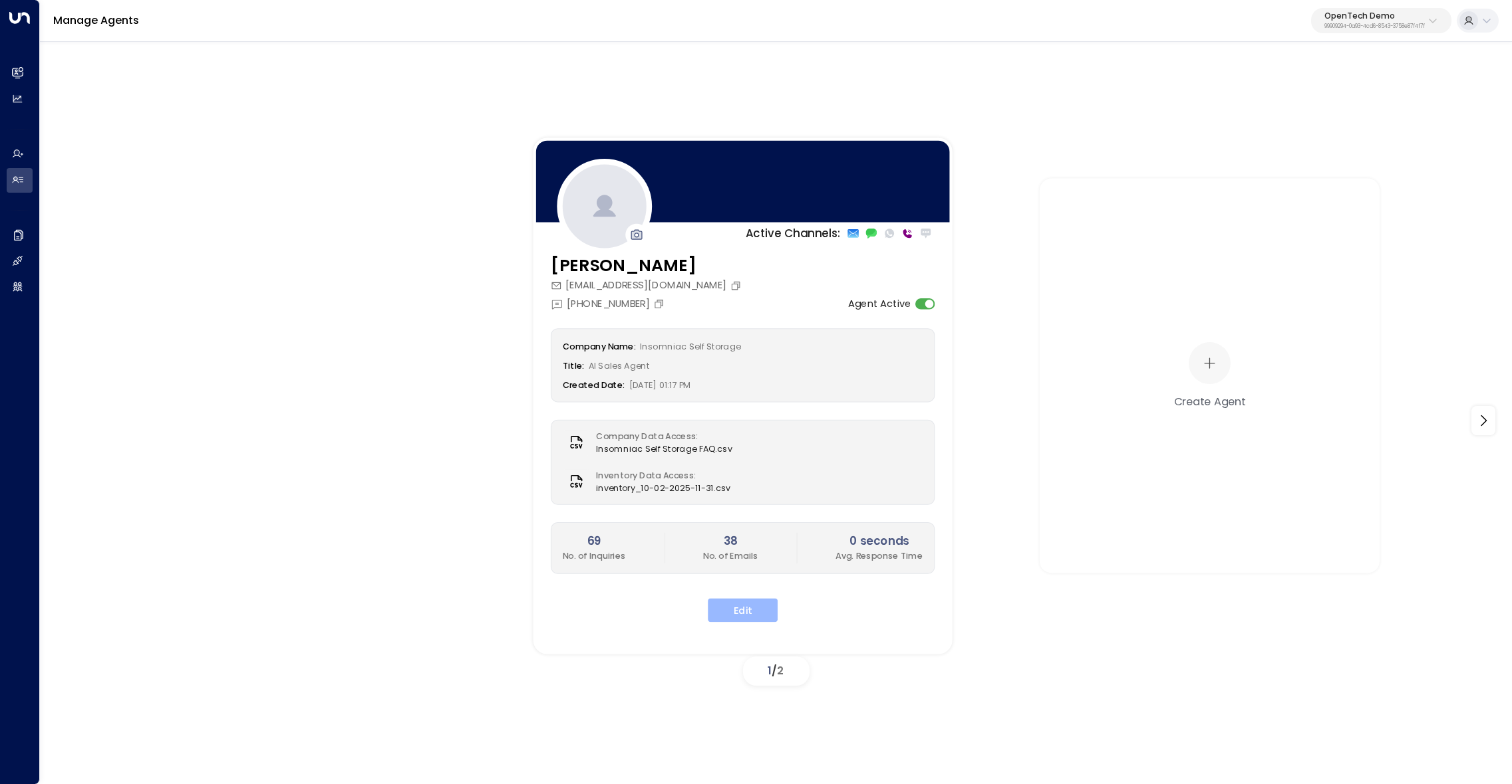
click at [747, 602] on button "Edit" at bounding box center [743, 610] width 70 height 24
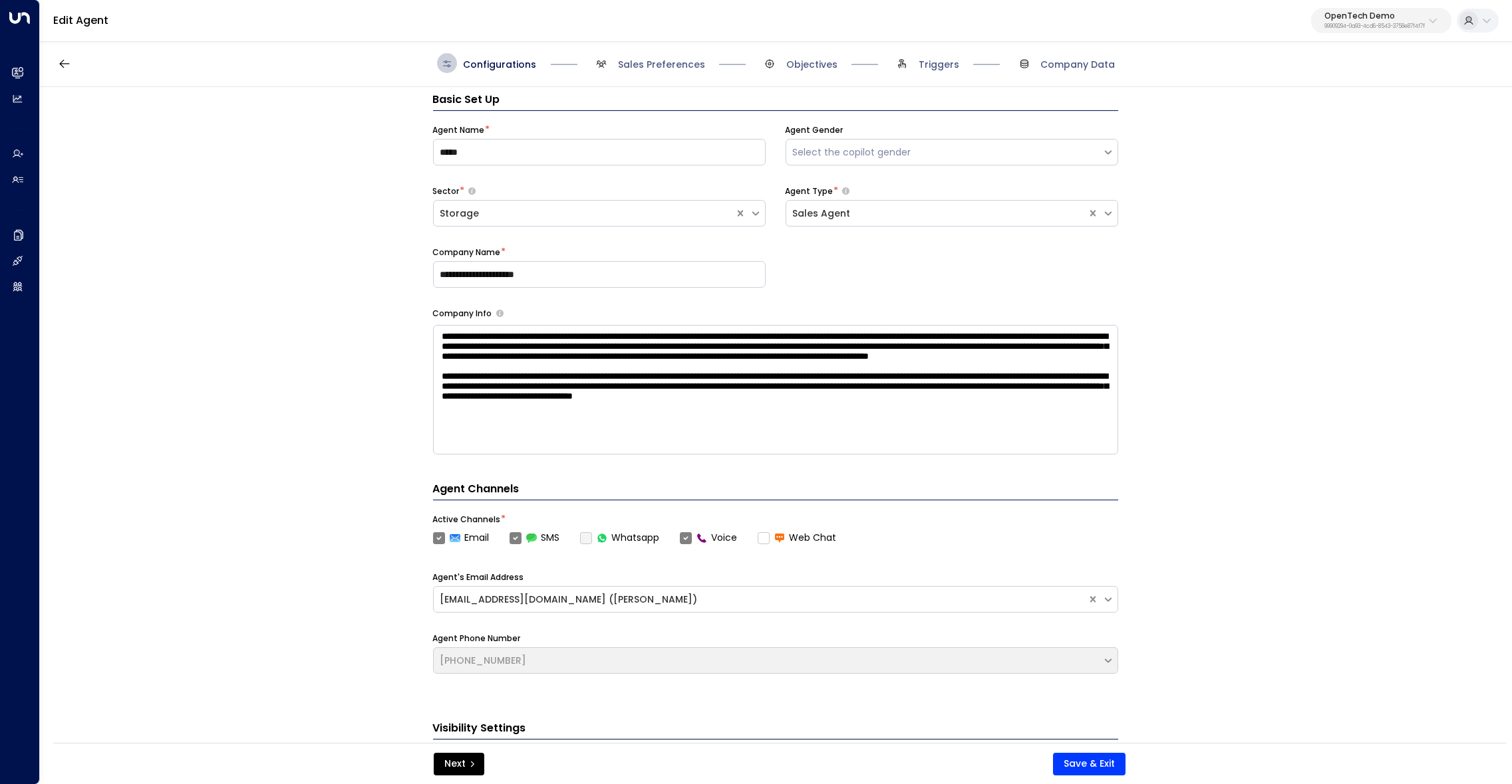
scroll to position [19, 0]
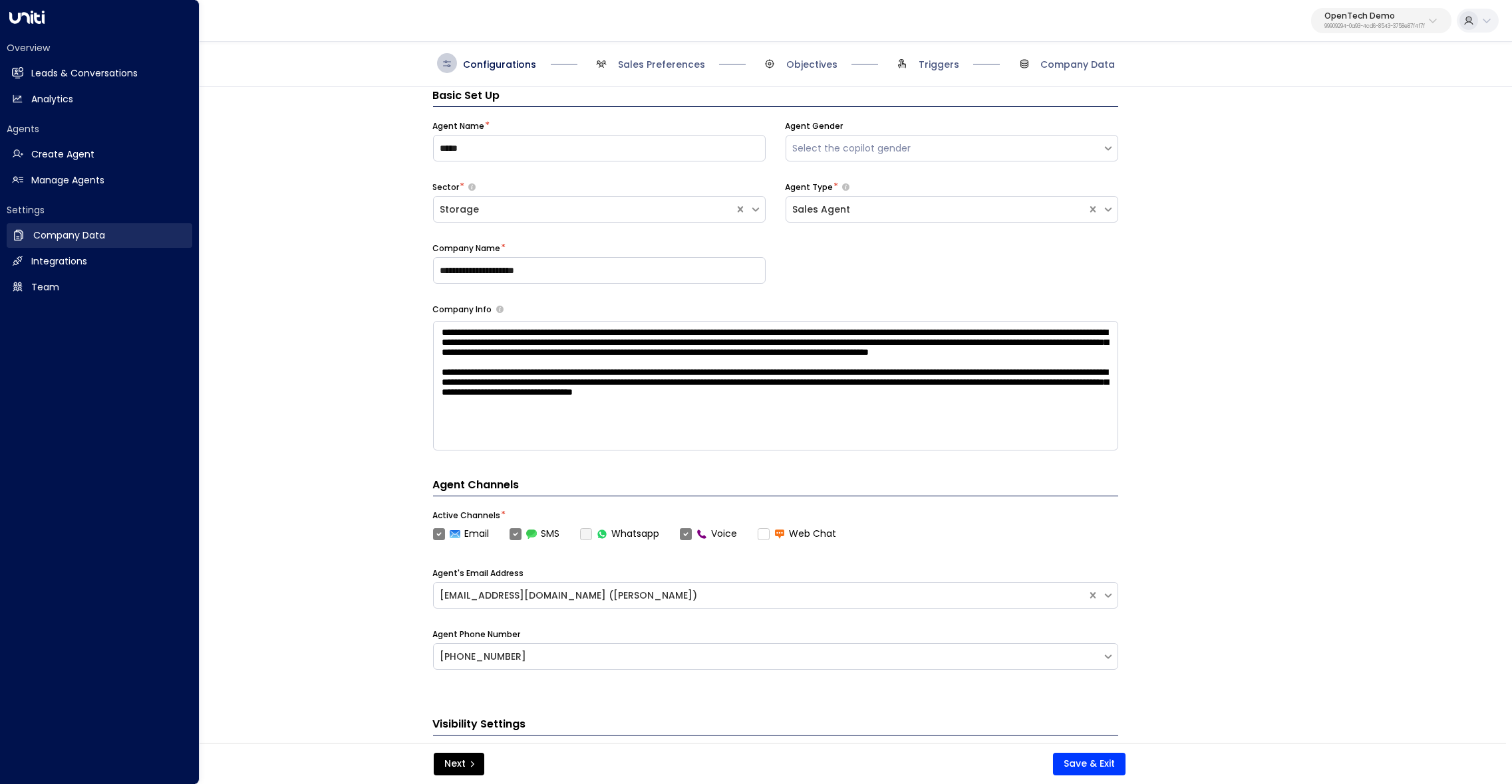
click at [61, 238] on h2 "Company Data" at bounding box center [69, 235] width 72 height 14
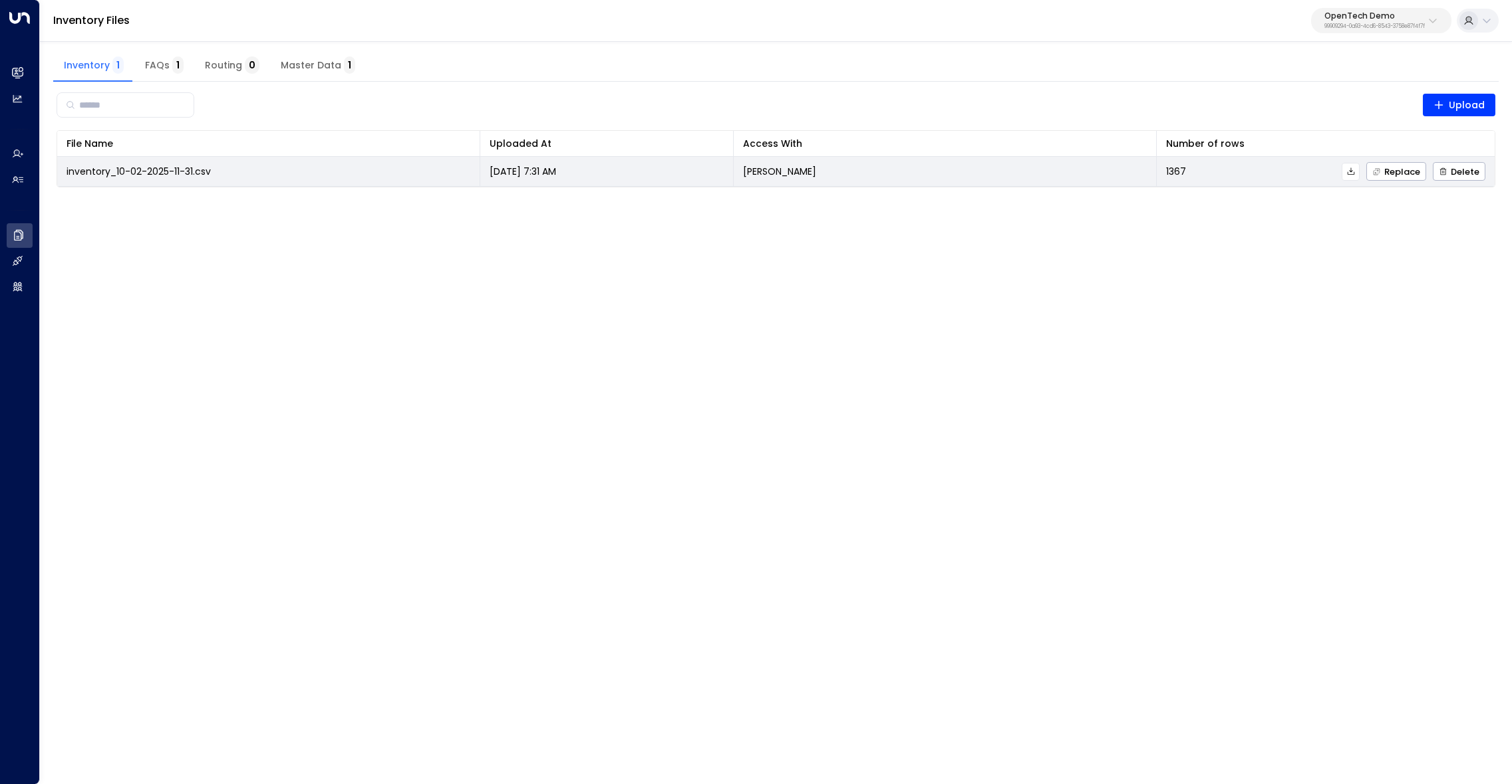
click at [1353, 172] on icon at bounding box center [1350, 171] width 9 height 9
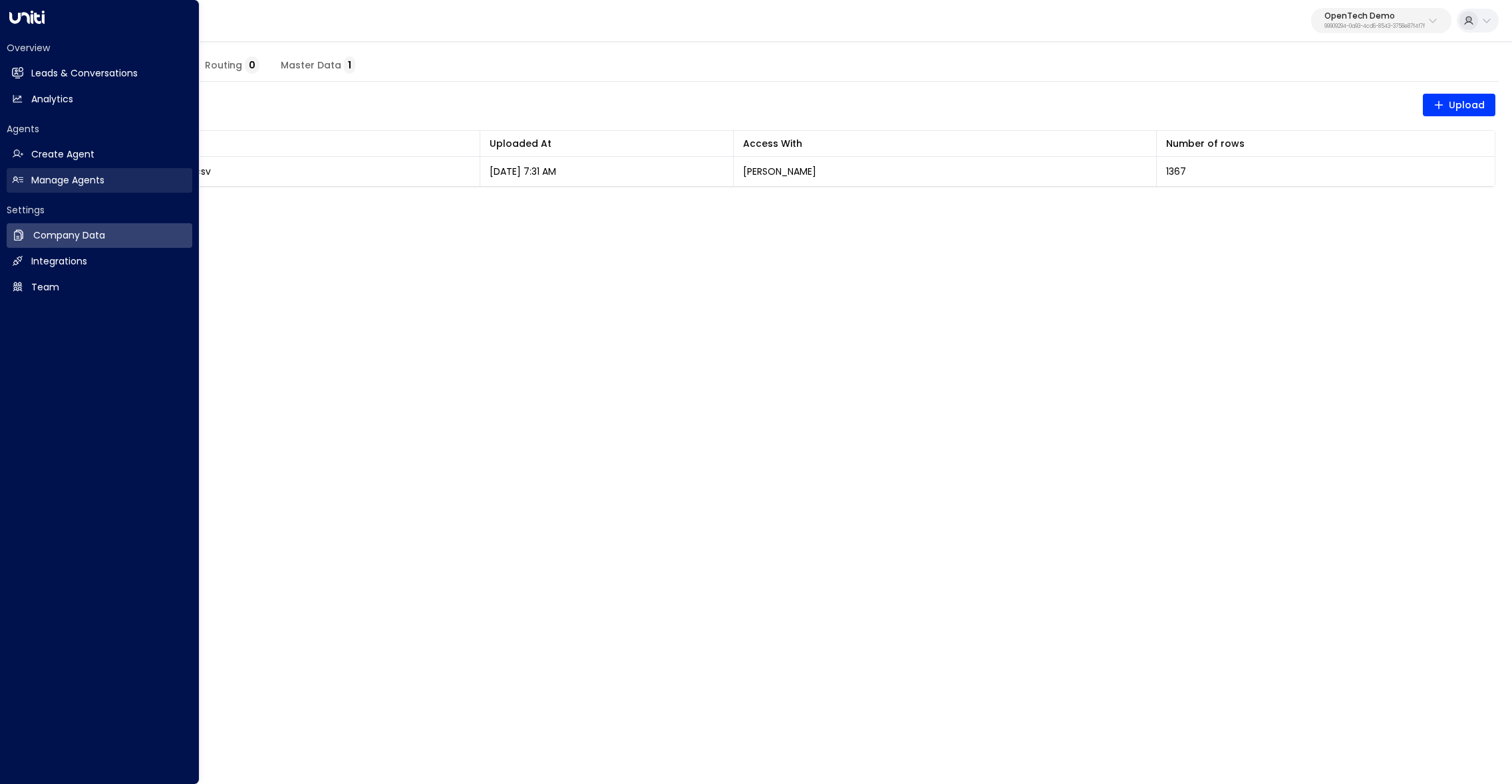
click at [23, 175] on icon at bounding box center [17, 179] width 11 height 11
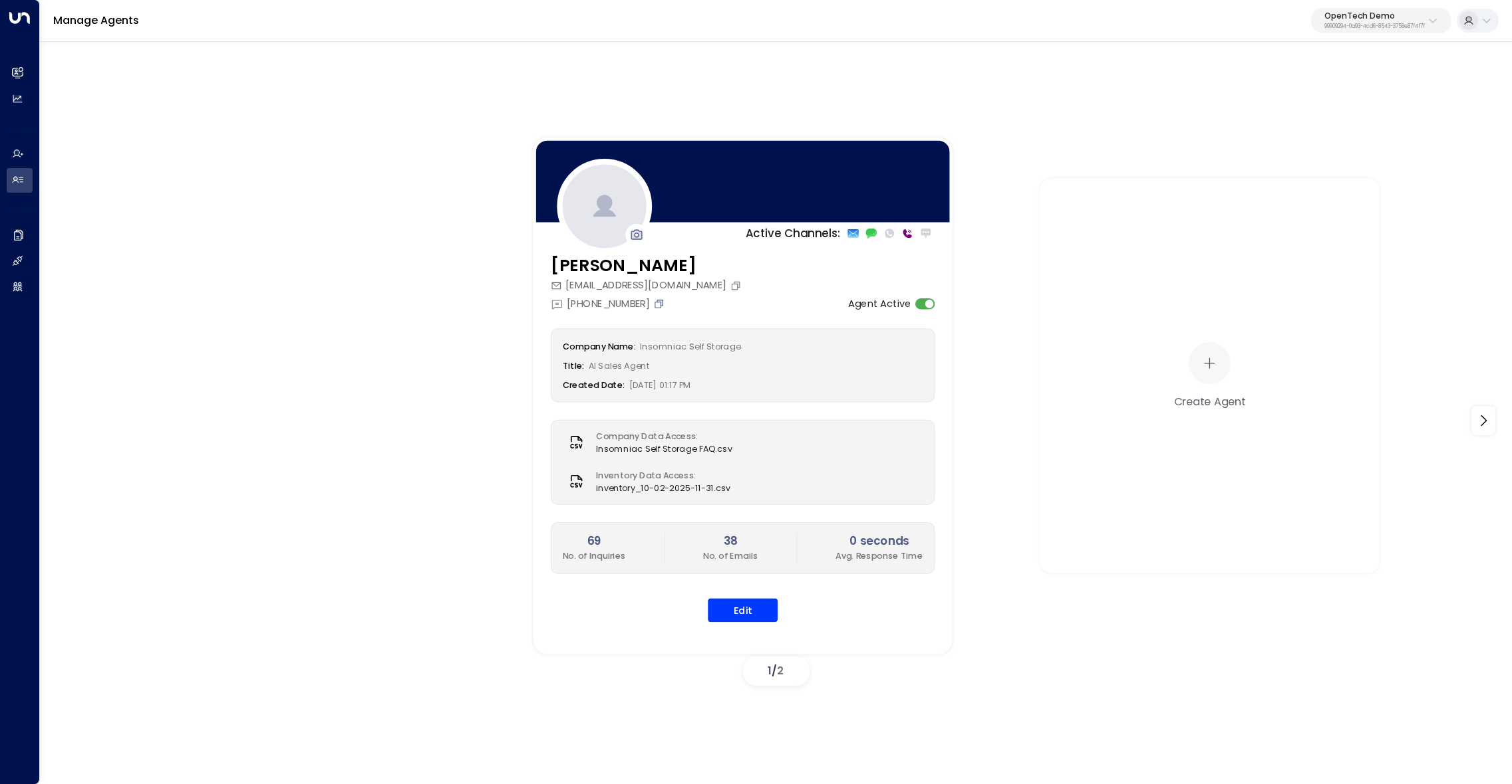
click at [661, 306] on icon "Copy" at bounding box center [658, 303] width 11 height 11
click at [775, 606] on button "Edit" at bounding box center [743, 610] width 70 height 24
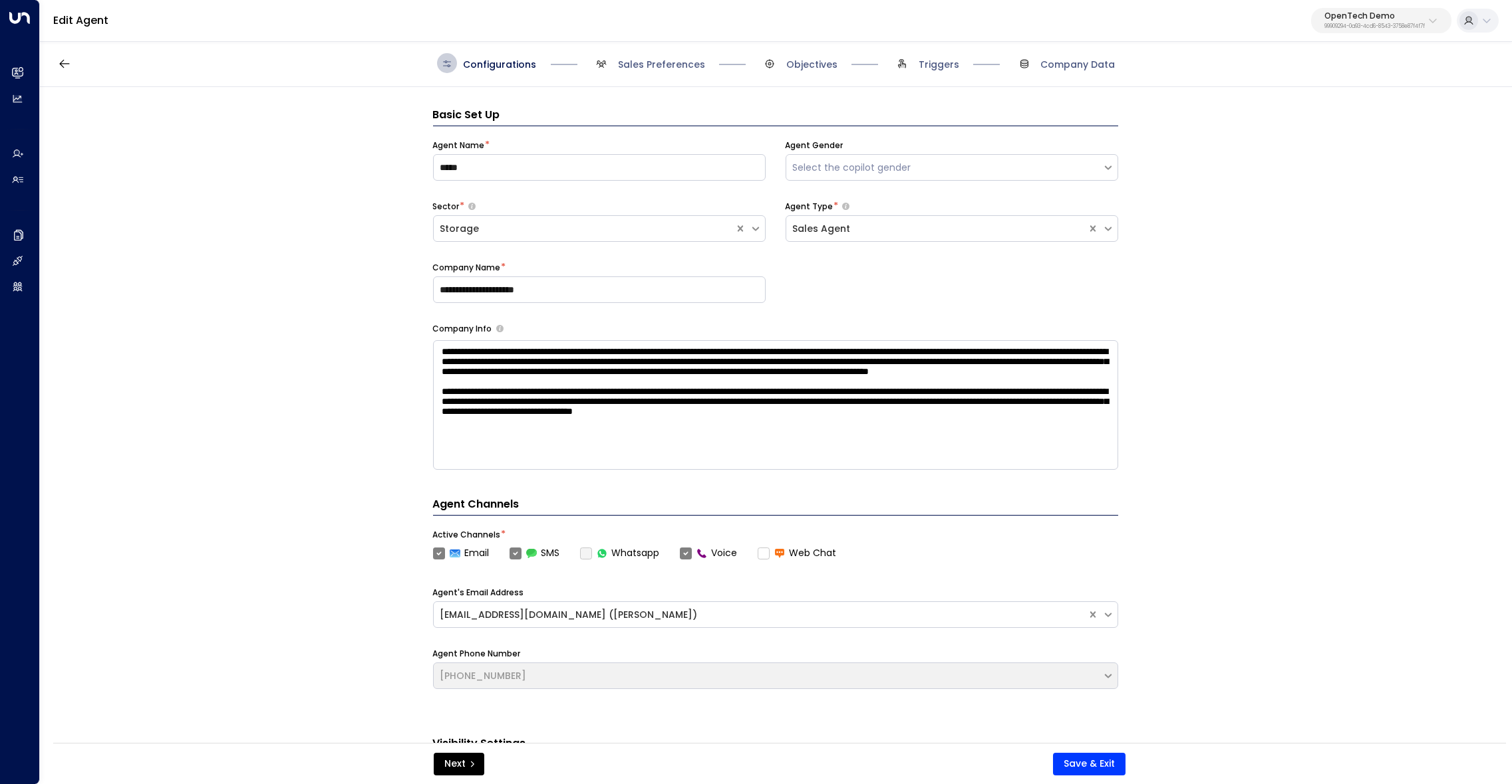
scroll to position [19, 0]
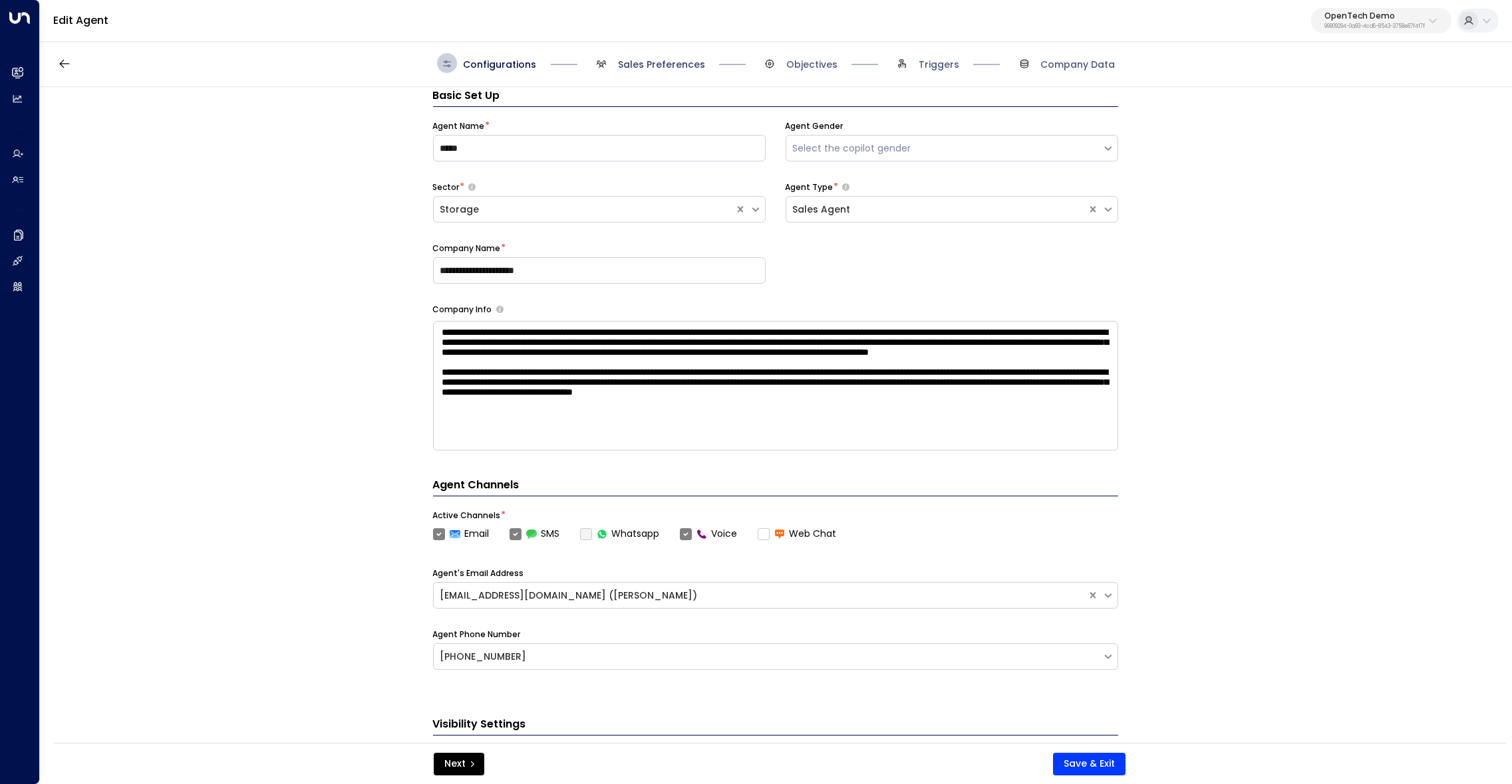
click at [664, 68] on span "Sales Preferences" at bounding box center [662, 64] width 87 height 13
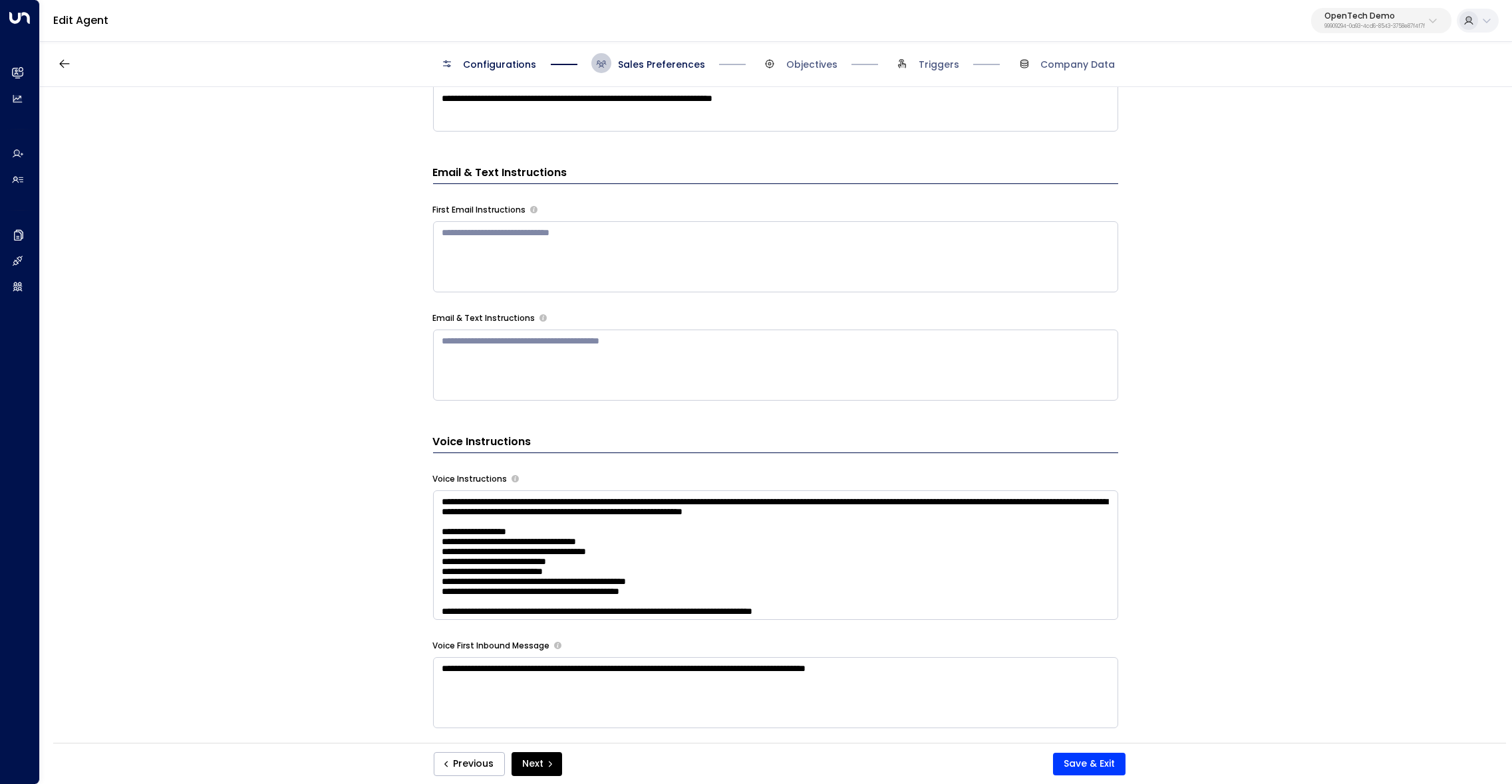
scroll to position [683, 0]
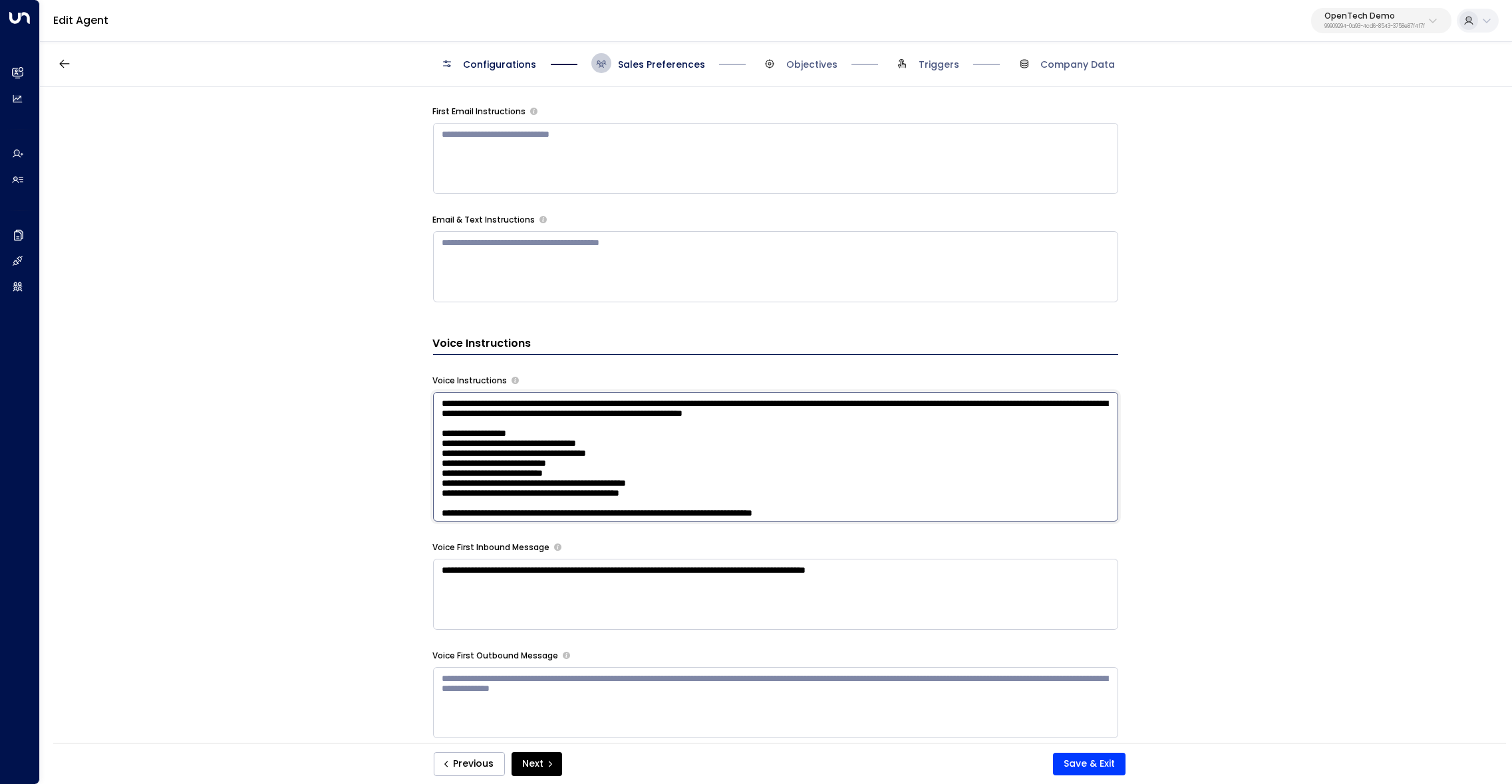
click at [711, 494] on textarea at bounding box center [775, 457] width 685 height 129
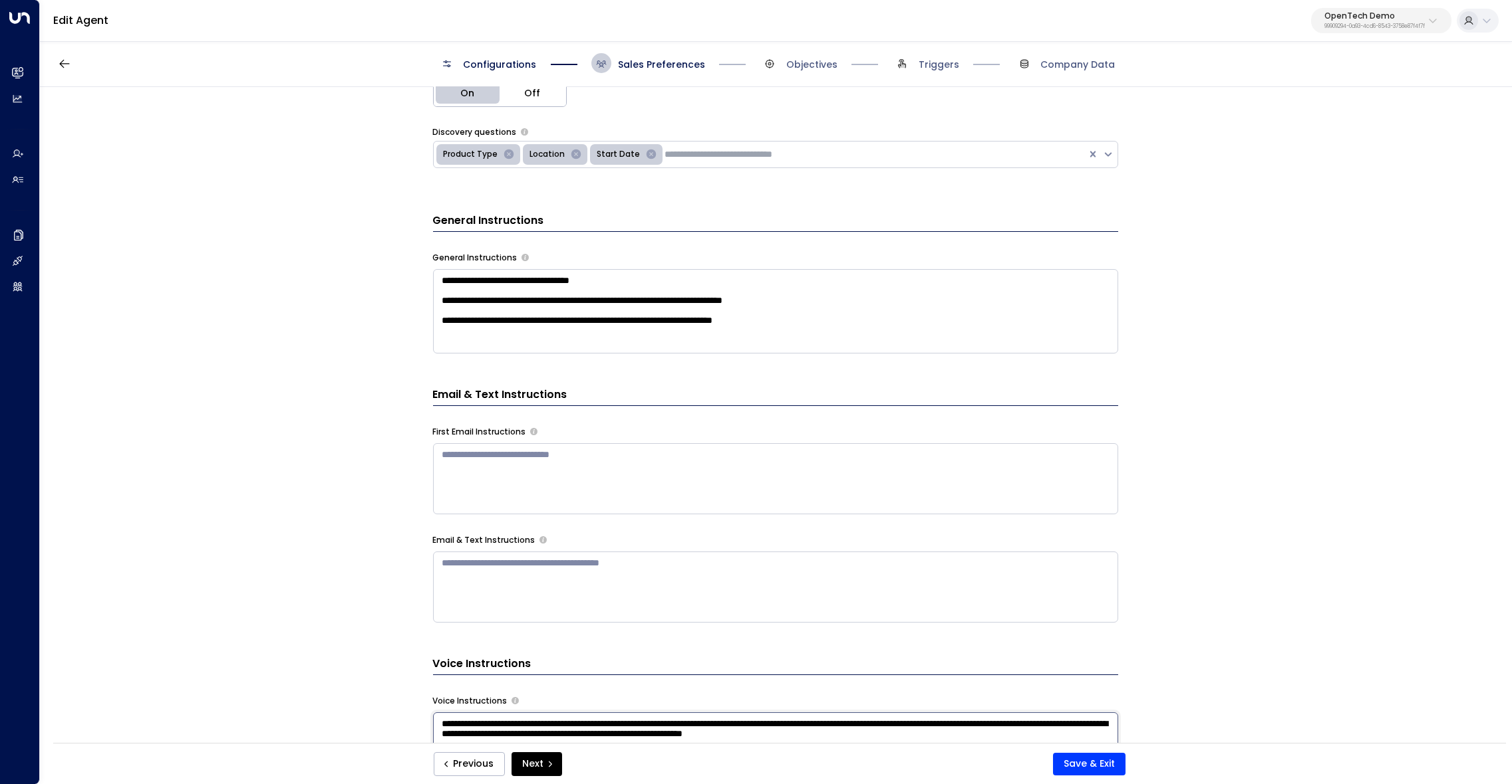
scroll to position [298, 0]
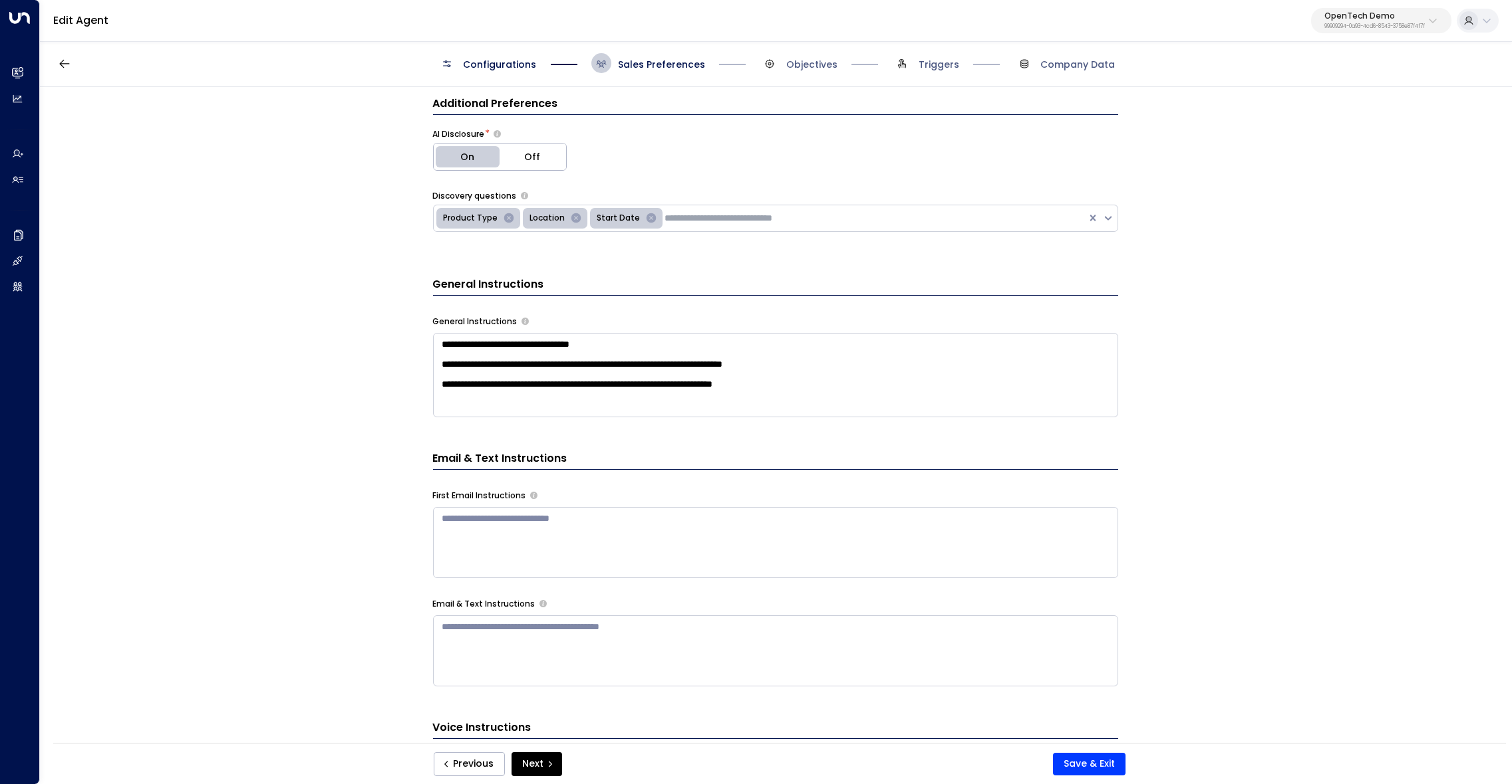
click at [774, 364] on textarea "**********" at bounding box center [775, 375] width 685 height 84
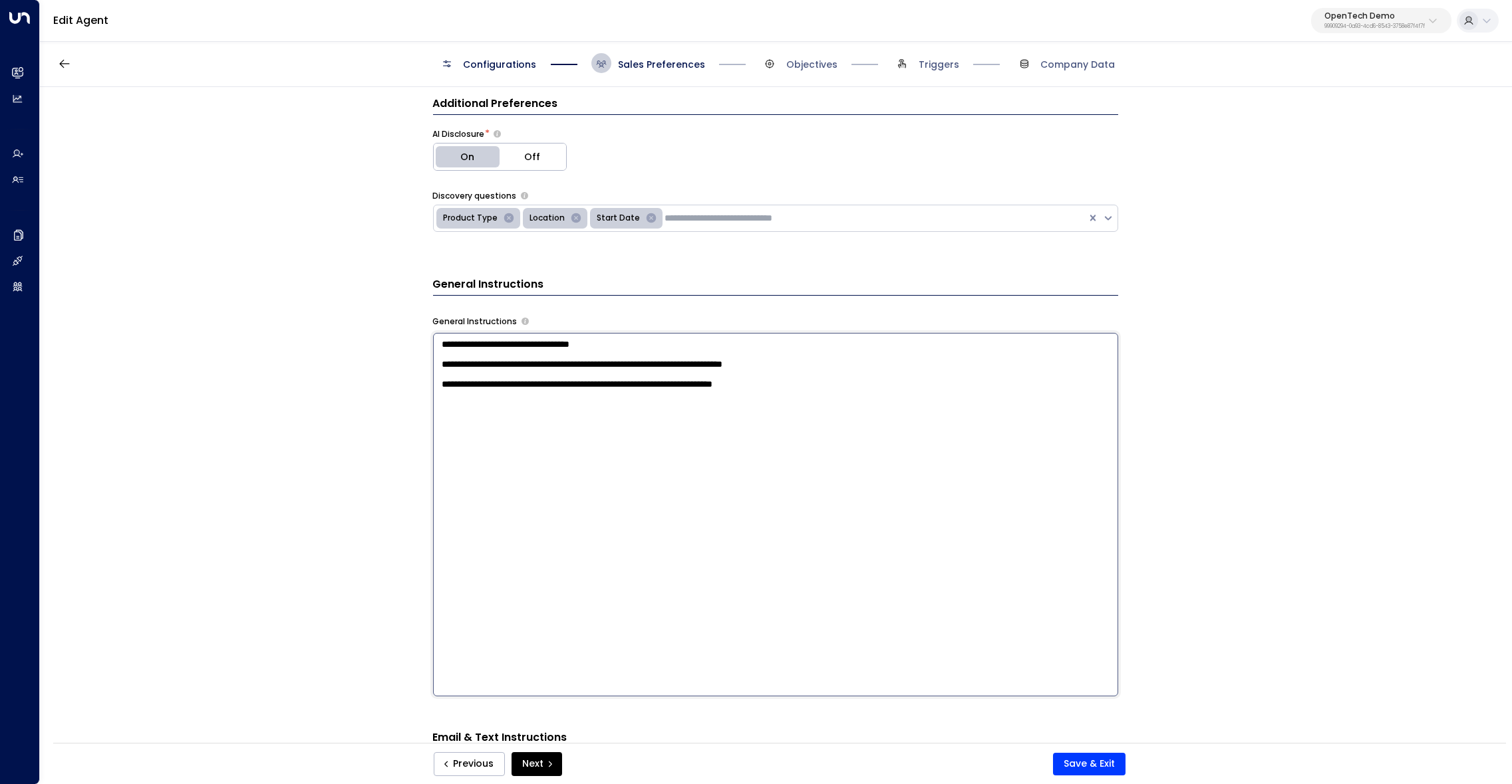
click at [918, 467] on textarea "**********" at bounding box center [775, 515] width 685 height 364
paste textarea "**********"
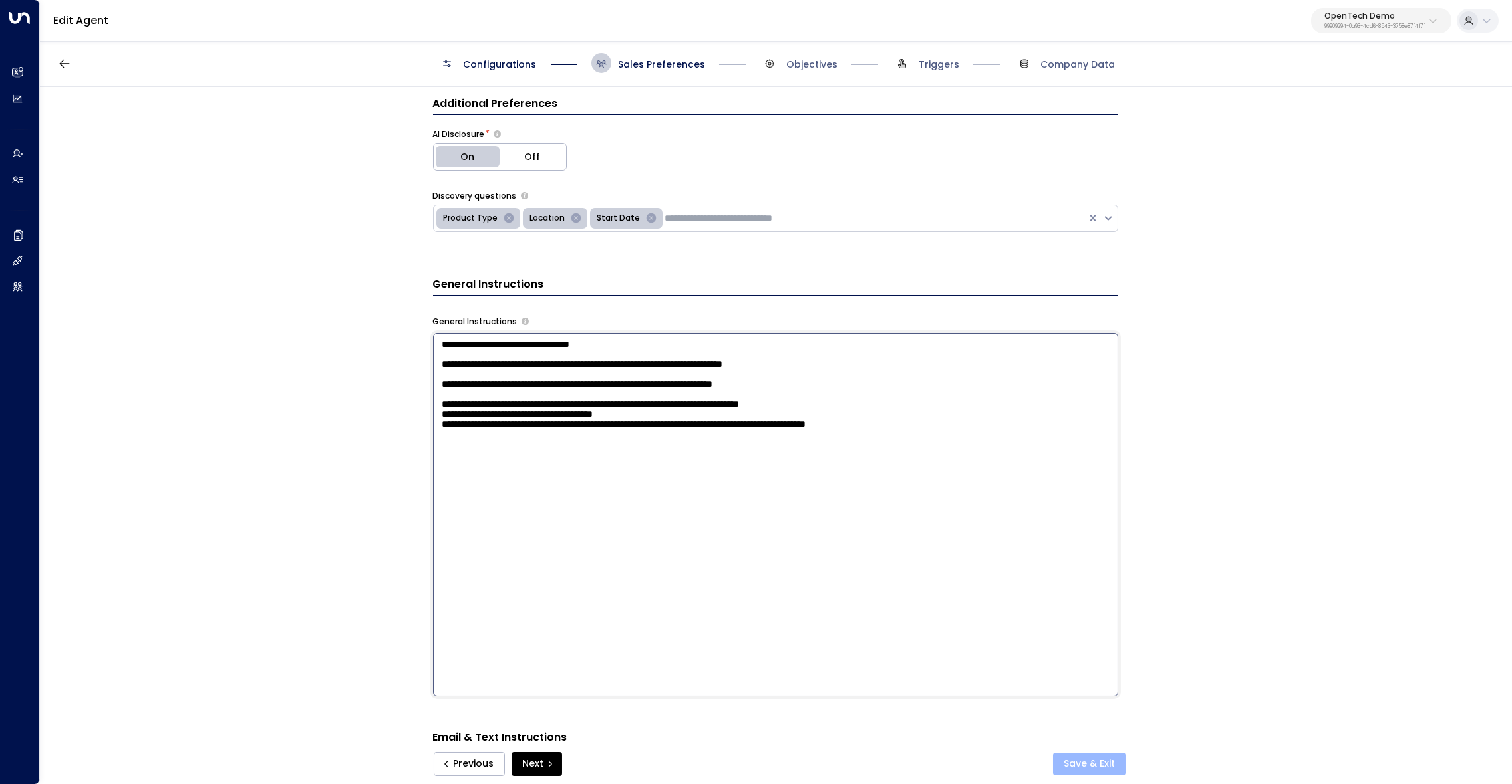
type textarea "**********"
click at [1082, 765] on button "Save & Exit" at bounding box center [1089, 764] width 73 height 23
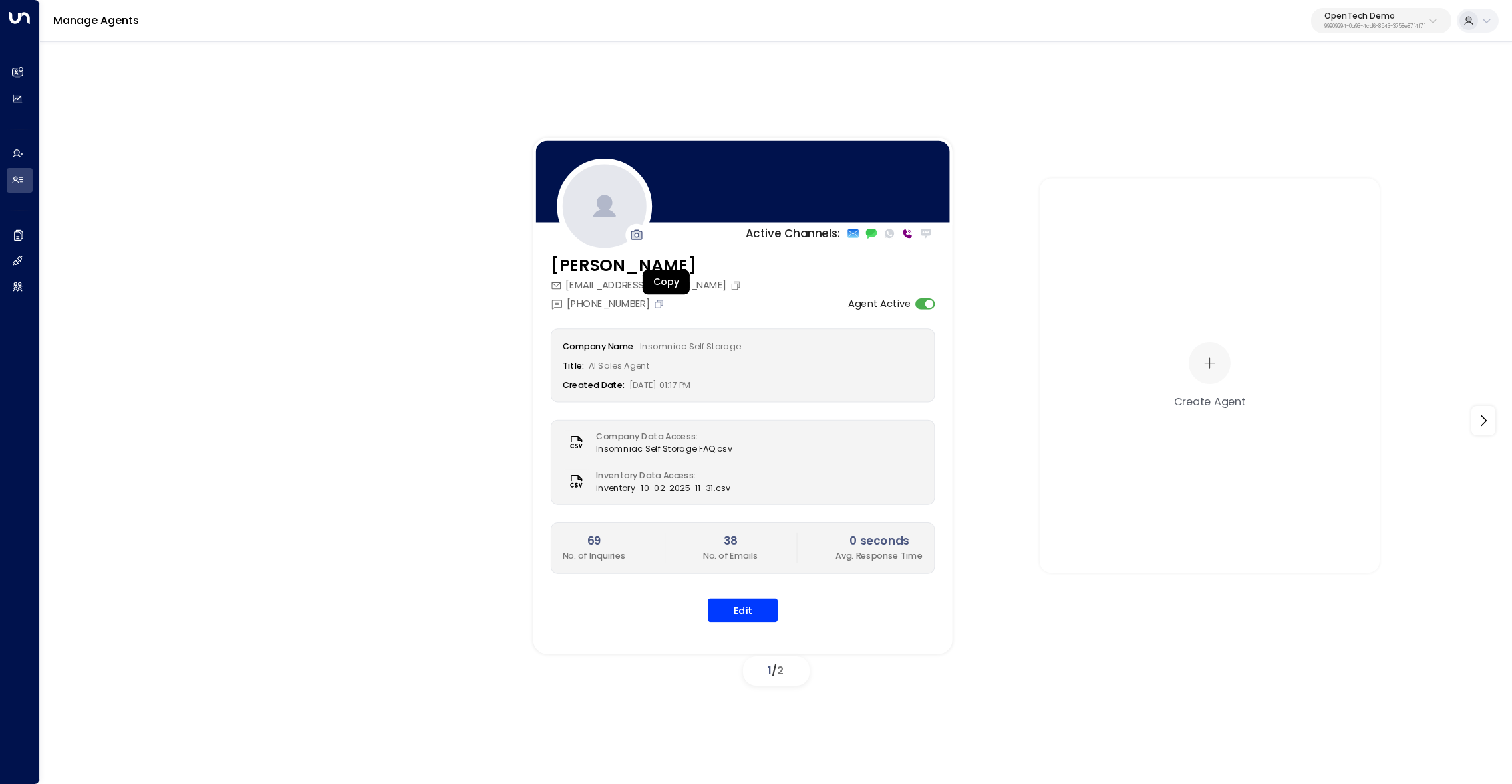
click at [664, 306] on icon "Copy" at bounding box center [658, 303] width 11 height 11
click at [753, 615] on button "Edit" at bounding box center [743, 610] width 70 height 24
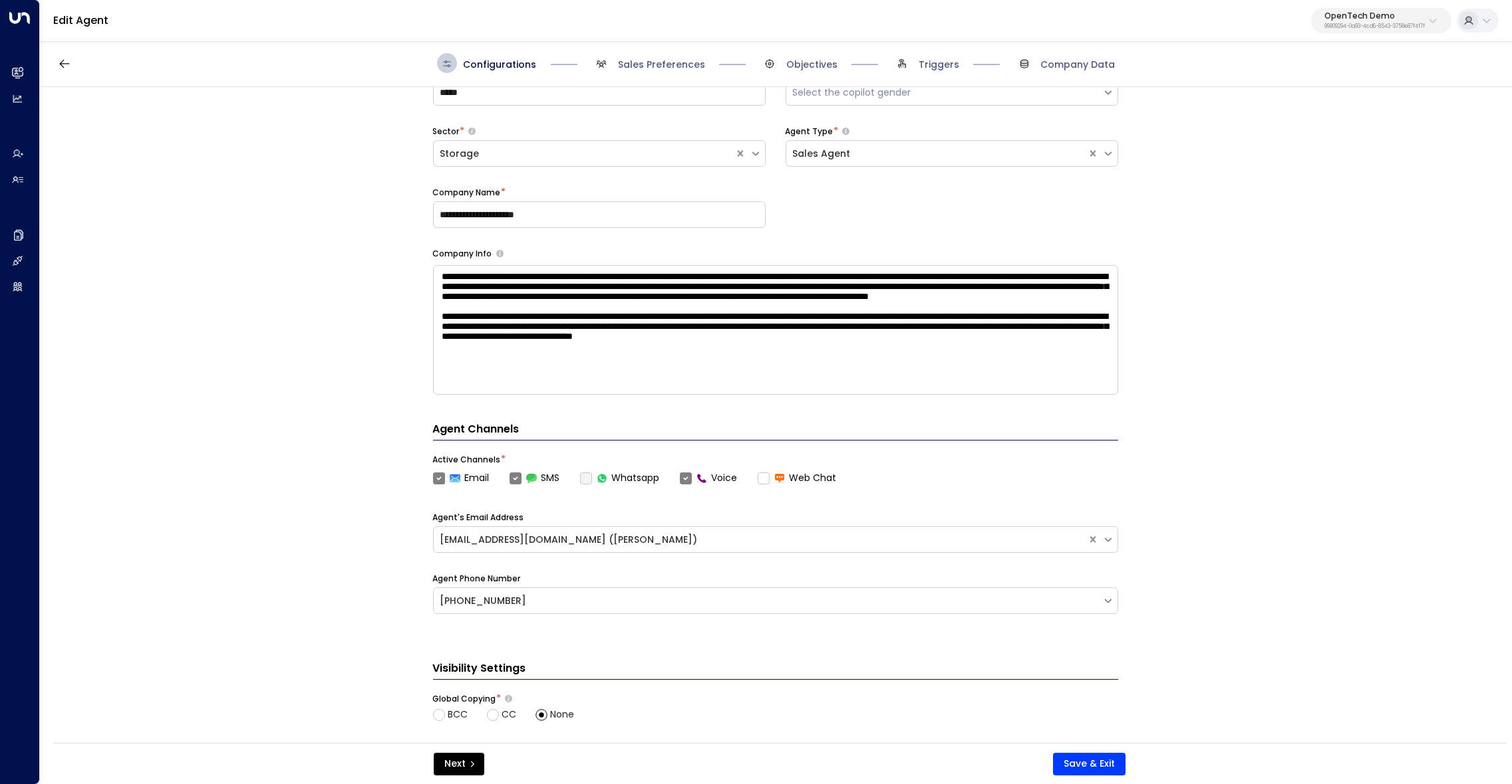
scroll to position [119, 0]
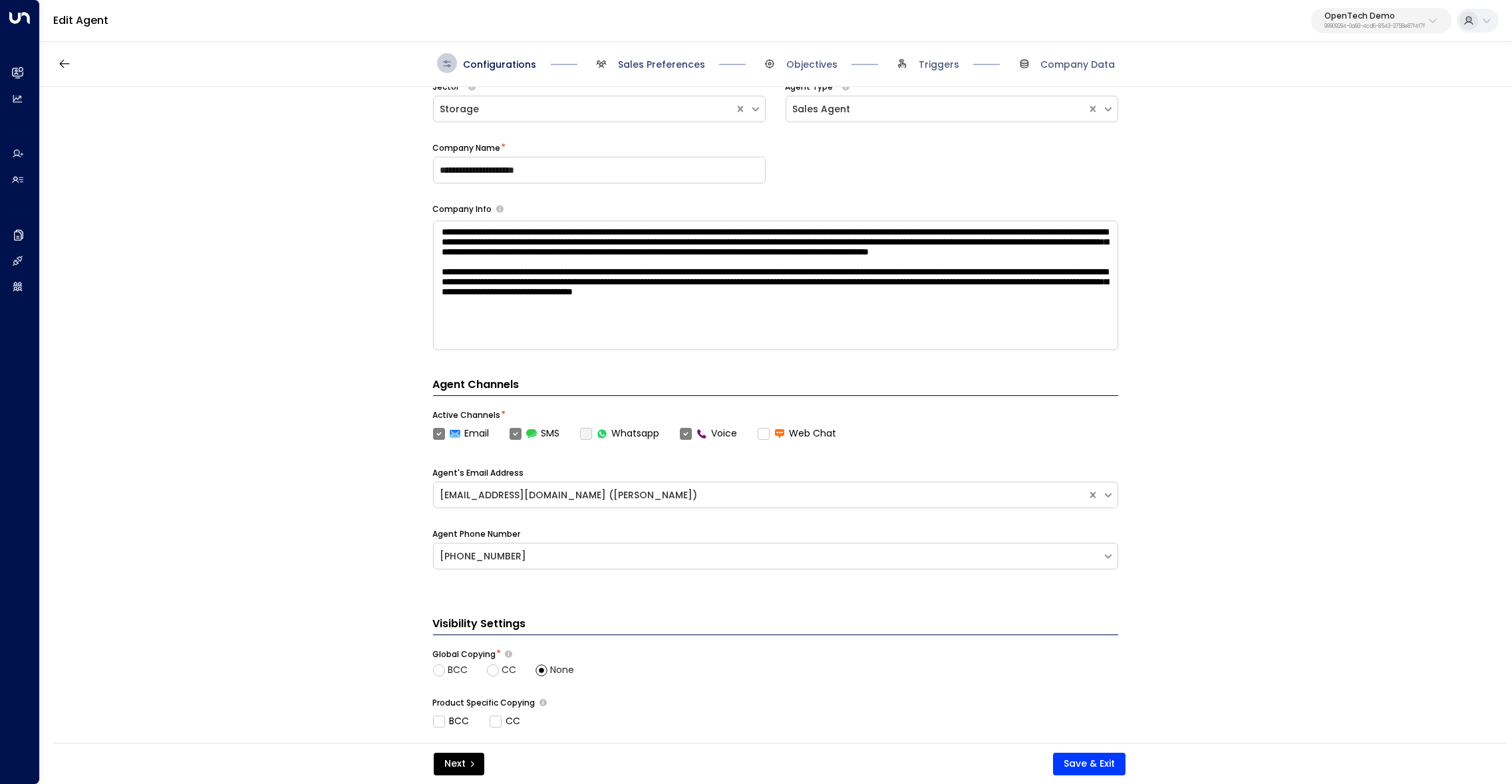
click at [654, 60] on span "Sales Preferences" at bounding box center [662, 64] width 87 height 13
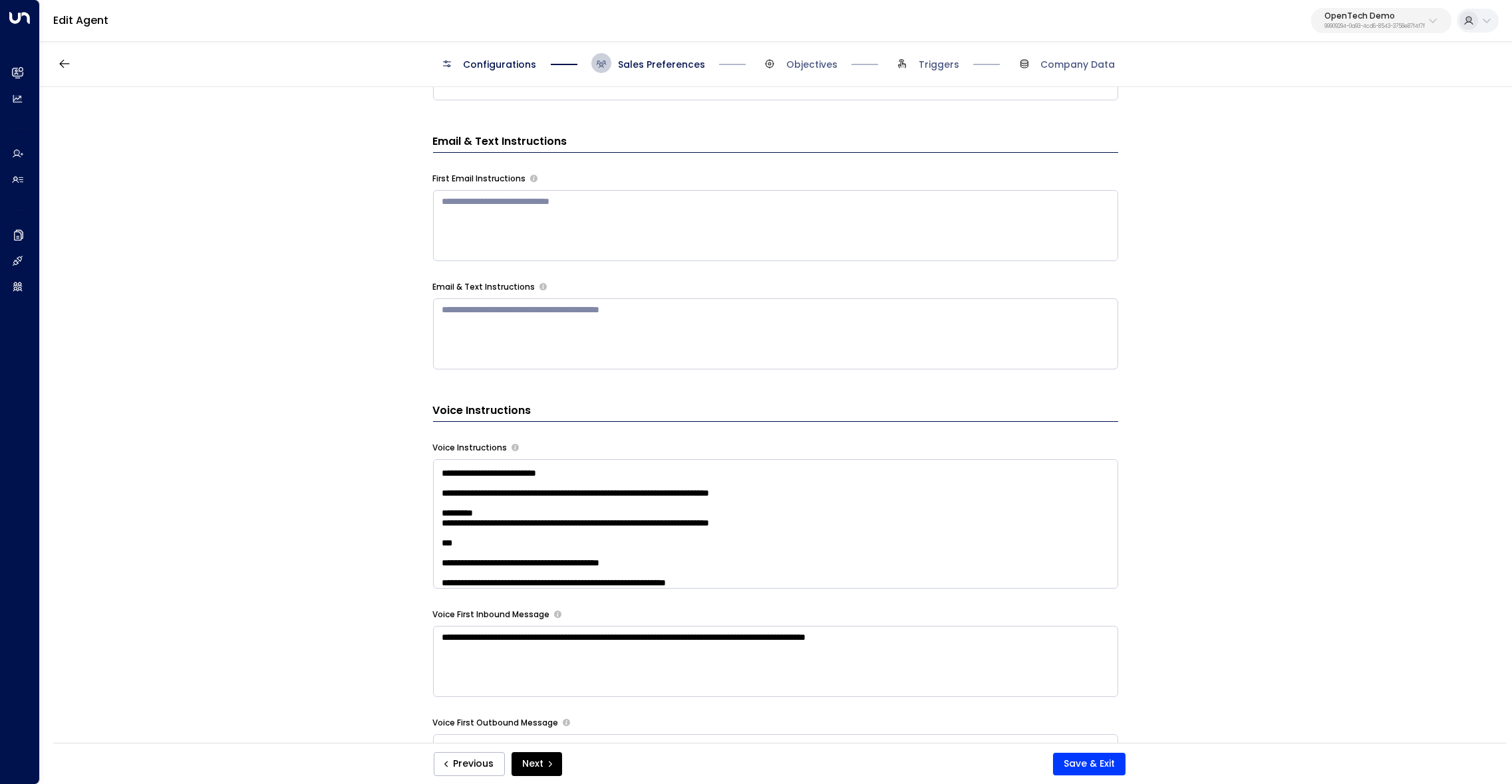
scroll to position [0, 0]
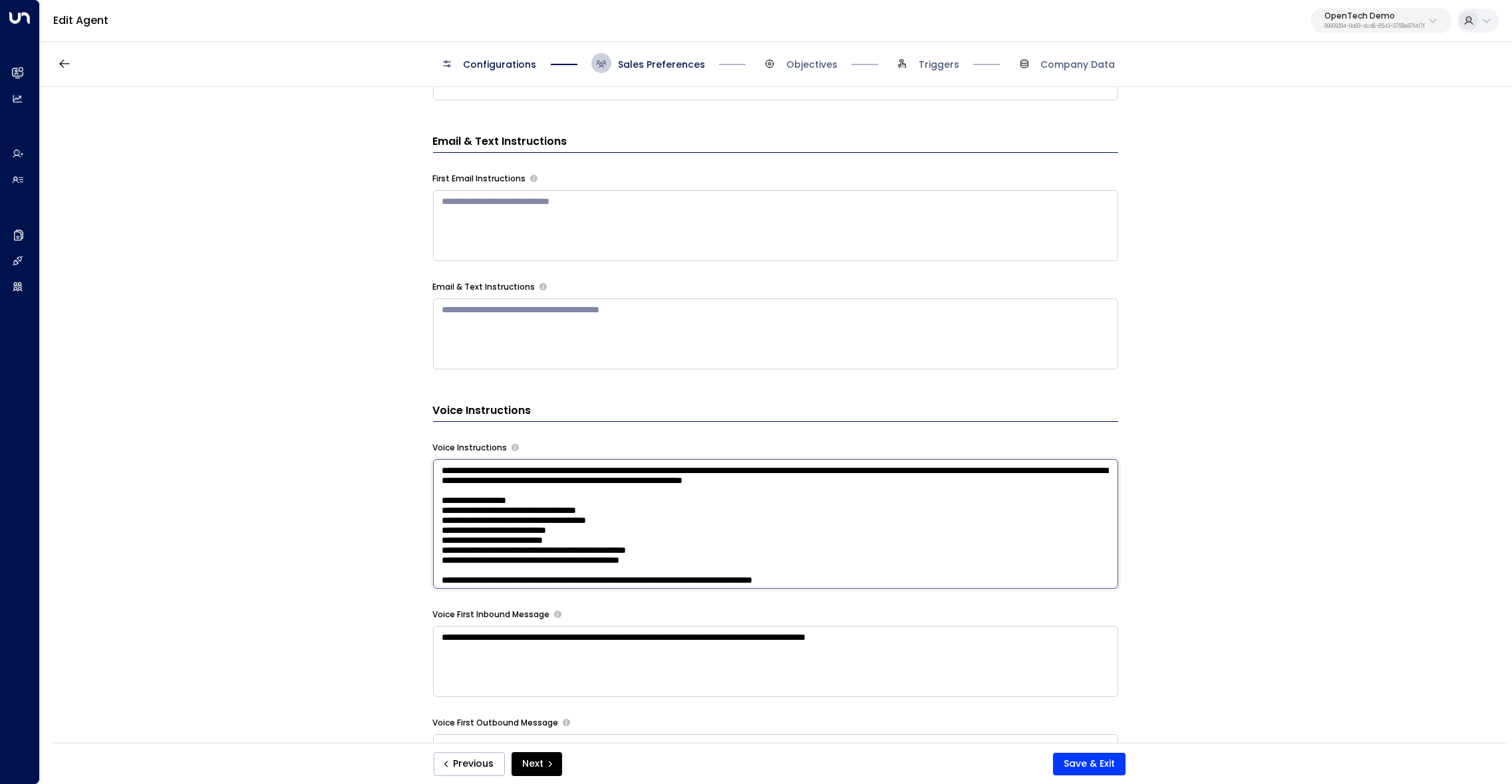
click at [1038, 465] on textarea at bounding box center [775, 524] width 685 height 129
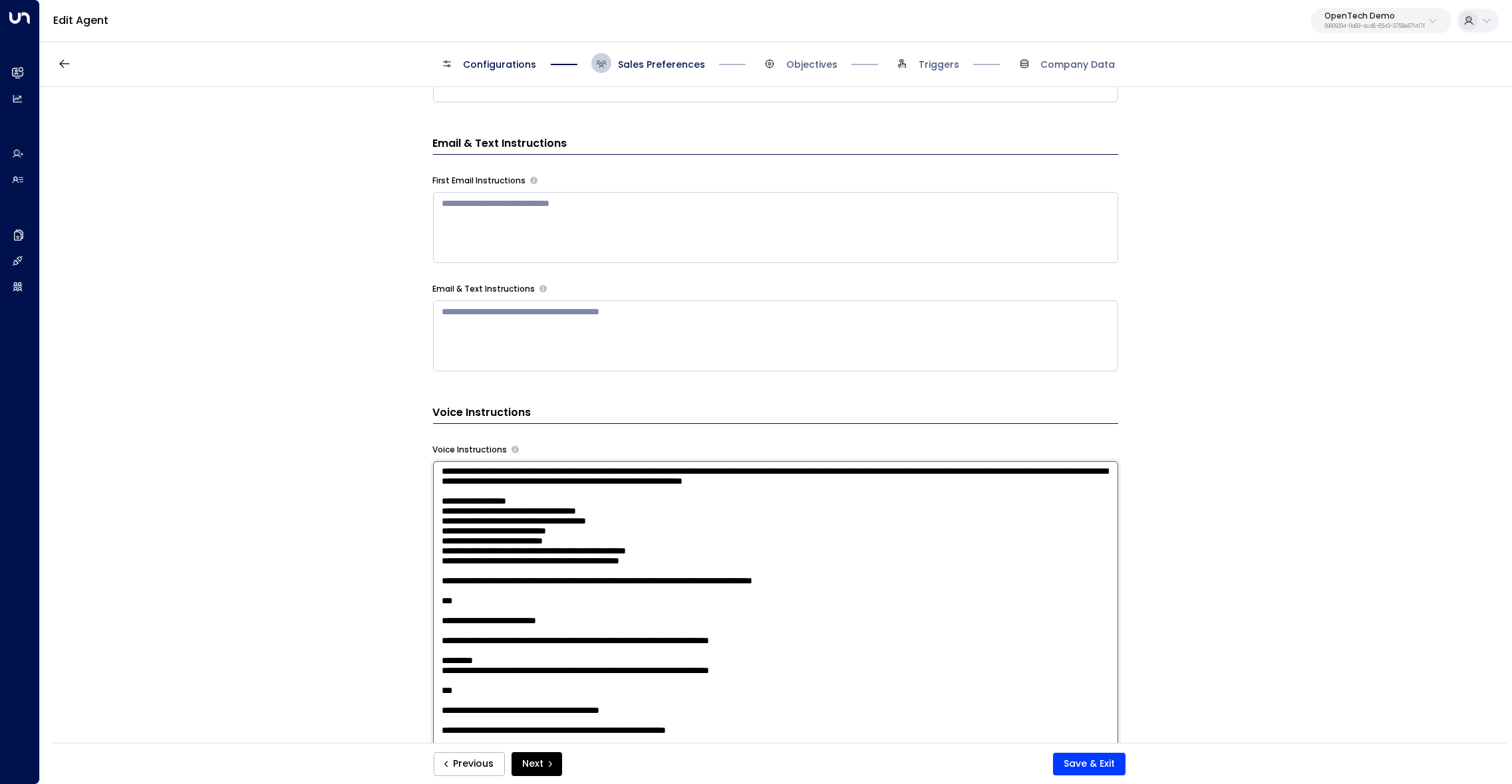
scroll to position [1, 0]
paste textarea "**********"
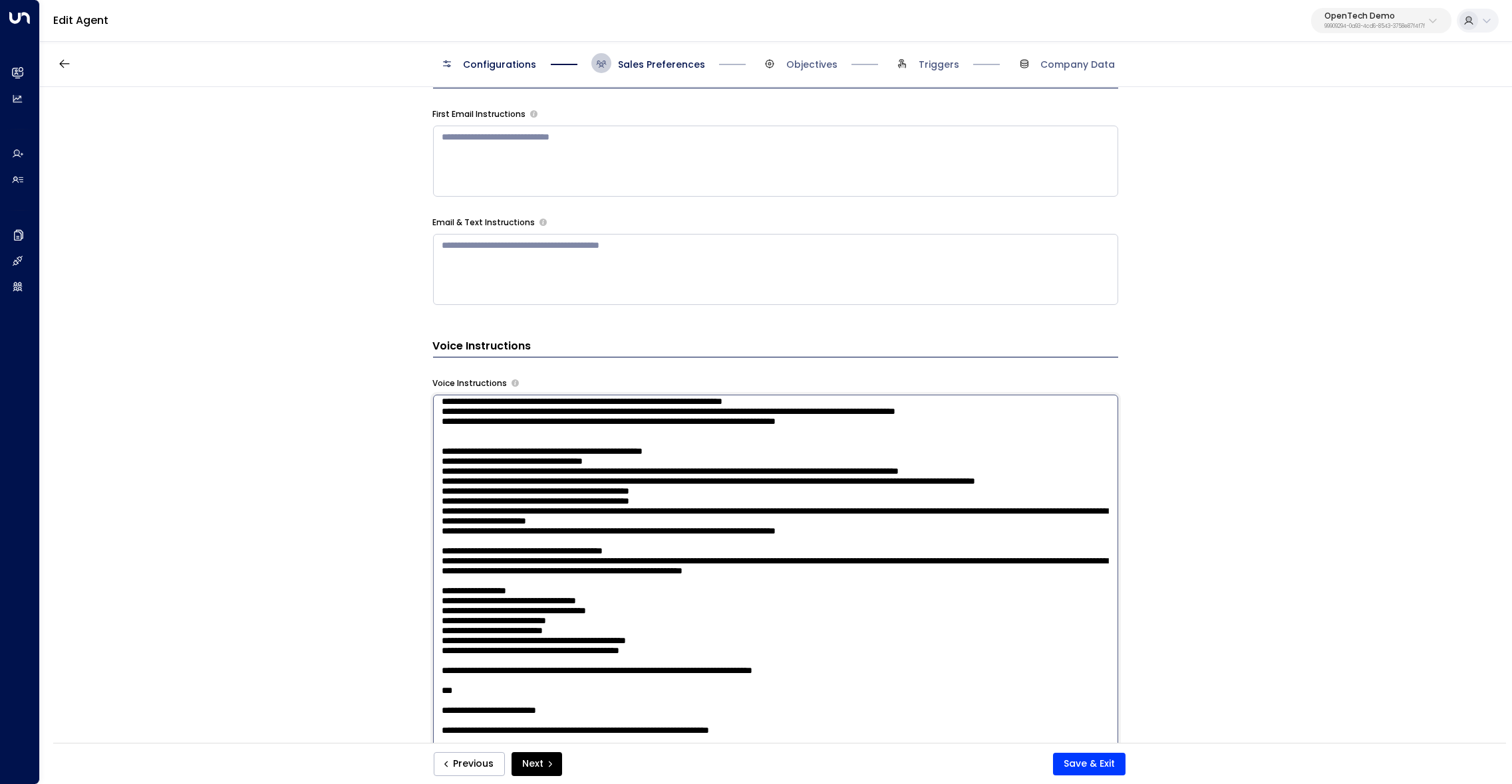
scroll to position [0, 0]
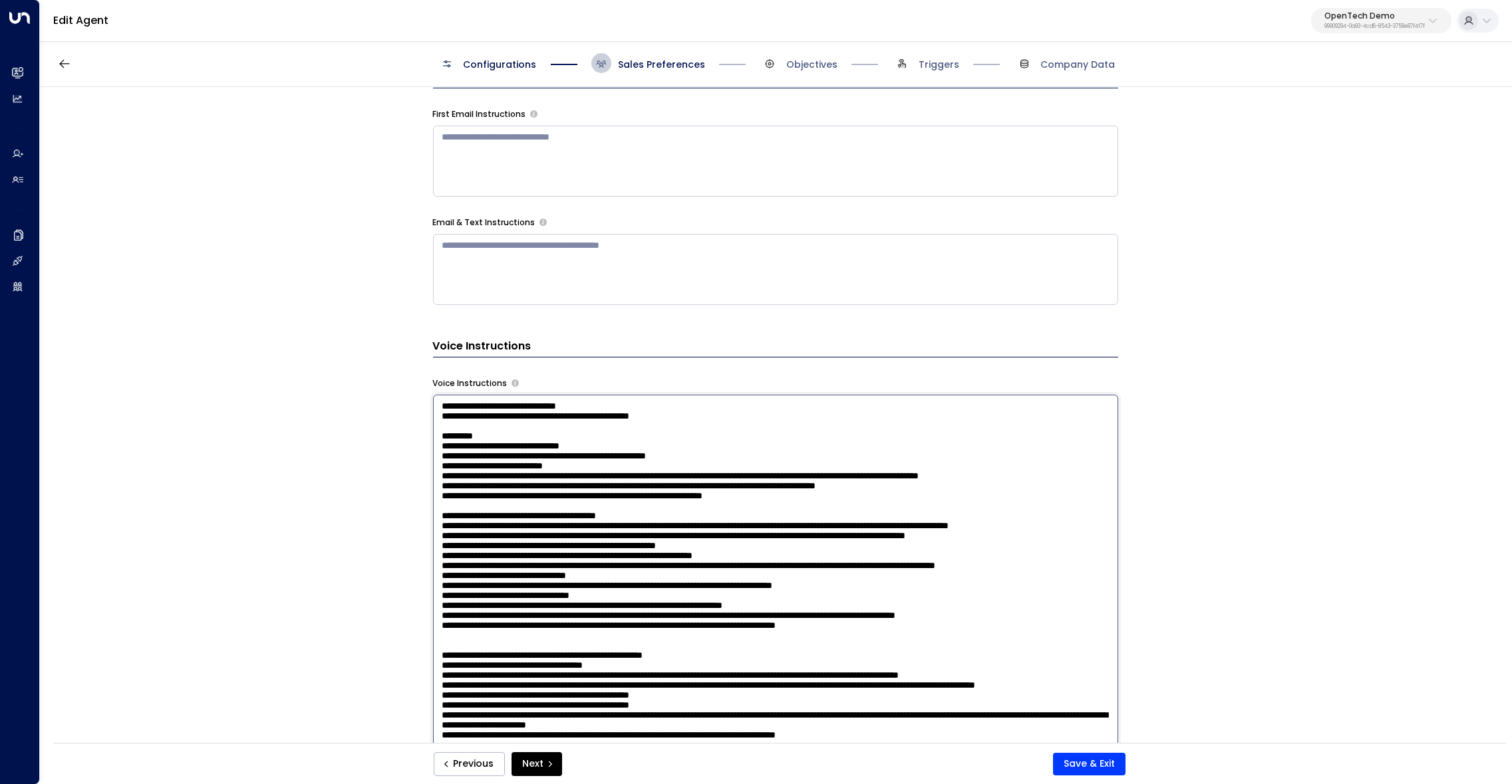
click at [831, 531] on textarea at bounding box center [775, 576] width 685 height 364
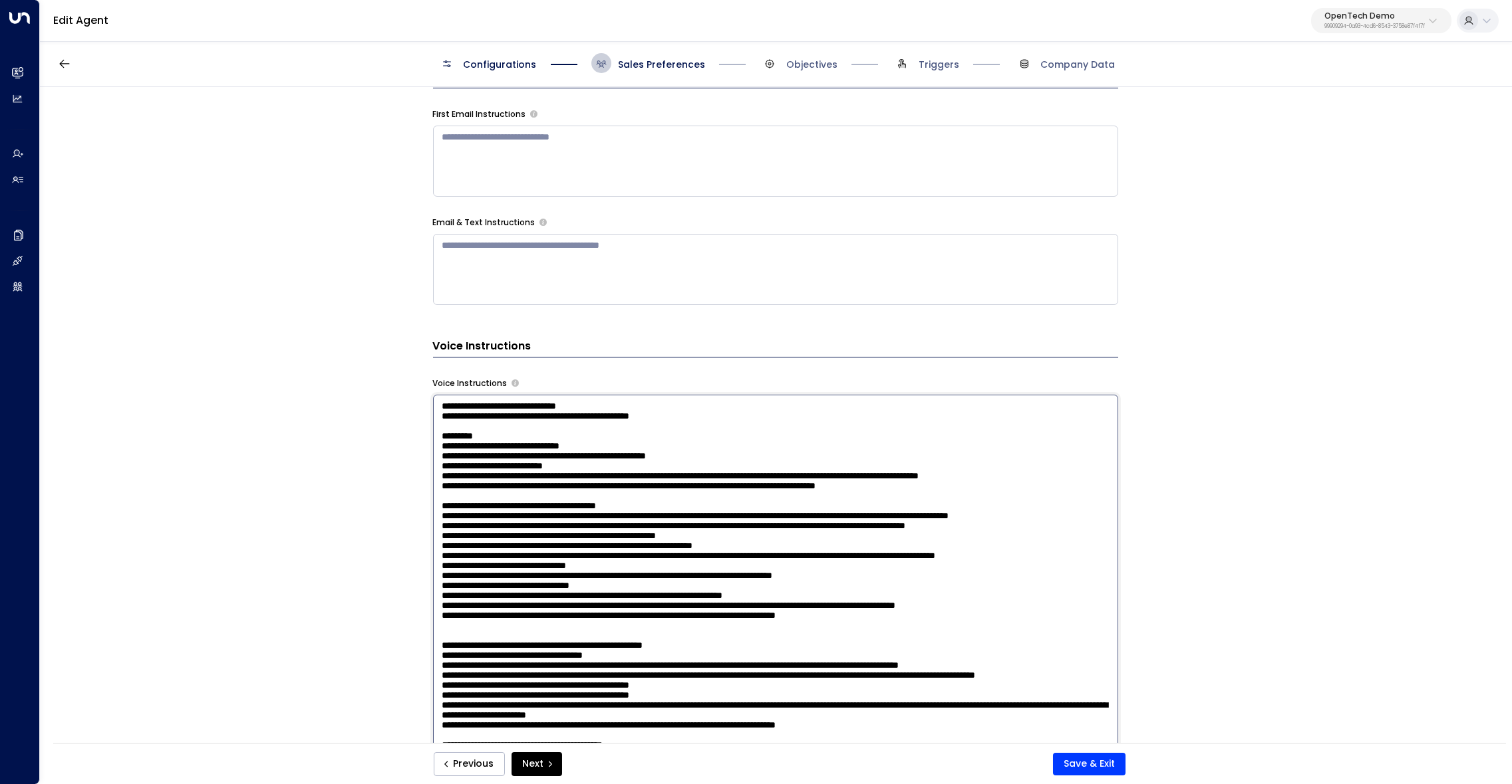
scroll to position [21, 0]
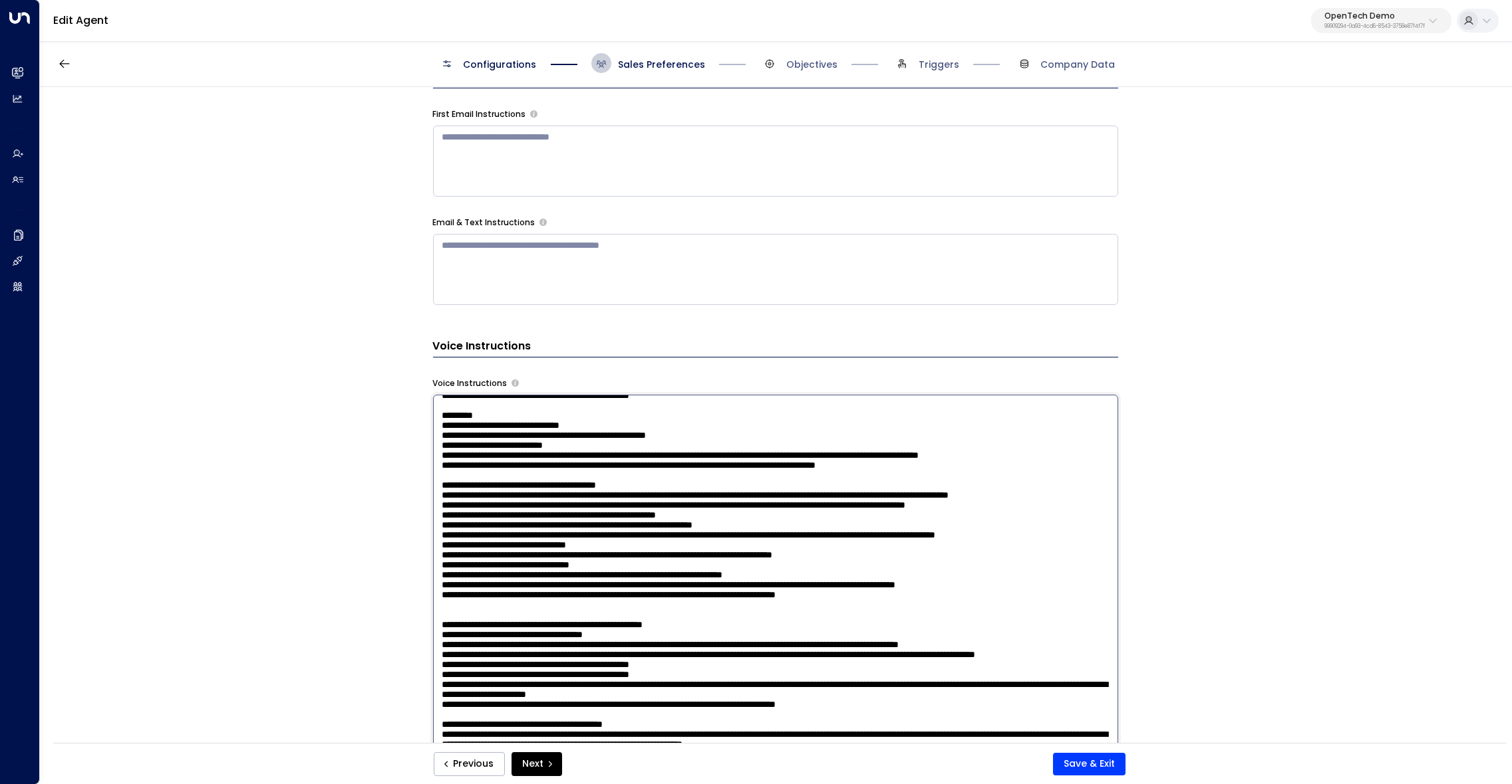
click at [720, 570] on textarea at bounding box center [775, 576] width 685 height 364
drag, startPoint x: 959, startPoint y: 656, endPoint x: 412, endPoint y: 543, distance: 558.5
click at [433, 543] on textarea at bounding box center [775, 576] width 685 height 364
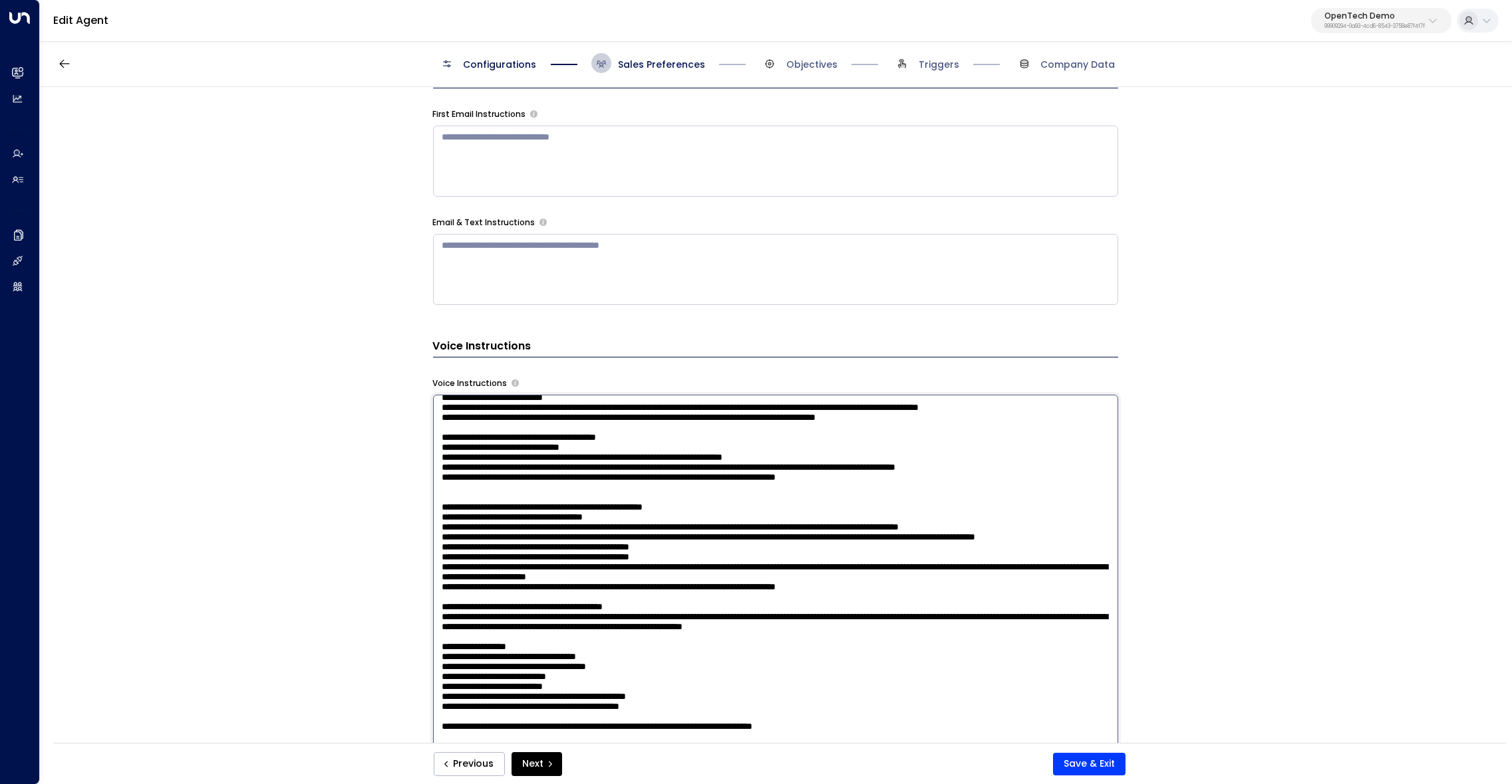
scroll to position [74, 0]
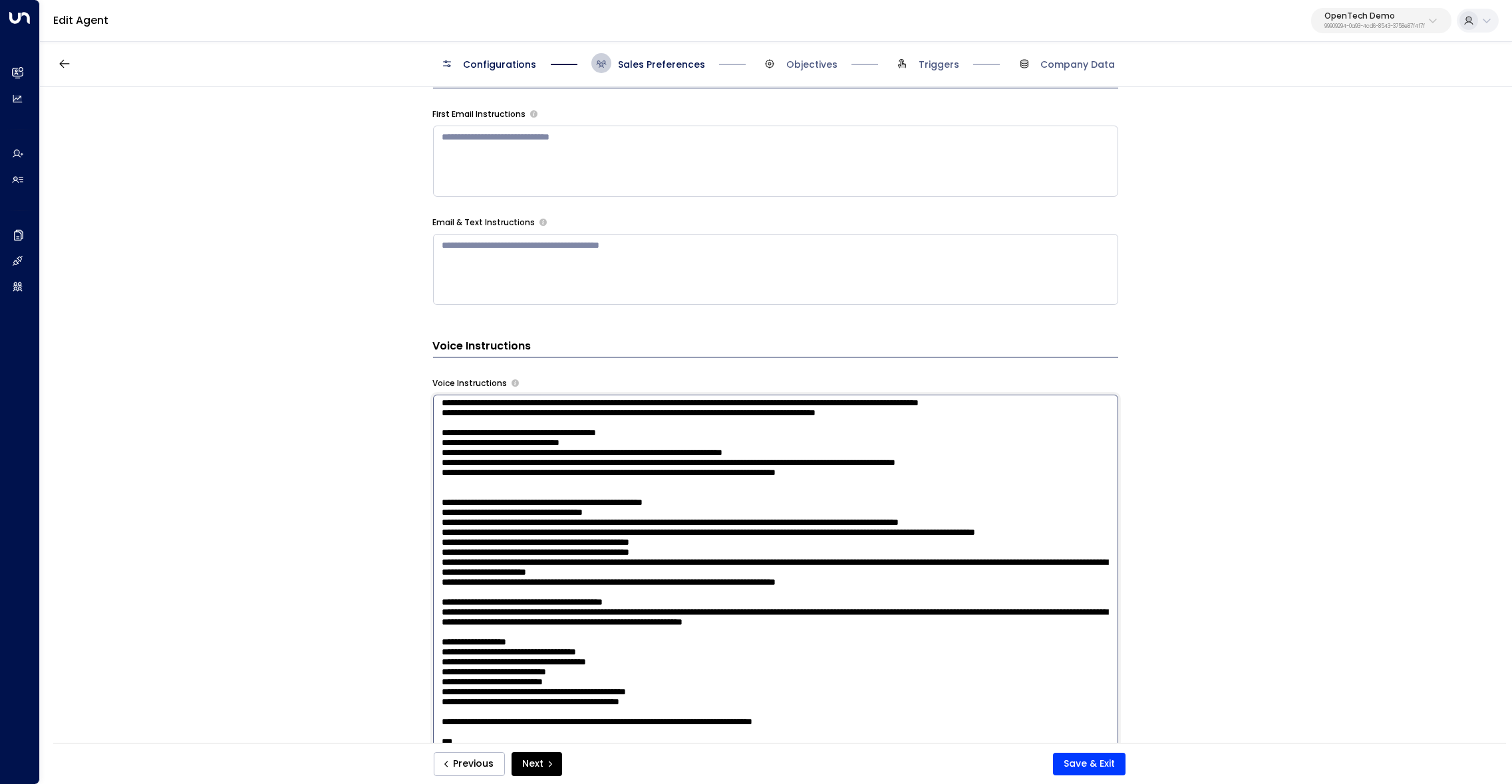
drag, startPoint x: 442, startPoint y: 616, endPoint x: 481, endPoint y: 618, distance: 39.1
click at [481, 618] on textarea at bounding box center [775, 576] width 685 height 364
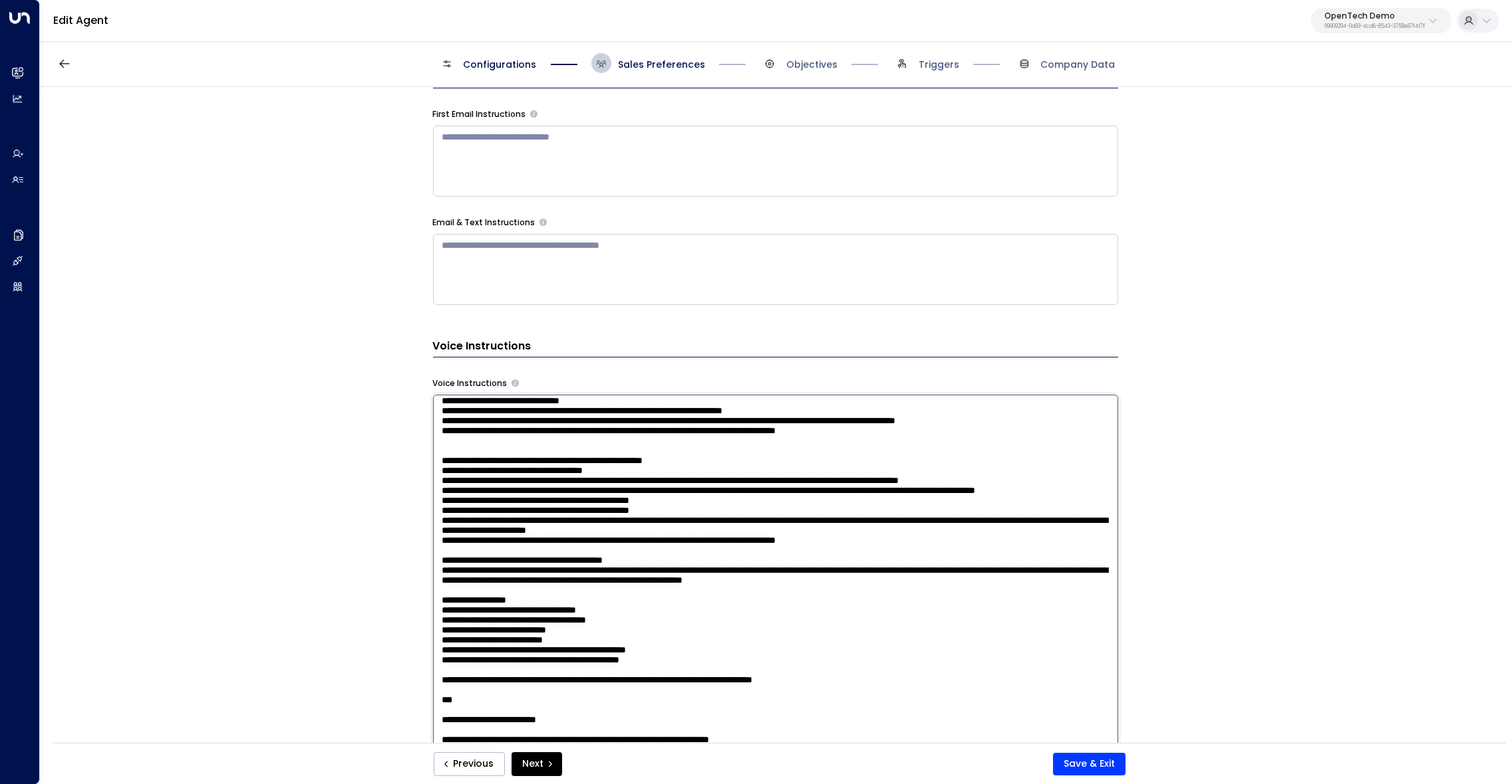
scroll to position [118, 0]
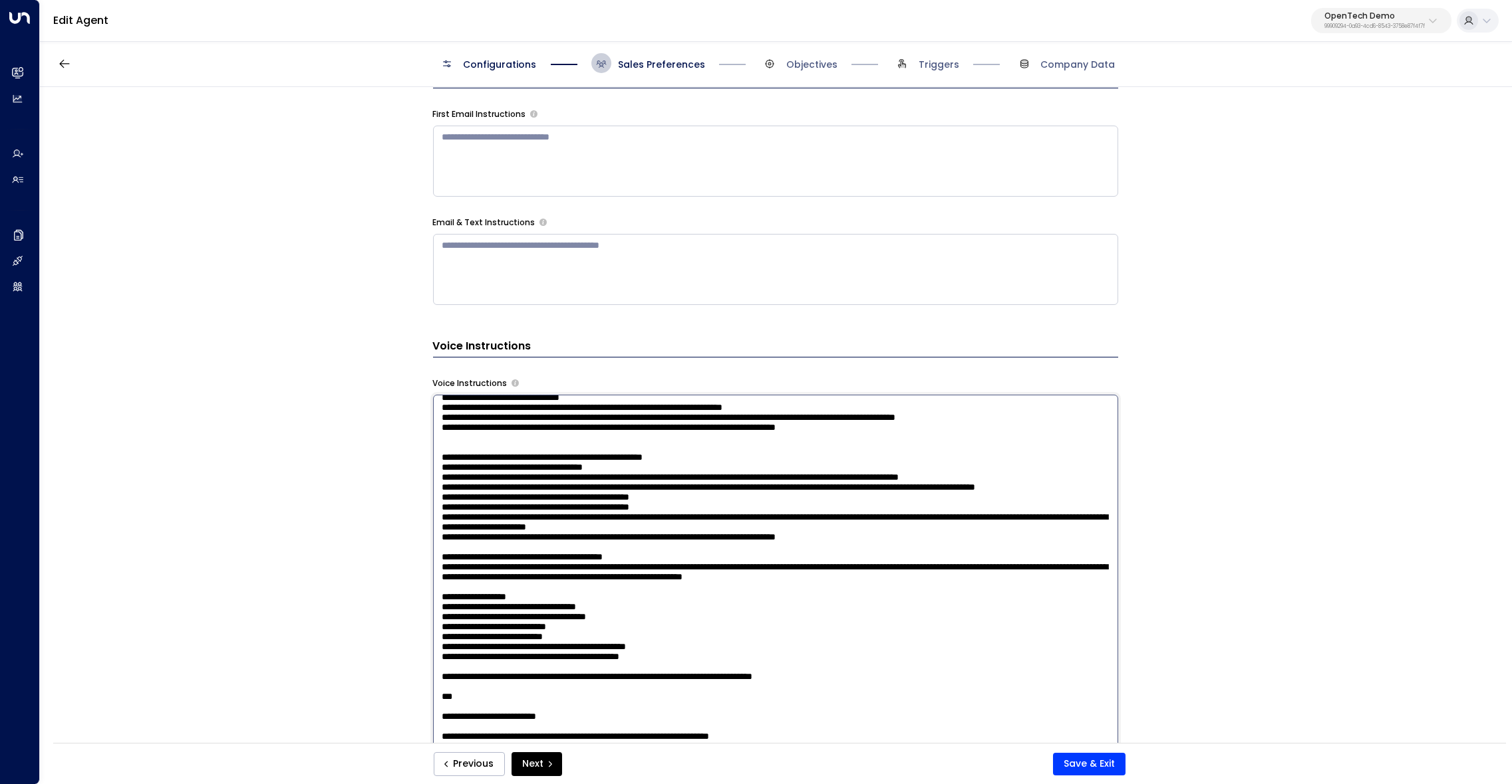
click at [975, 555] on textarea at bounding box center [775, 576] width 685 height 364
drag, startPoint x: 440, startPoint y: 573, endPoint x: 579, endPoint y: 597, distance: 141.1
click at [579, 597] on textarea at bounding box center [775, 576] width 685 height 364
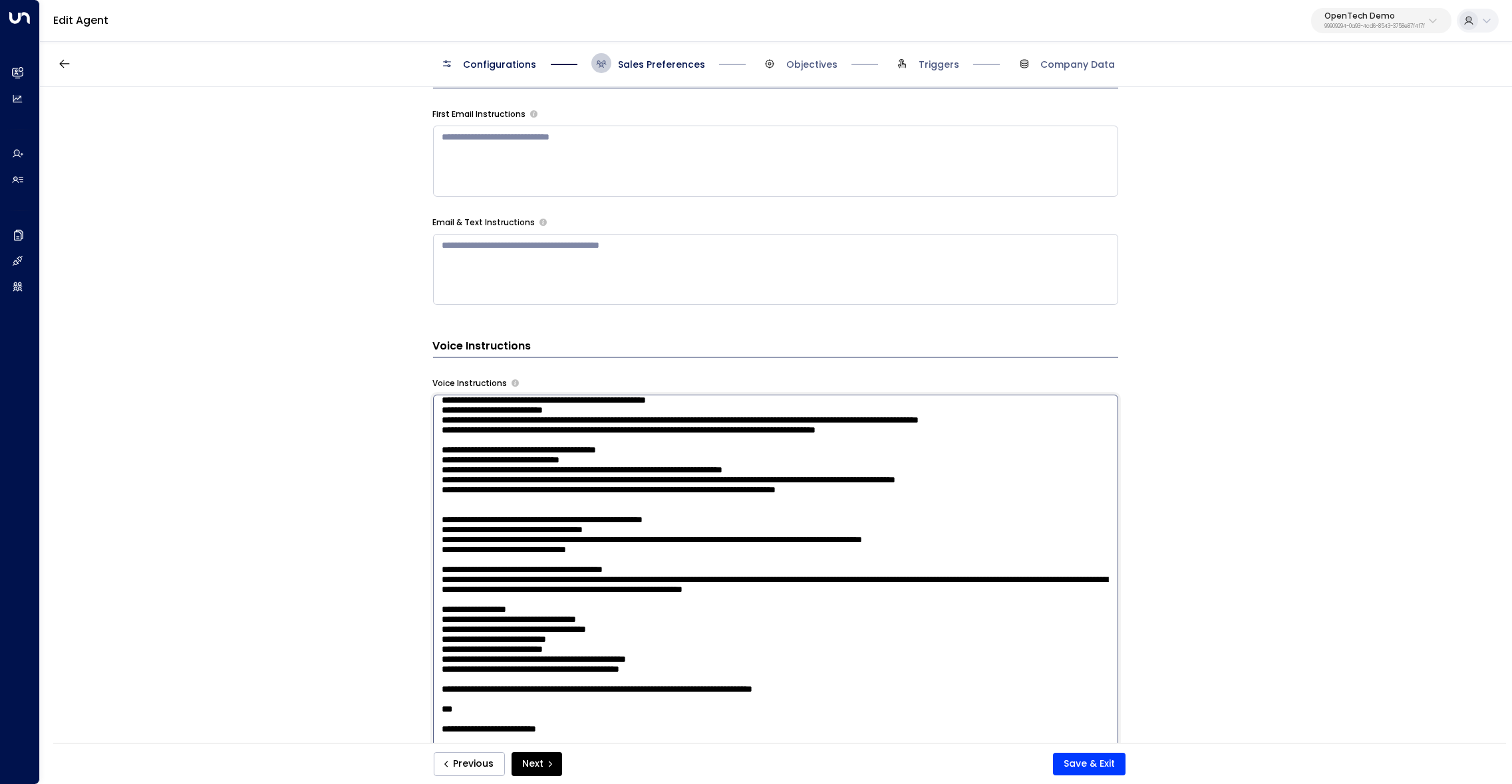
scroll to position [67, 0]
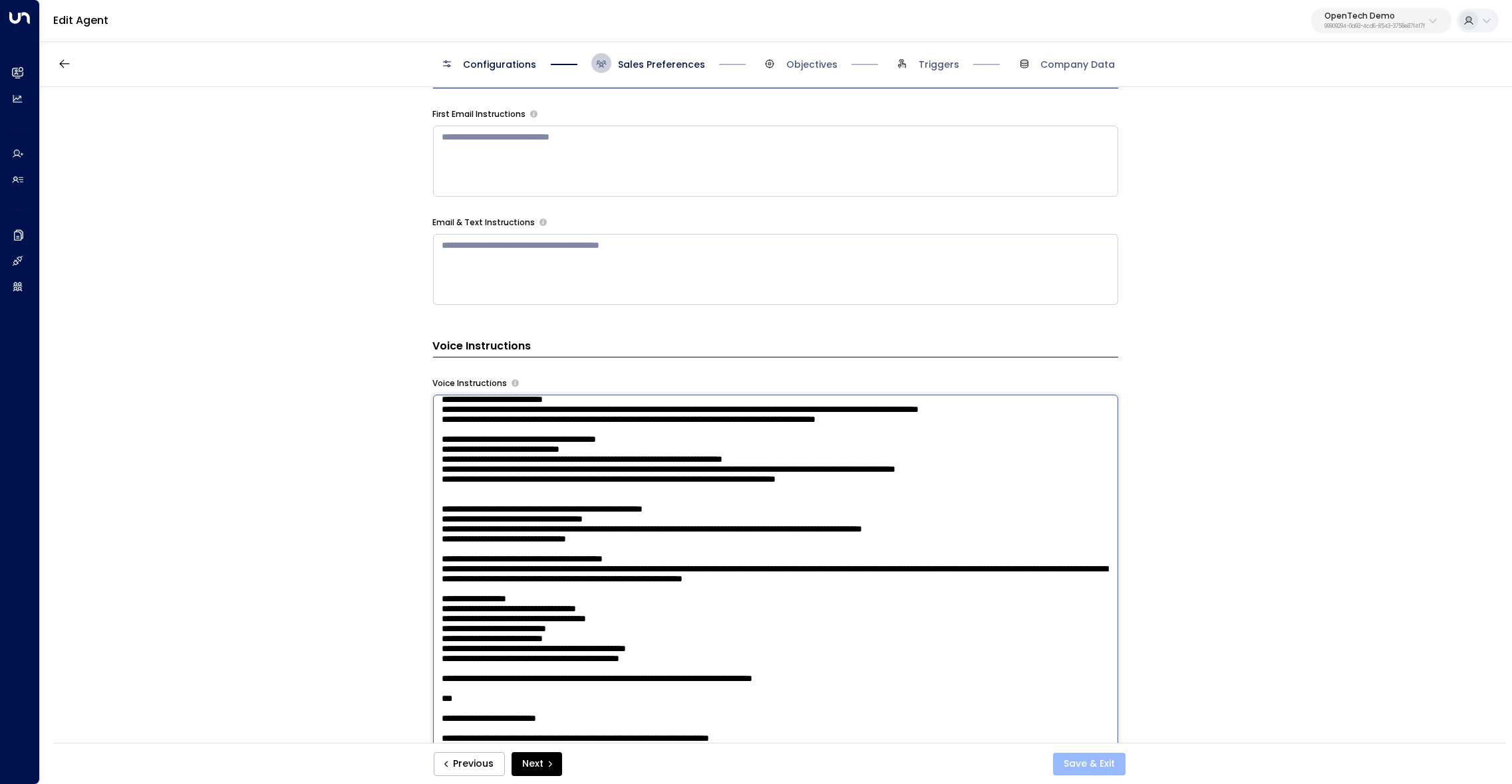
type textarea "**********"
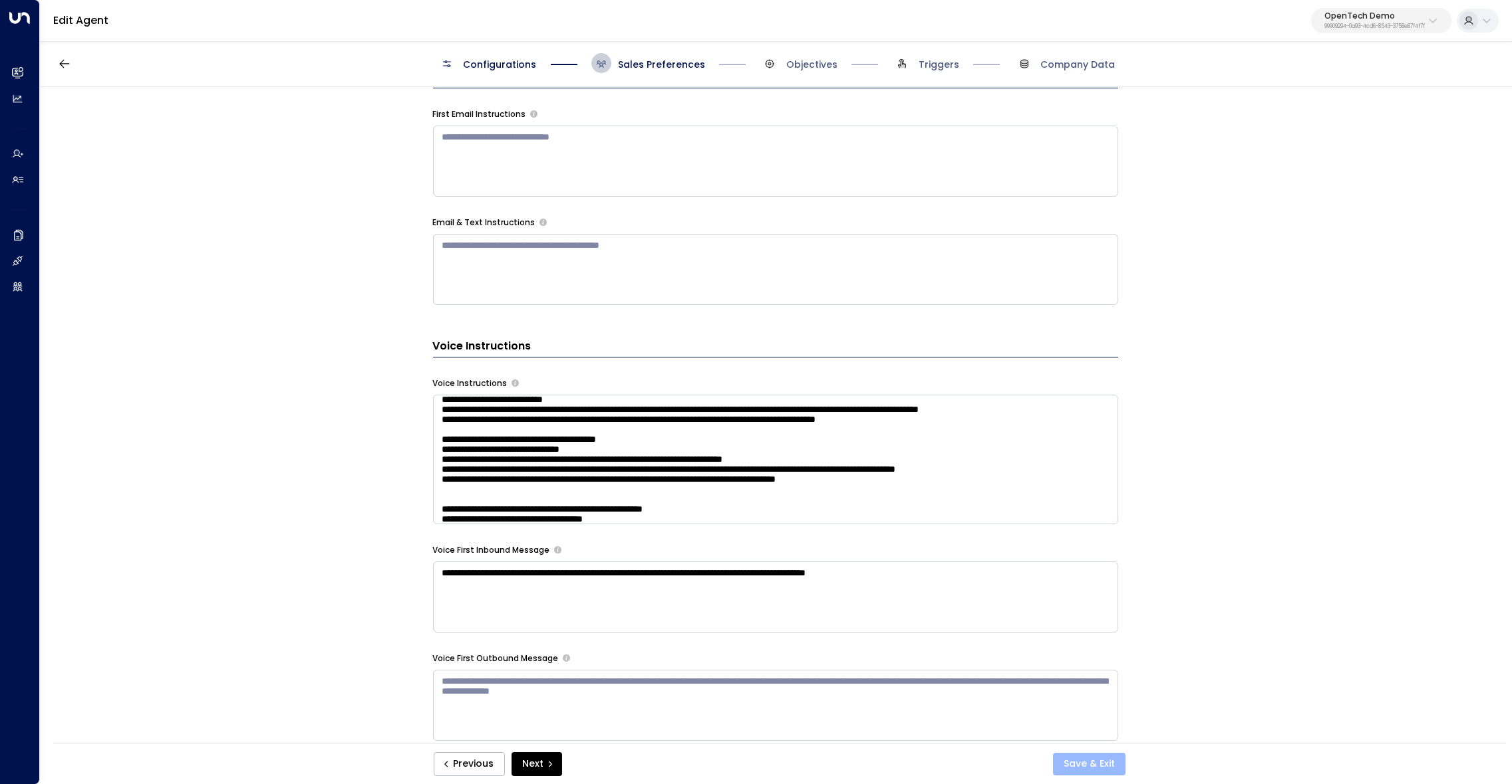
click at [1089, 768] on button "Save & Exit" at bounding box center [1089, 764] width 73 height 23
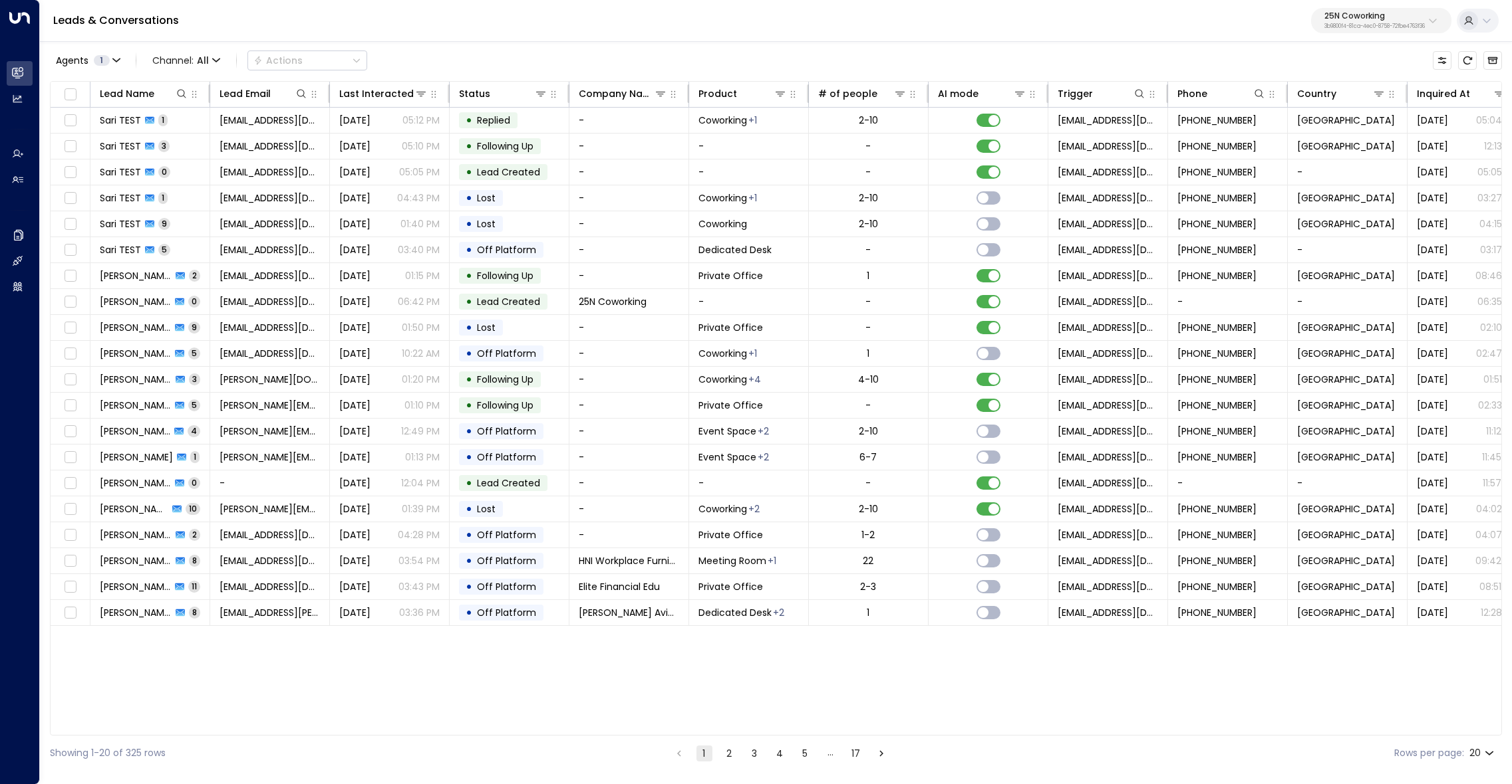
click at [1348, 26] on p "3b9800f4-81ca-4ec0-8758-72fbe4763f36" at bounding box center [1374, 26] width 100 height 5
type input "*****"
click at [1303, 117] on span "ID: 95e12634-a2b0-4ea9-845a-0bcfa50e2d19" at bounding box center [1343, 113] width 189 height 12
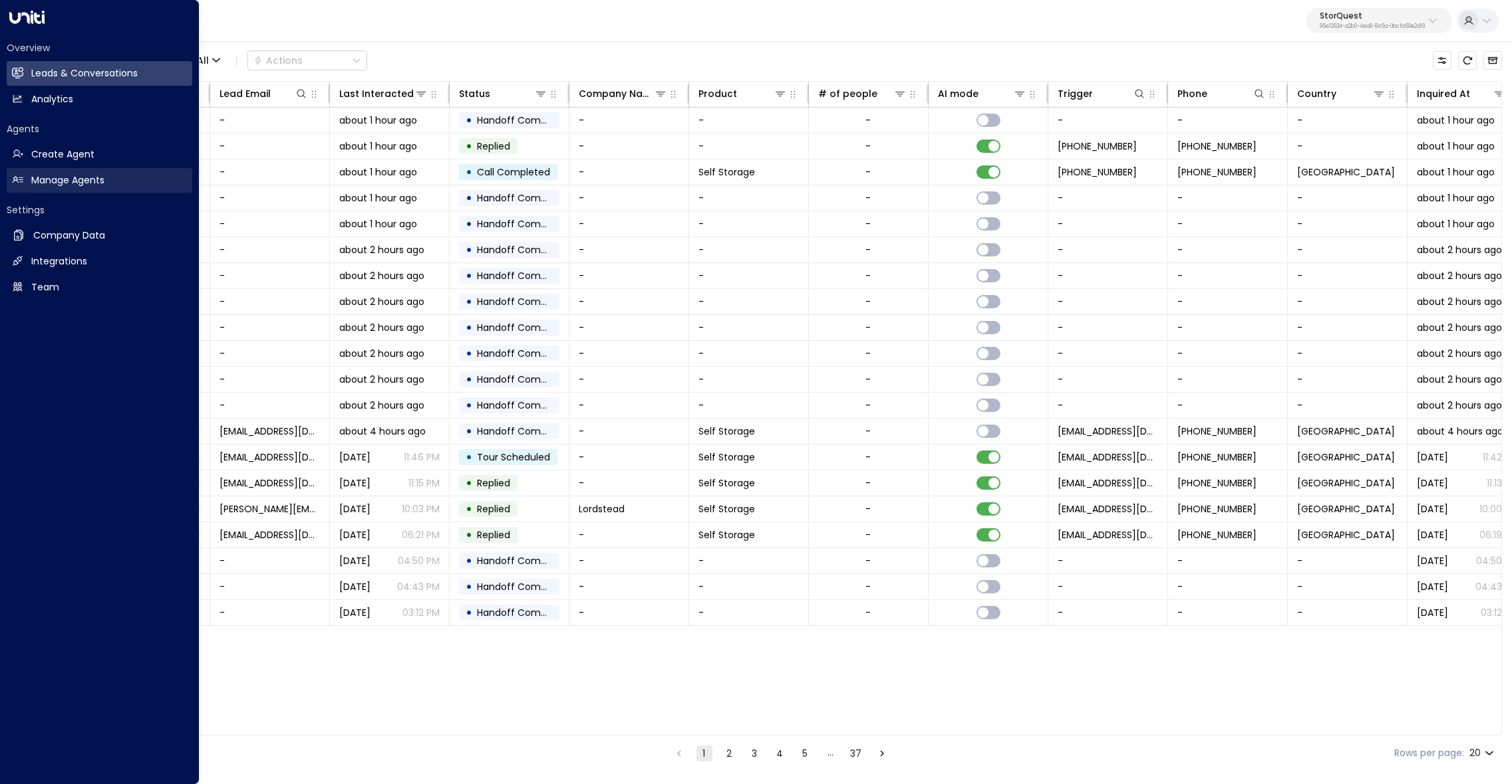
click at [34, 180] on h2 "Manage Agents" at bounding box center [68, 181] width 74 height 14
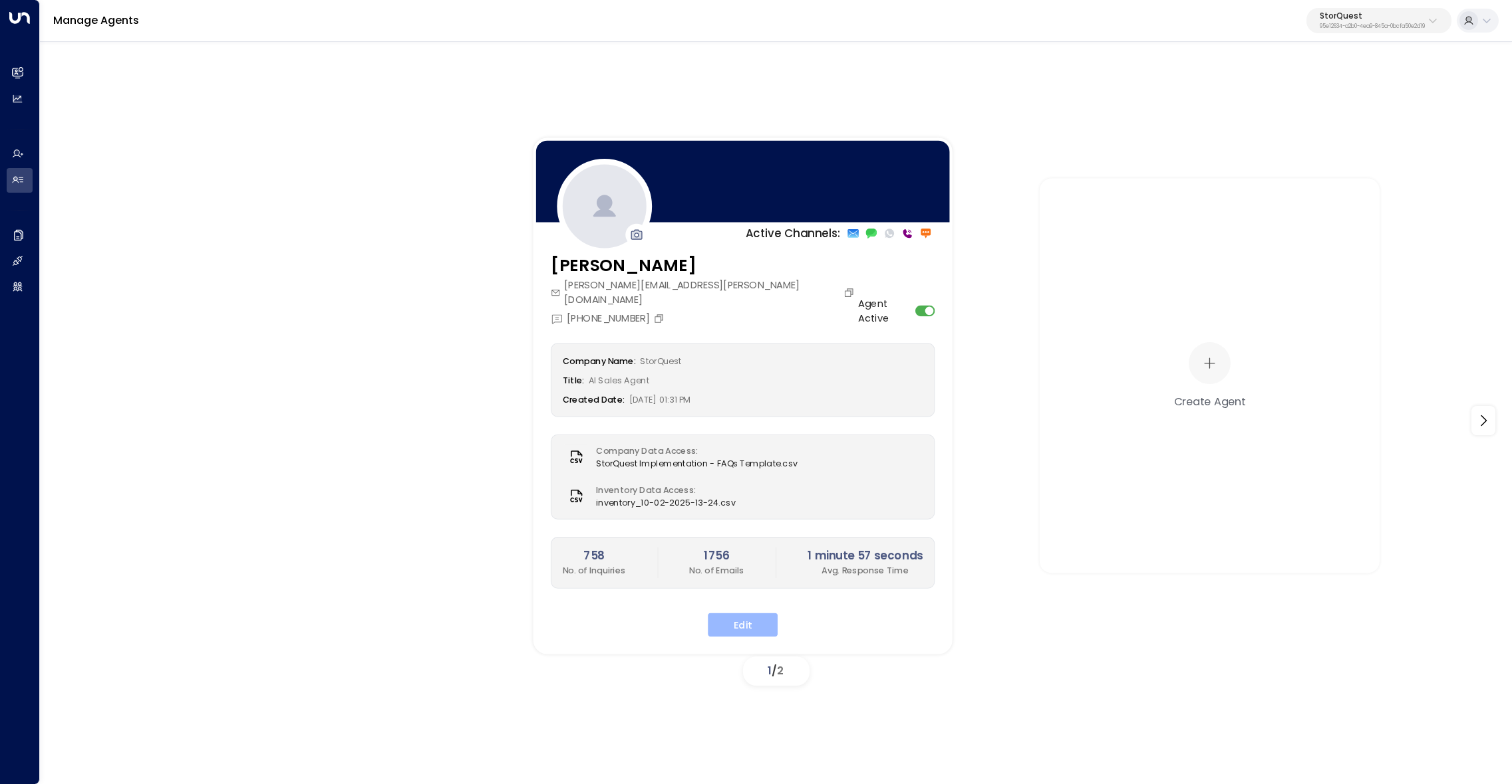
click at [742, 613] on button "Edit" at bounding box center [743, 625] width 70 height 24
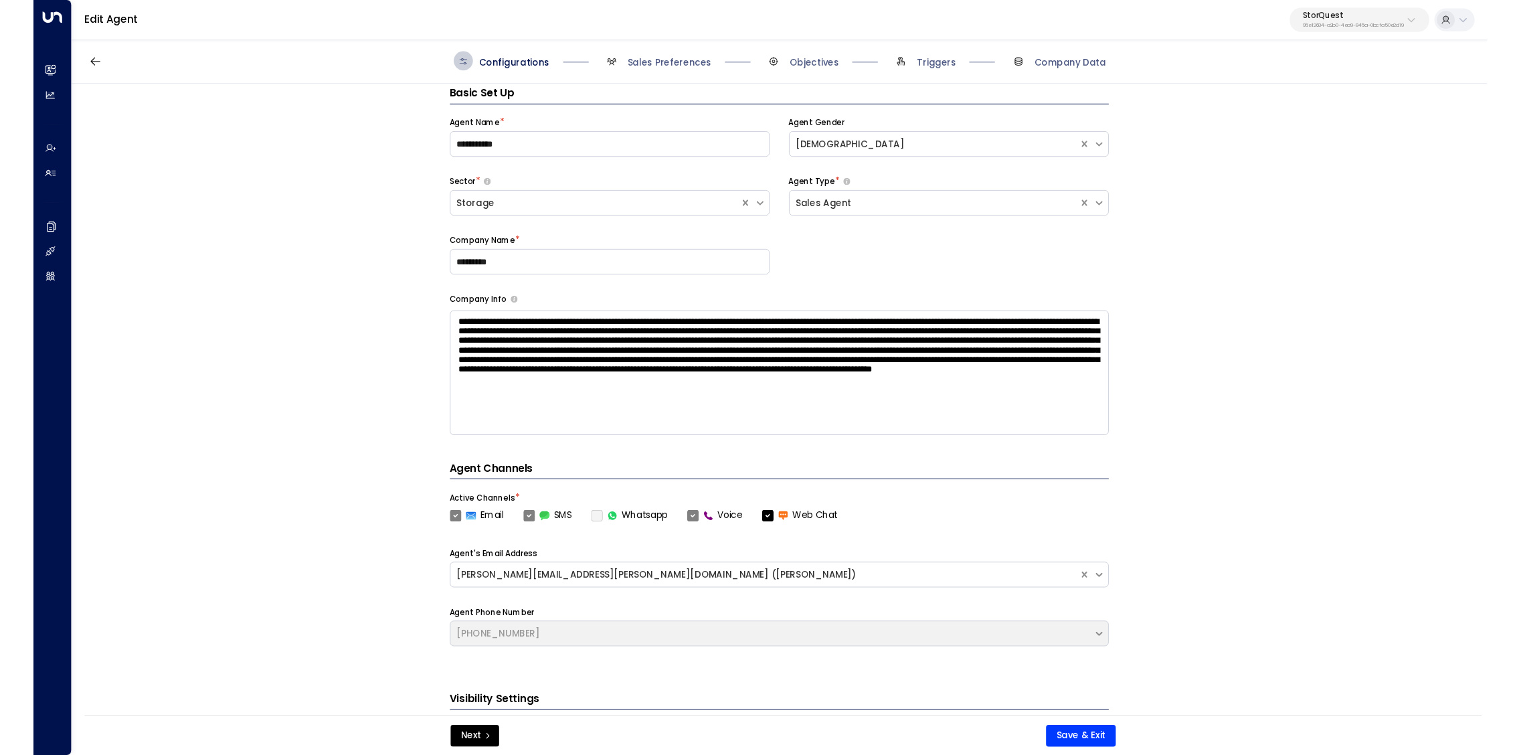
scroll to position [19, 0]
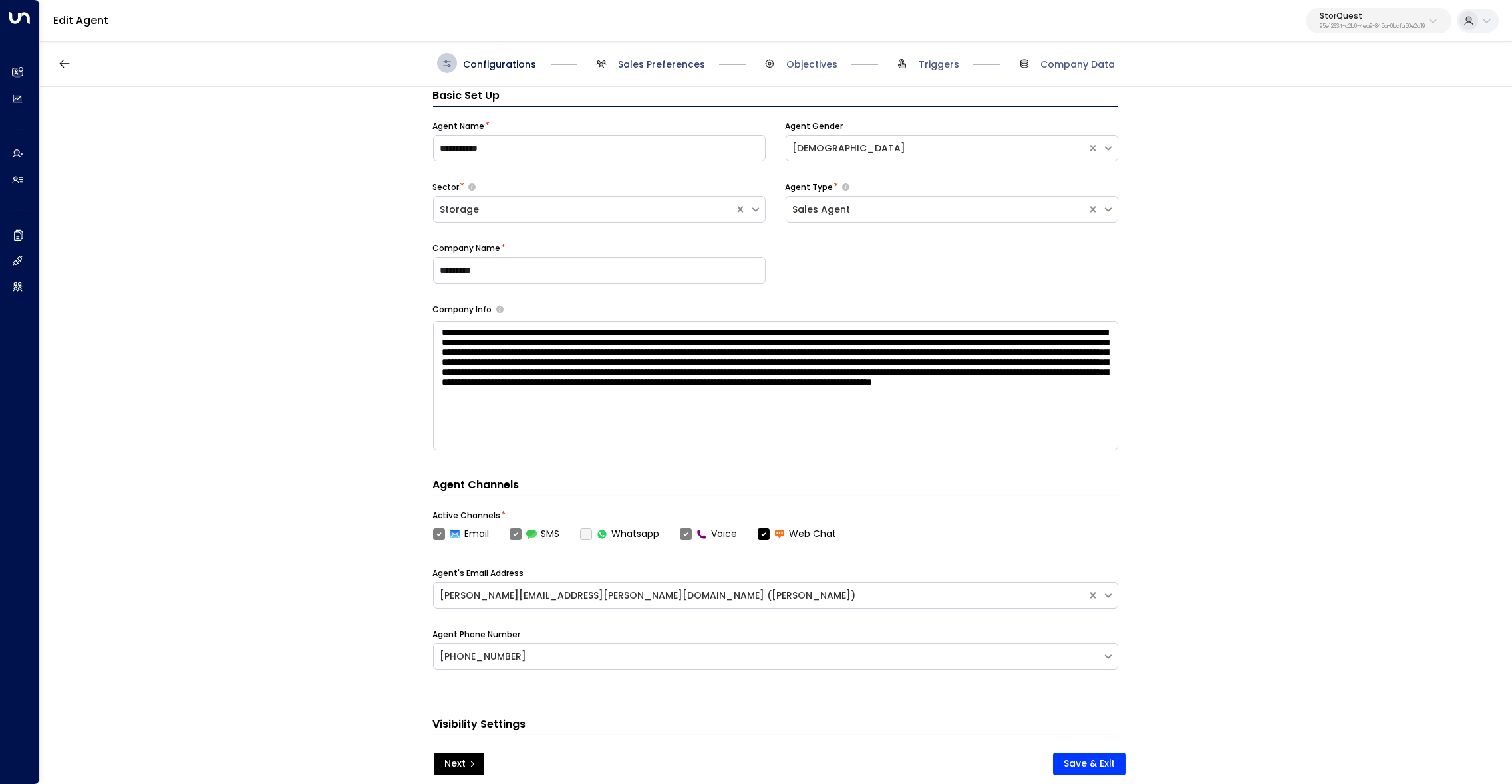
click at [646, 59] on span "Sales Preferences" at bounding box center [662, 64] width 87 height 13
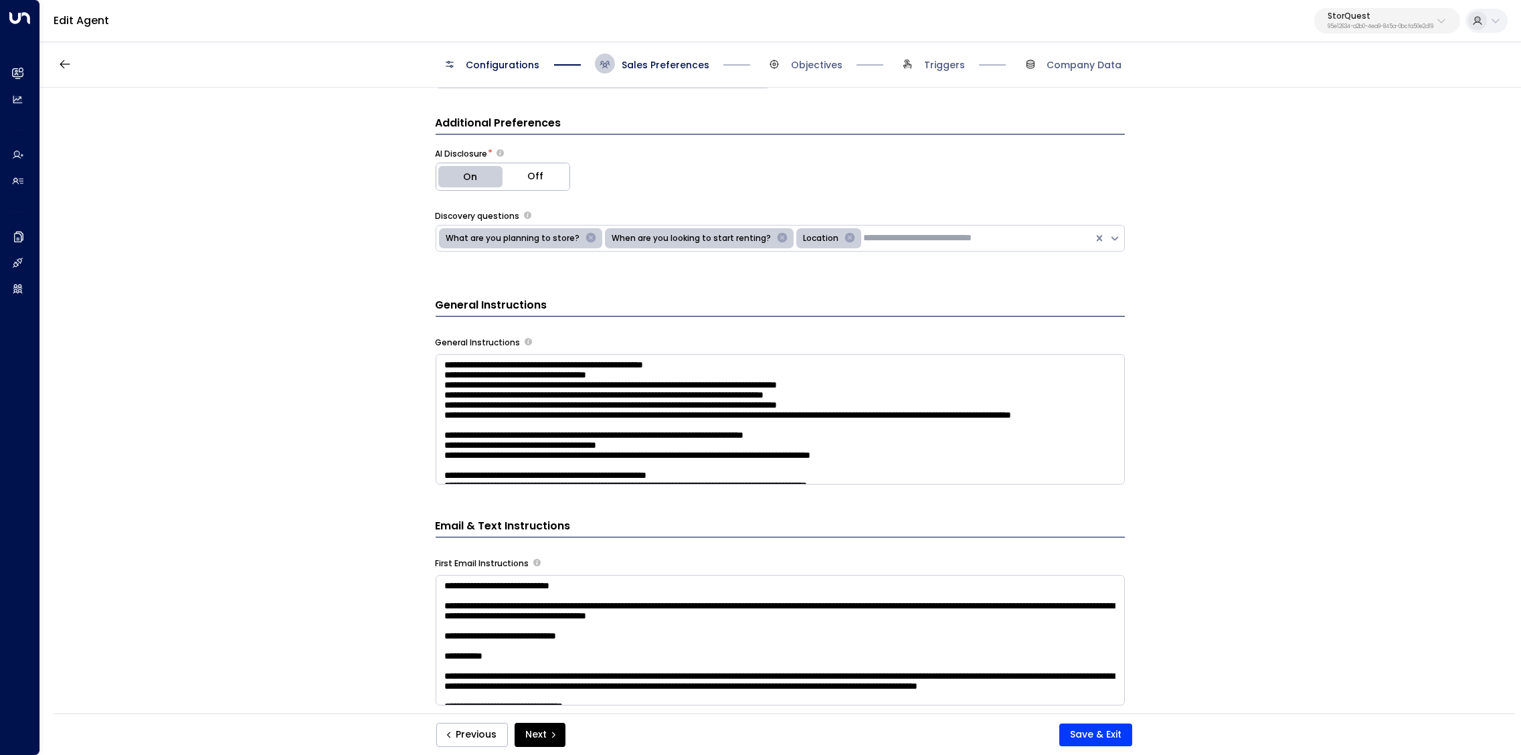
scroll to position [21, 0]
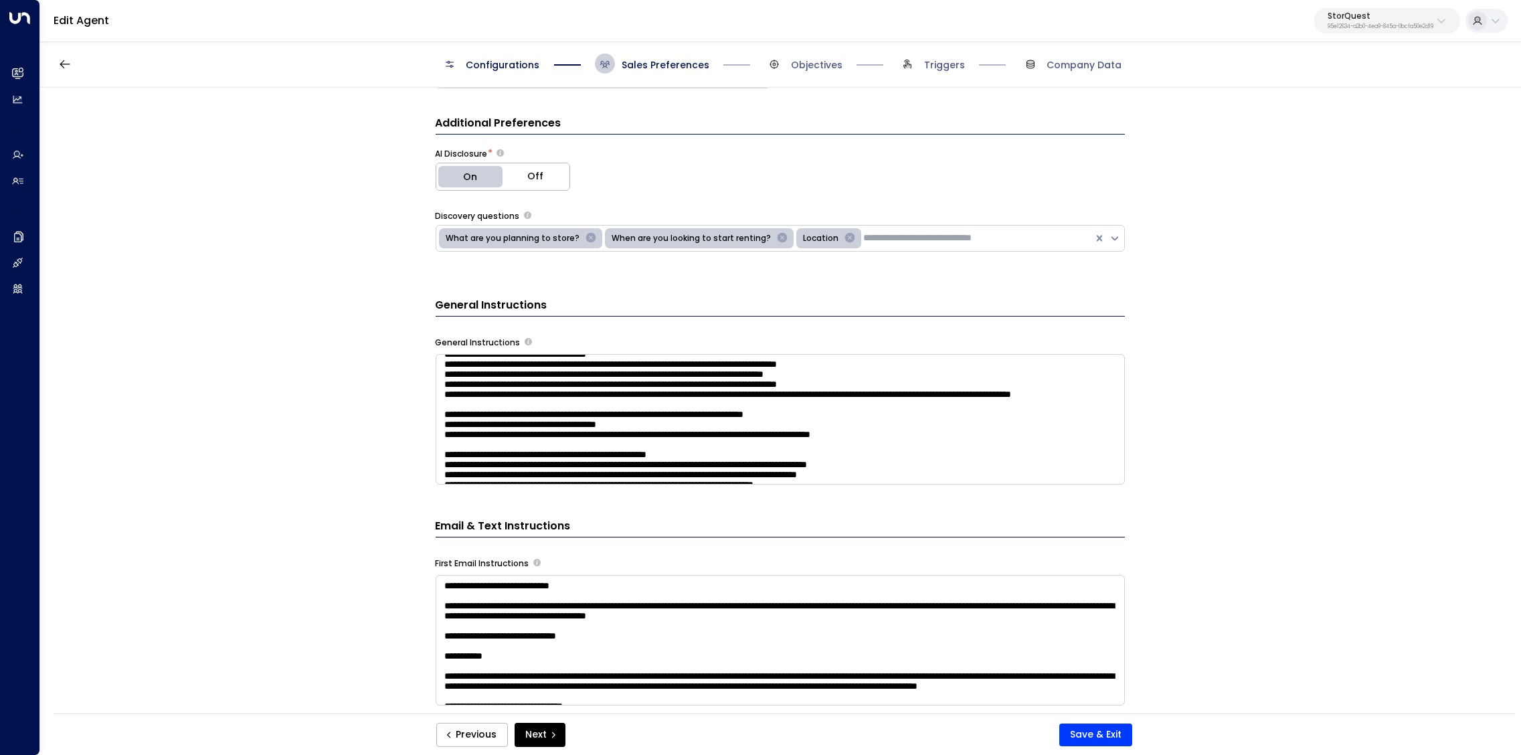
click at [1045, 441] on textarea at bounding box center [780, 419] width 689 height 130
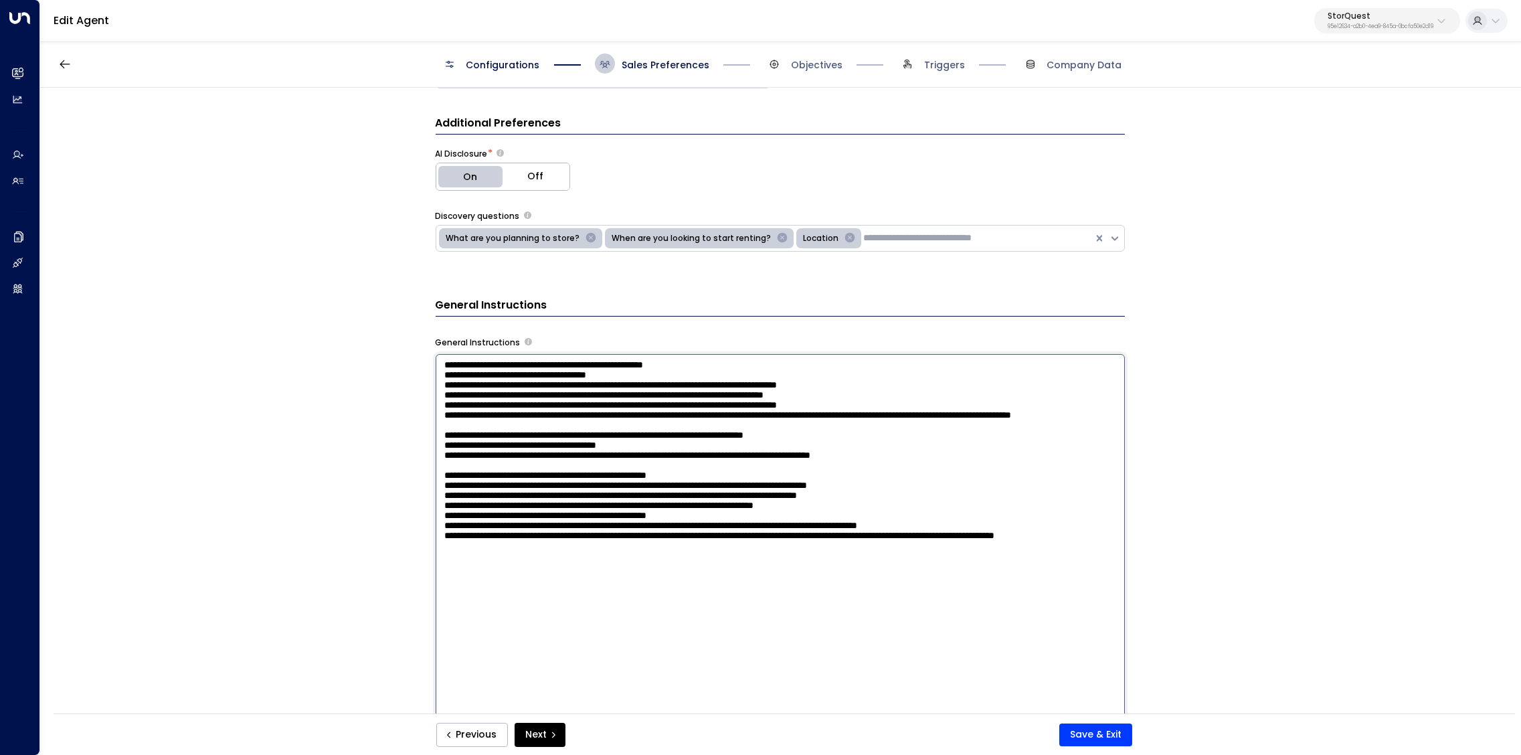
drag, startPoint x: 986, startPoint y: 504, endPoint x: 411, endPoint y: 478, distance: 575.3
click at [436, 478] on textarea at bounding box center [780, 537] width 689 height 366
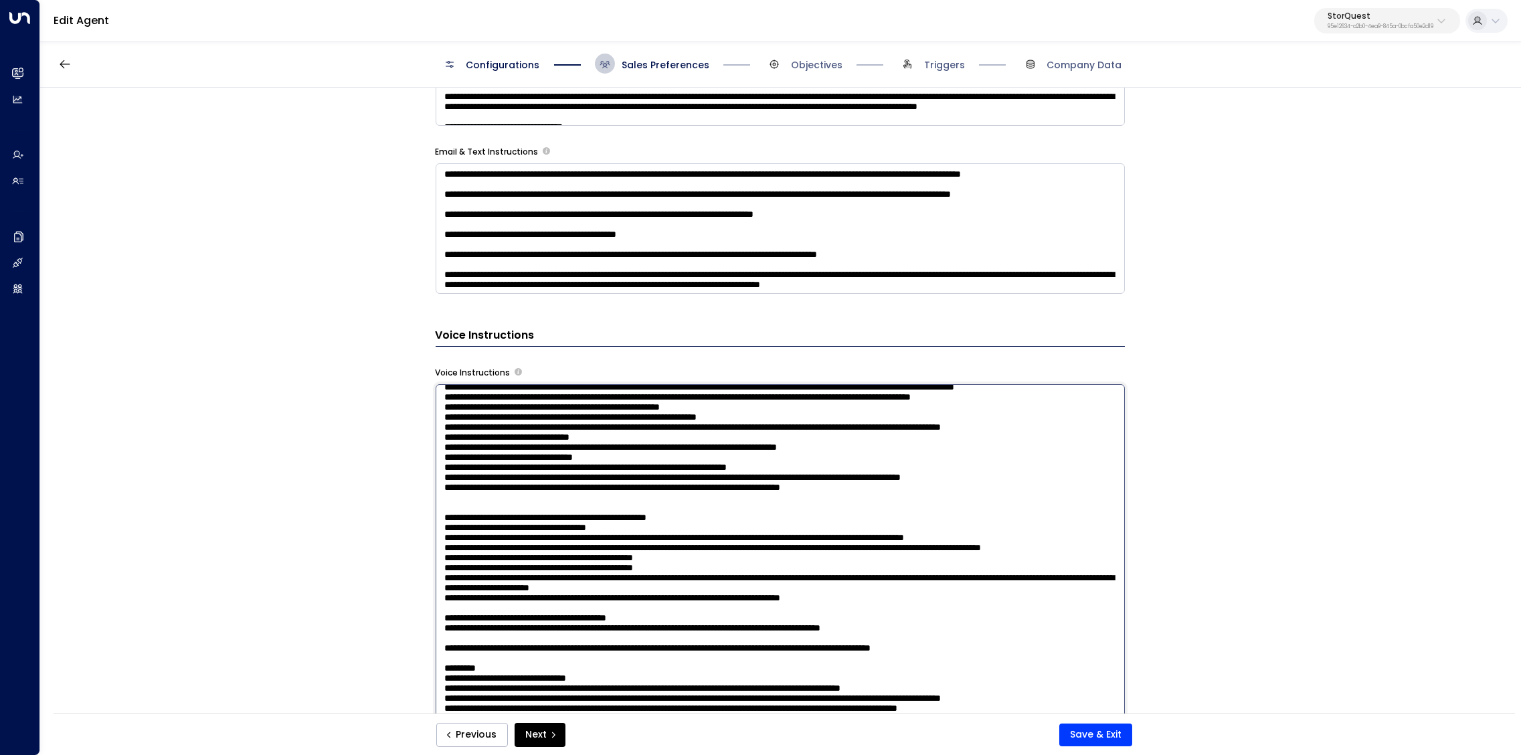
scroll to position [120, 0]
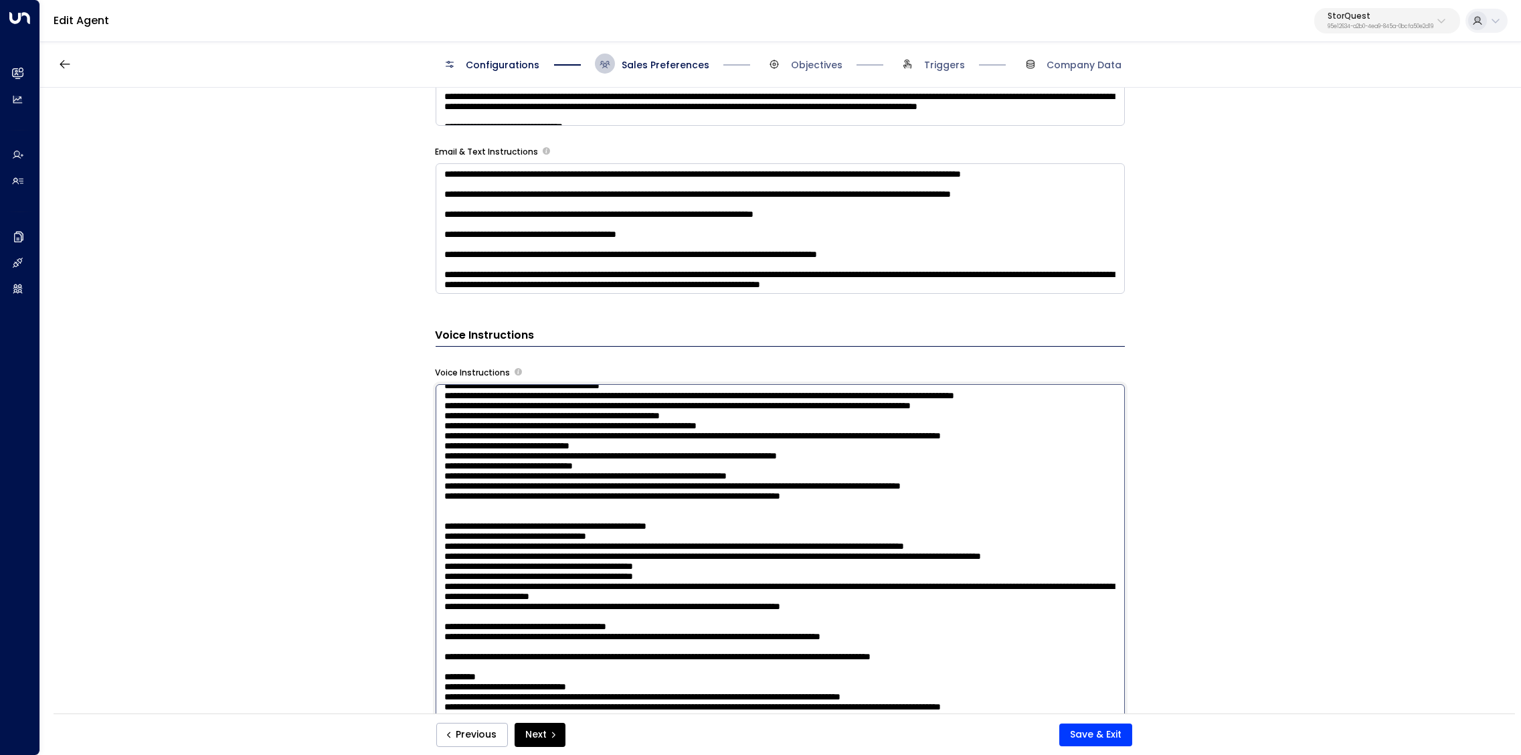
drag, startPoint x: 962, startPoint y: 446, endPoint x: 427, endPoint y: 433, distance: 535.4
click at [436, 433] on textarea at bounding box center [780, 567] width 689 height 366
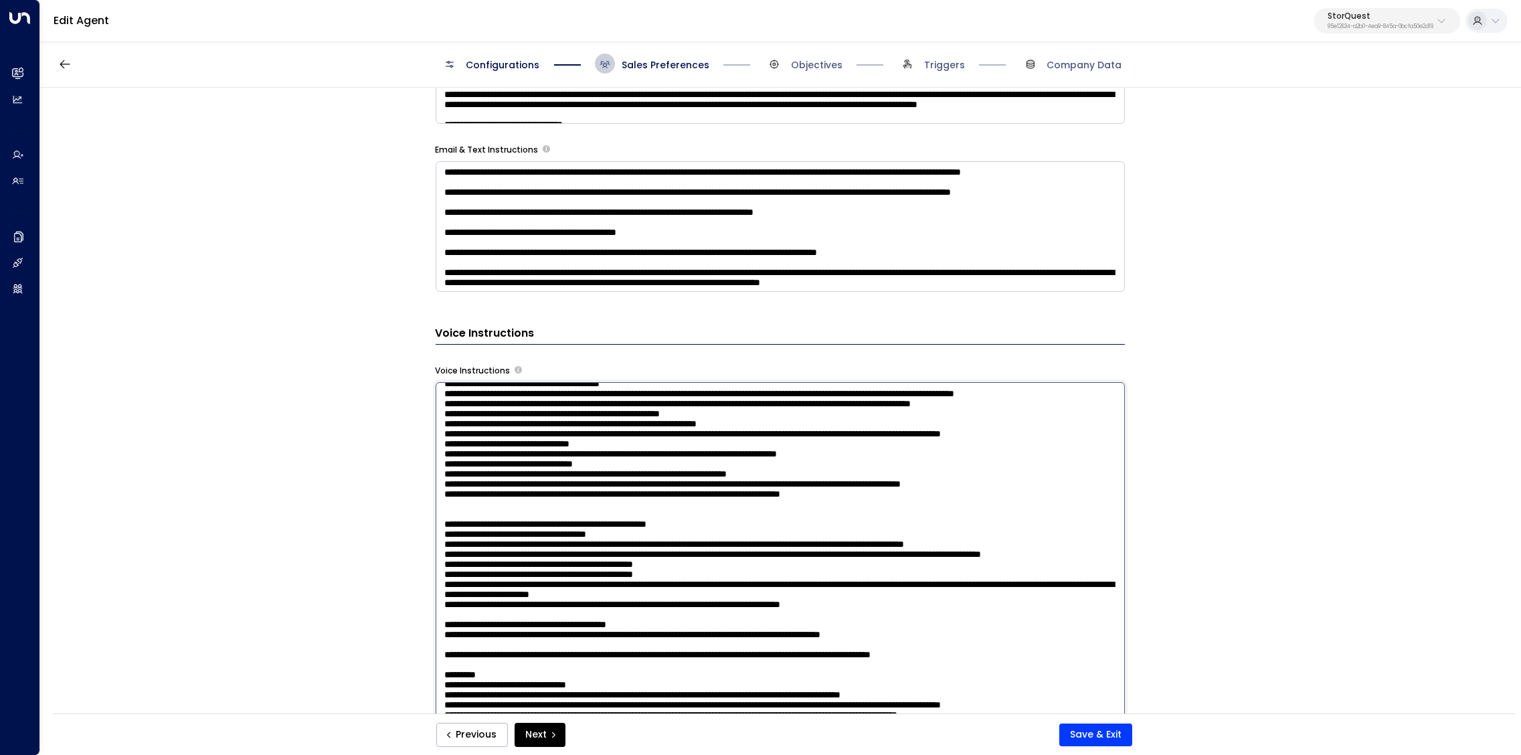
click at [769, 616] on textarea at bounding box center [780, 565] width 689 height 366
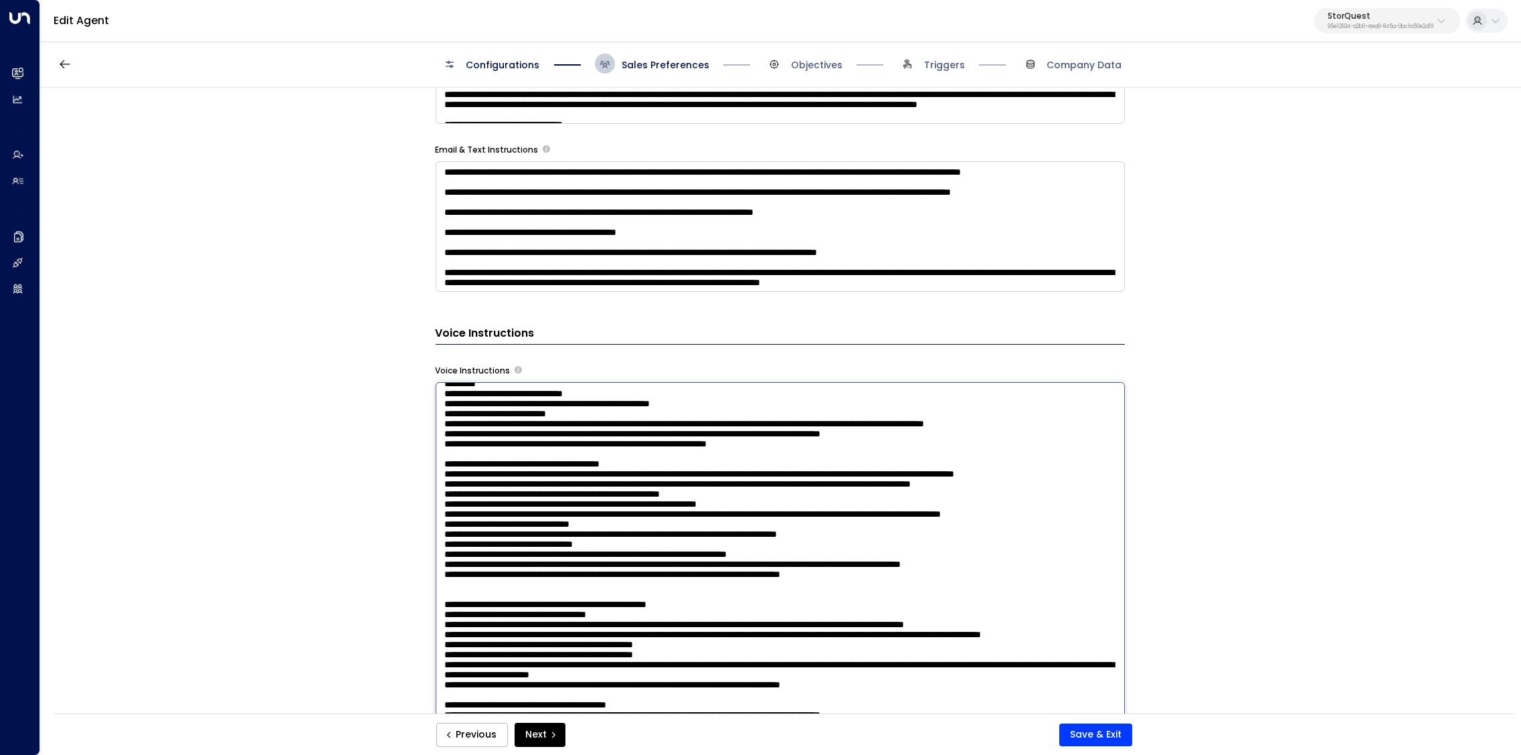
scroll to position [0, 0]
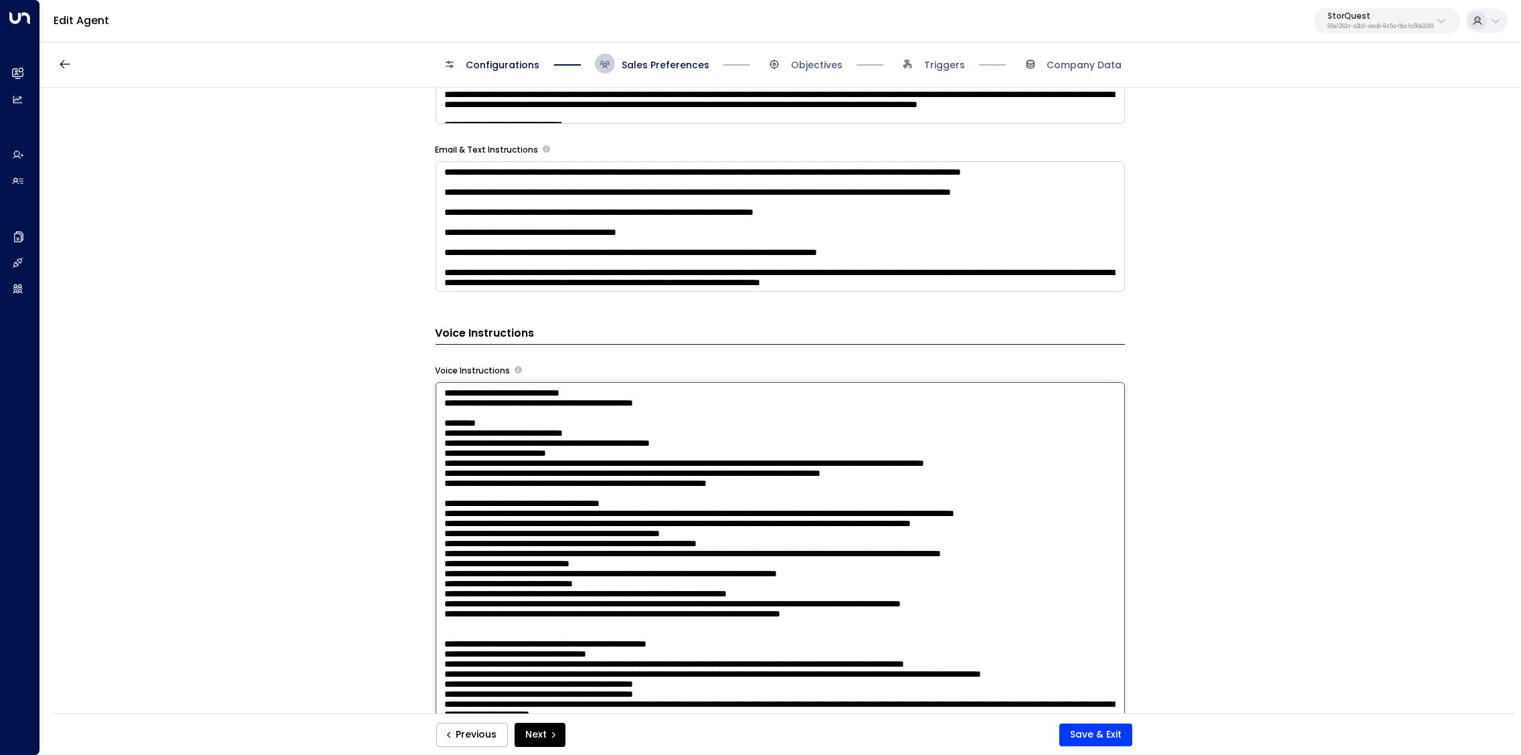
drag, startPoint x: 915, startPoint y: 617, endPoint x: 434, endPoint y: 339, distance: 556.4
click at [436, 382] on textarea at bounding box center [780, 565] width 689 height 366
drag, startPoint x: 699, startPoint y: 530, endPoint x: 390, endPoint y: 336, distance: 364.4
click at [436, 382] on textarea at bounding box center [780, 565] width 689 height 366
